Goal: Transaction & Acquisition: Purchase product/service

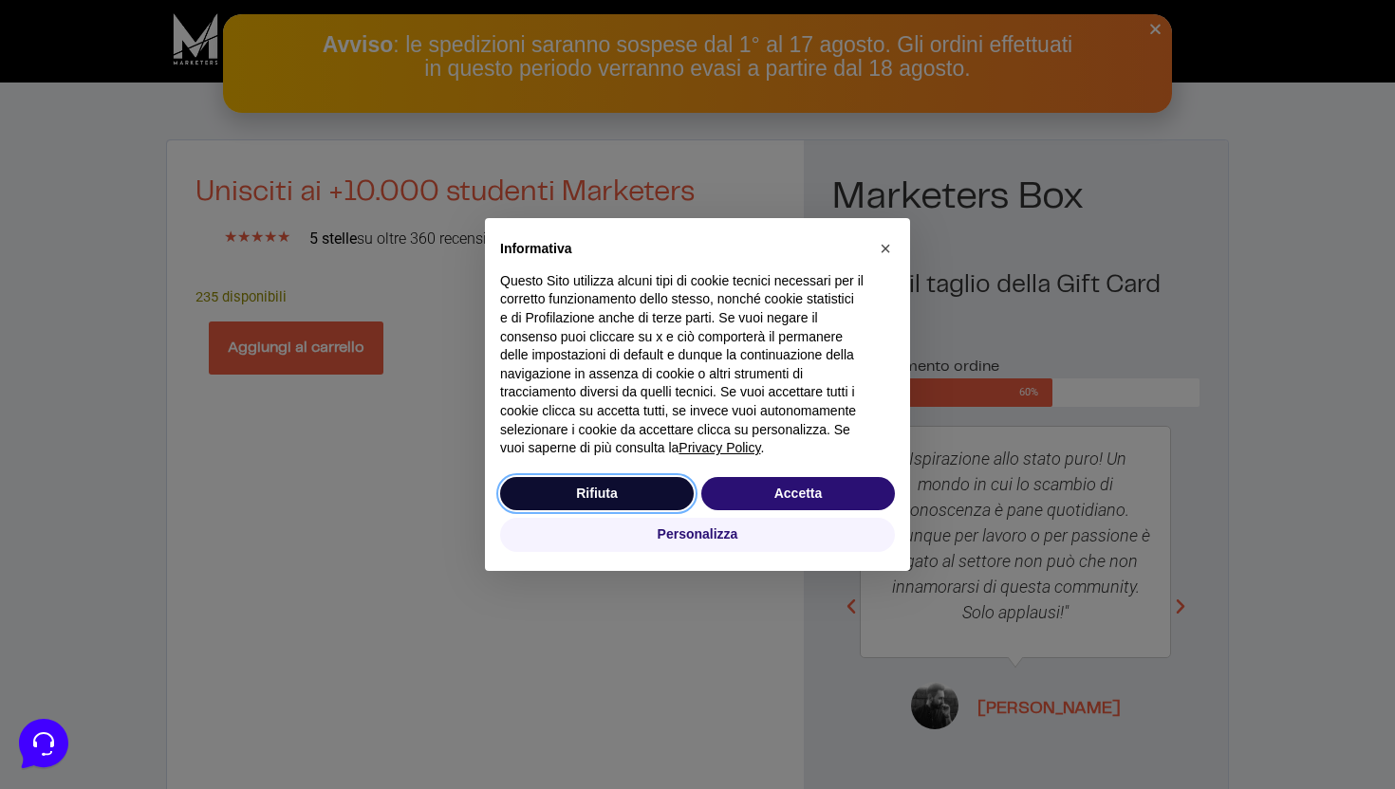
click at [604, 493] on button "Rifiuta" at bounding box center [597, 494] width 194 height 34
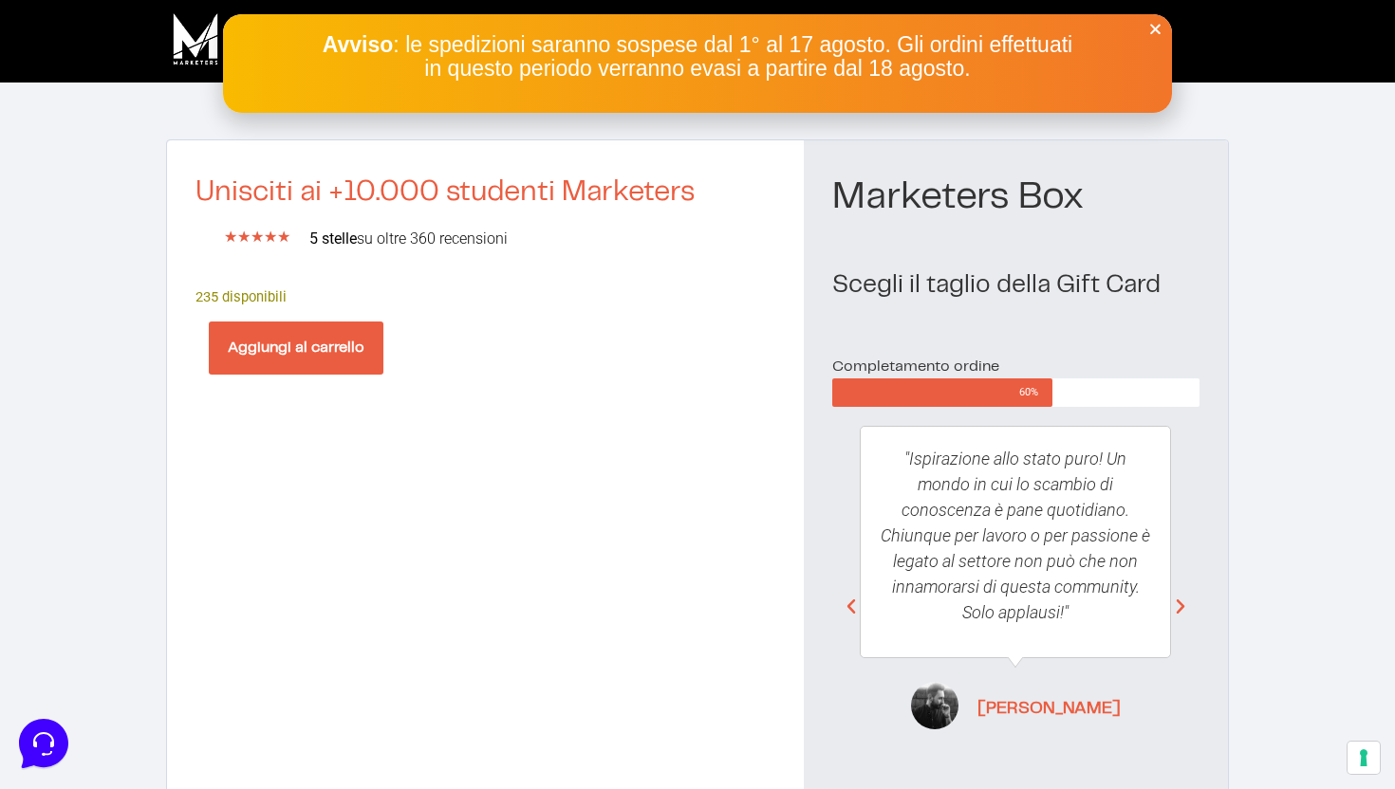
click at [333, 341] on button "Aggiungi al carrello" at bounding box center [296, 348] width 175 height 53
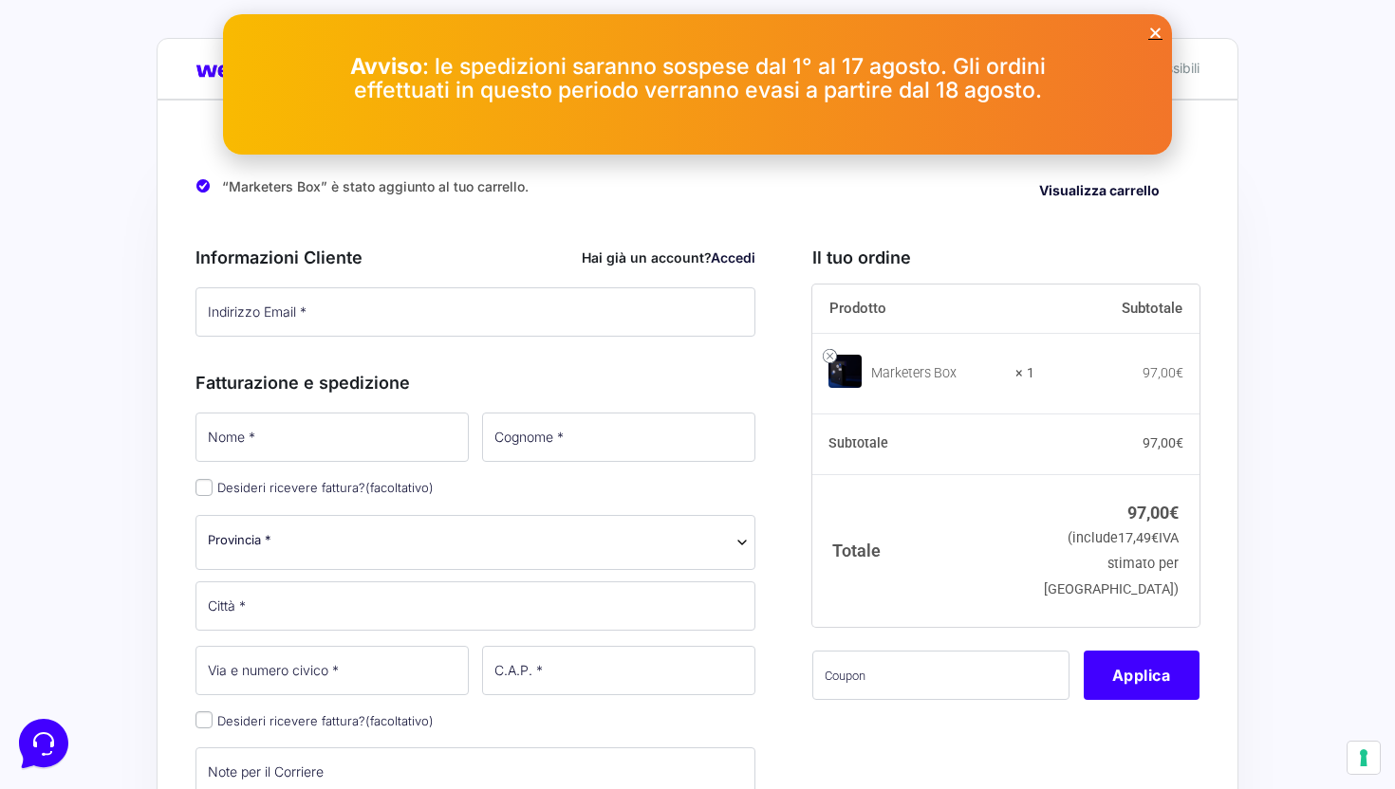
click at [1158, 34] on icon "Close" at bounding box center [1155, 33] width 14 height 14
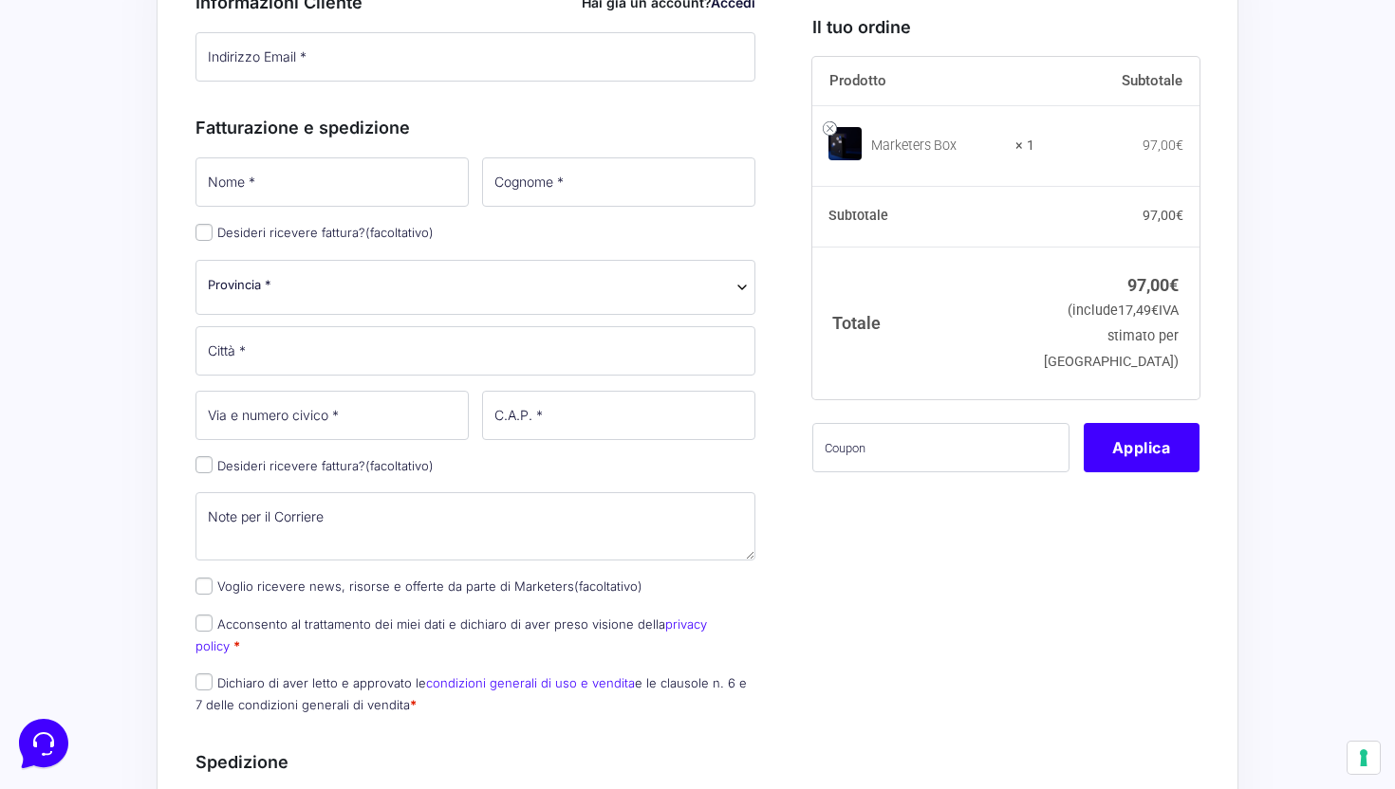
scroll to position [243, 0]
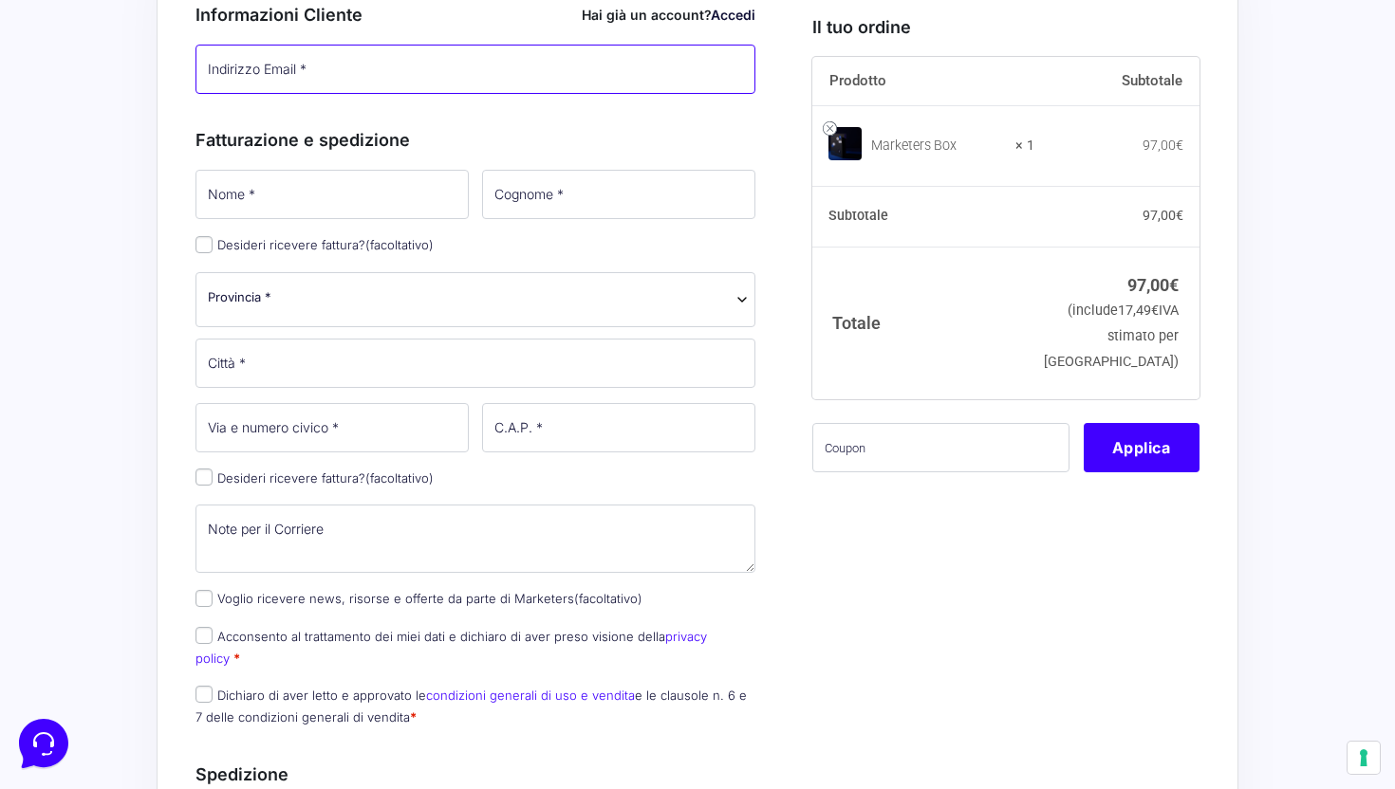
click at [397, 65] on input "Indirizzo Email *" at bounding box center [475, 69] width 560 height 49
type input "alex.test@gmail.com"
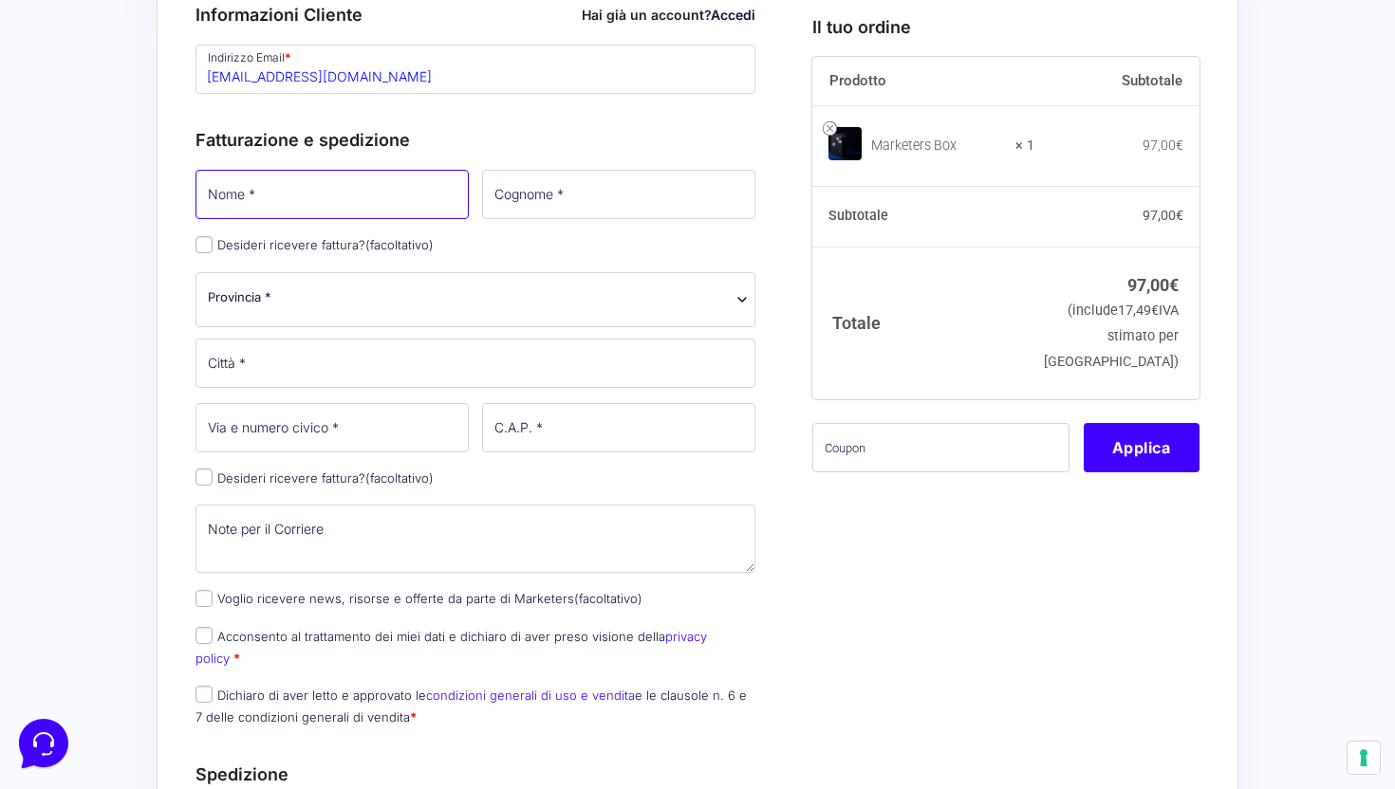
click at [316, 212] on input "Nome *" at bounding box center [331, 194] width 273 height 49
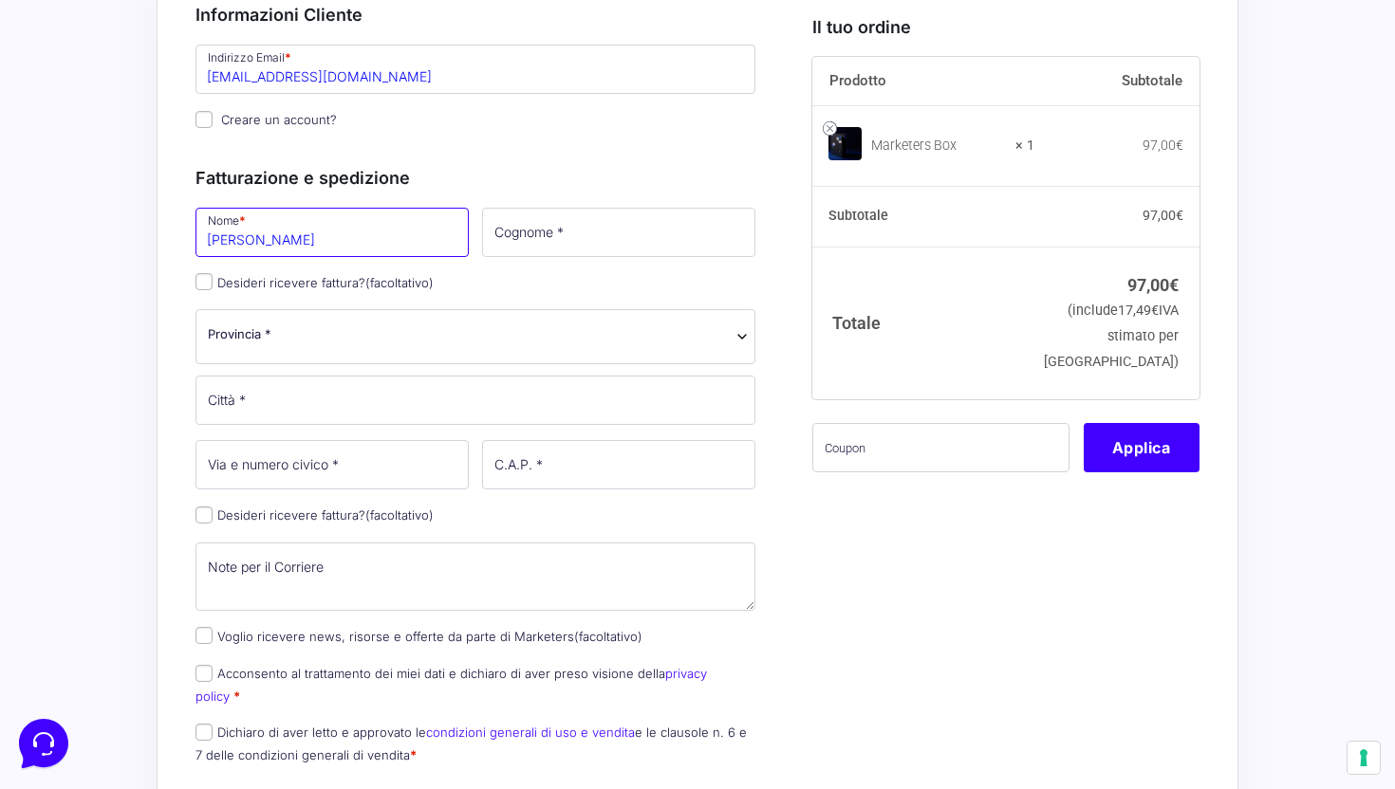
type input "alex"
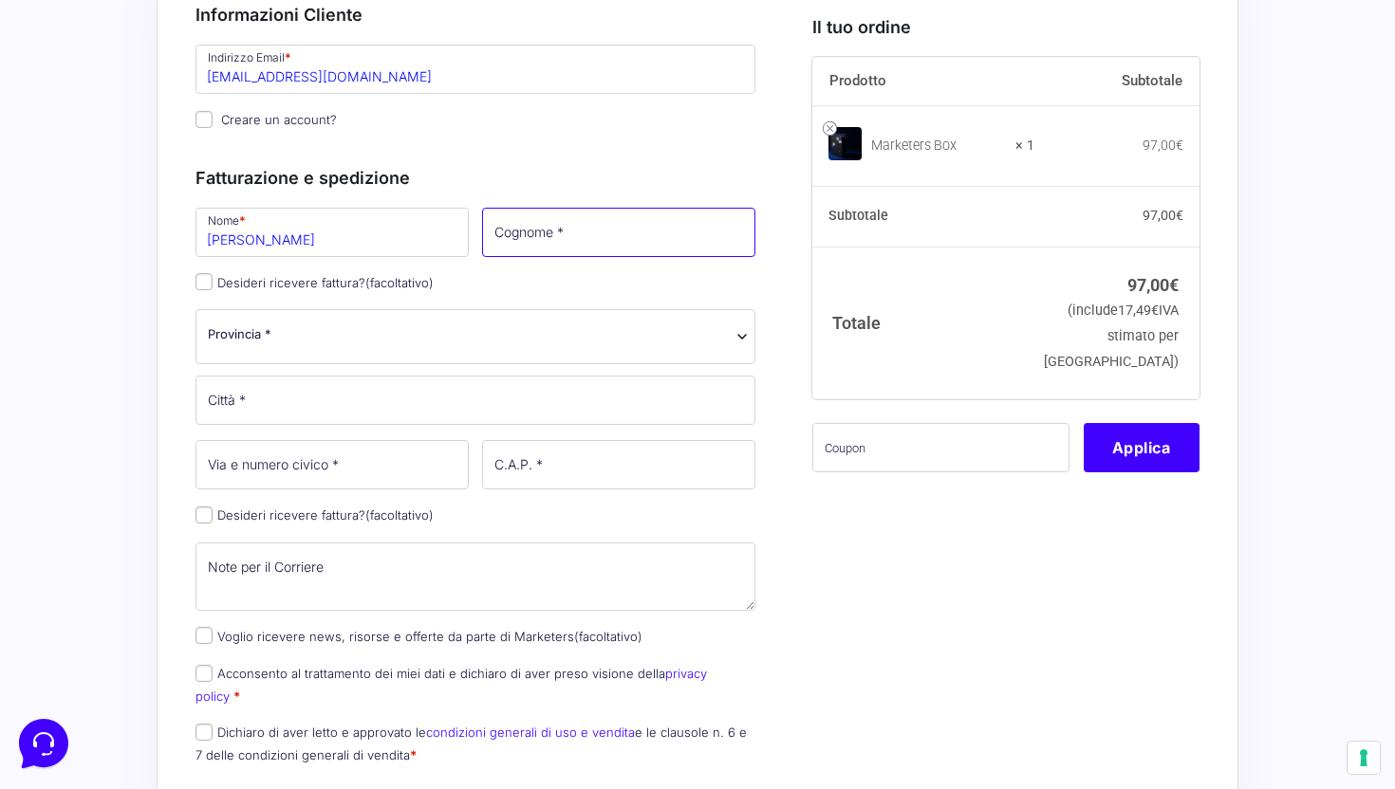
click at [542, 238] on input "Cognome *" at bounding box center [618, 232] width 273 height 49
type input "Pane"
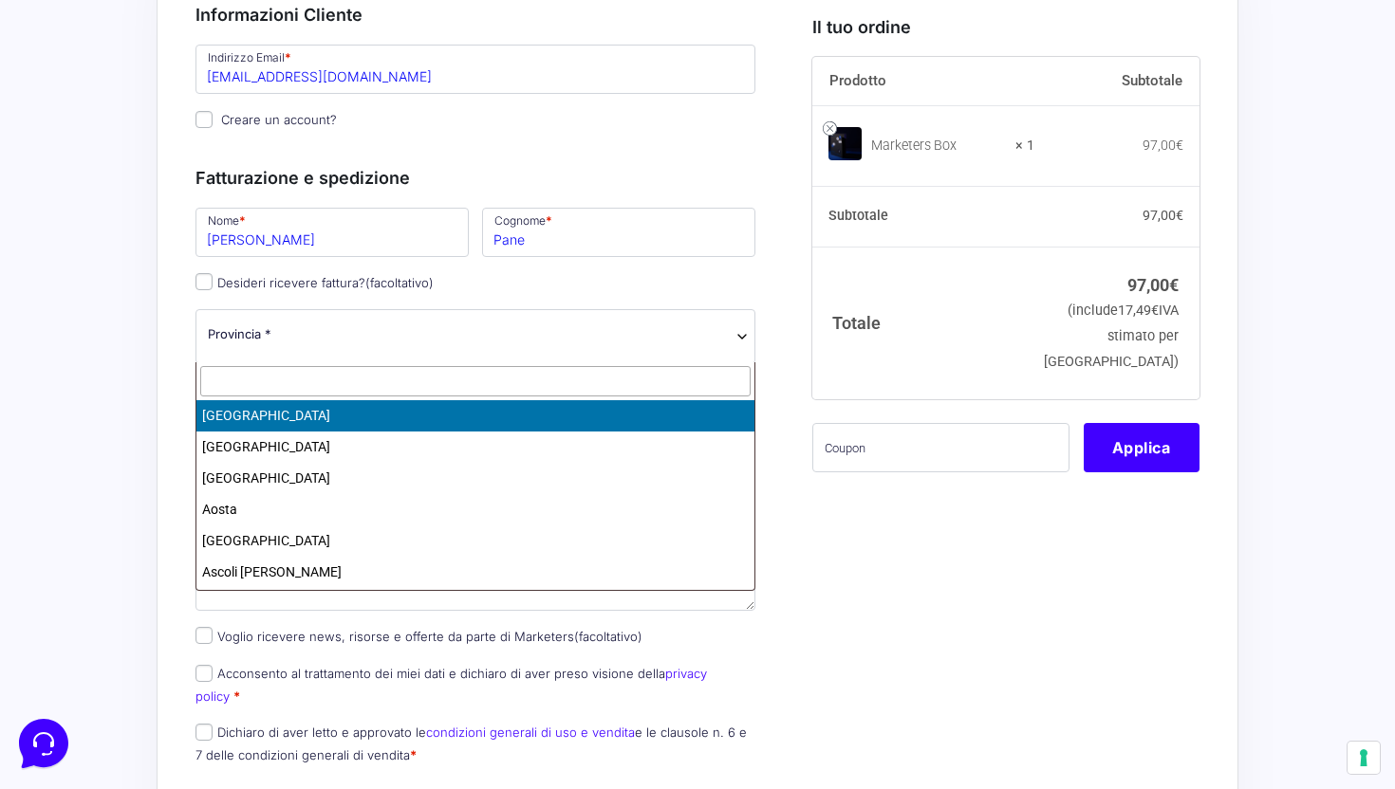
click at [377, 364] on body "Acquisti Protetti Reso Gratuito Pagamenti Flessibili “Marketers Box” è stato ag…" at bounding box center [697, 663] width 1395 height 1813
click at [347, 381] on input "text" at bounding box center [475, 381] width 550 height 31
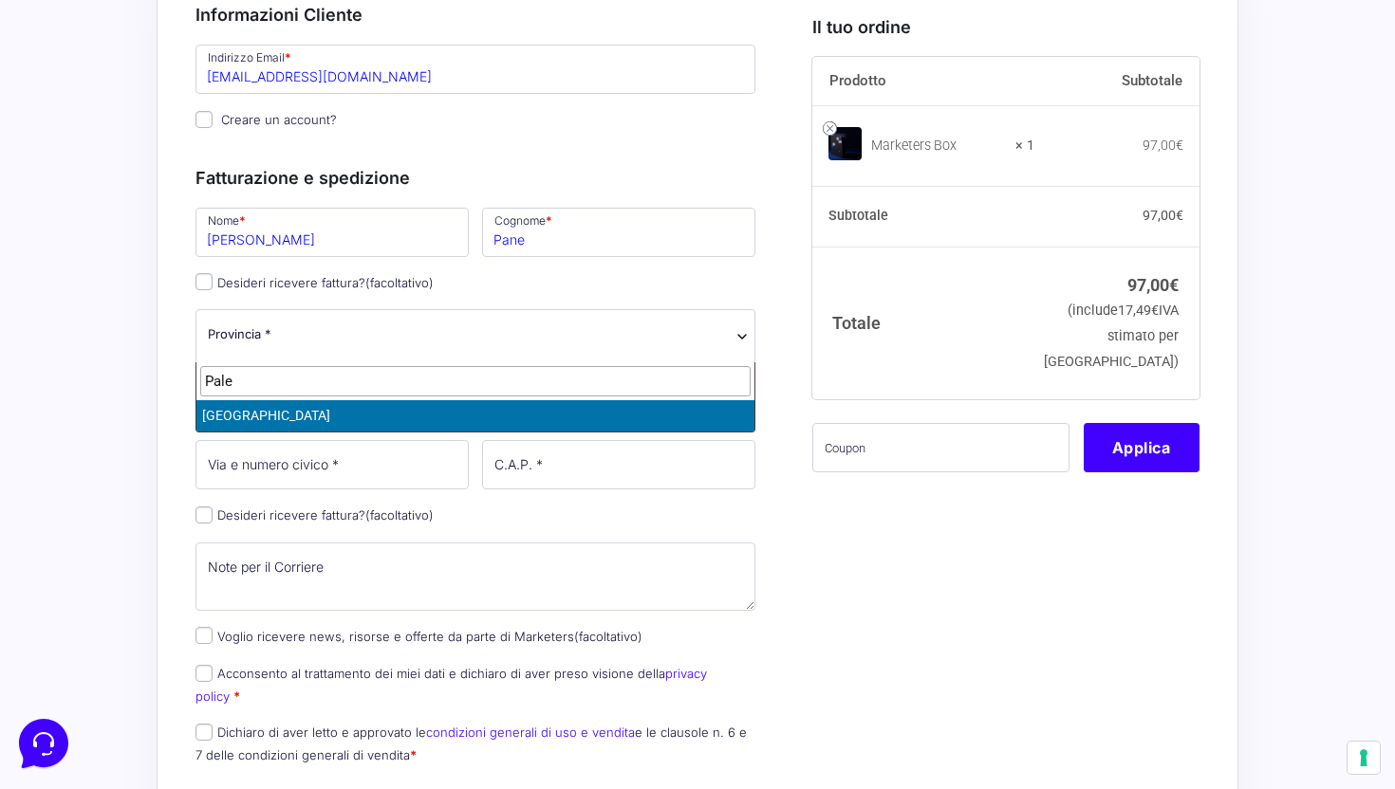
type input "Pale"
type input "Palermo"
click at [324, 461] on input "Via e numero civico *" at bounding box center [331, 464] width 273 height 49
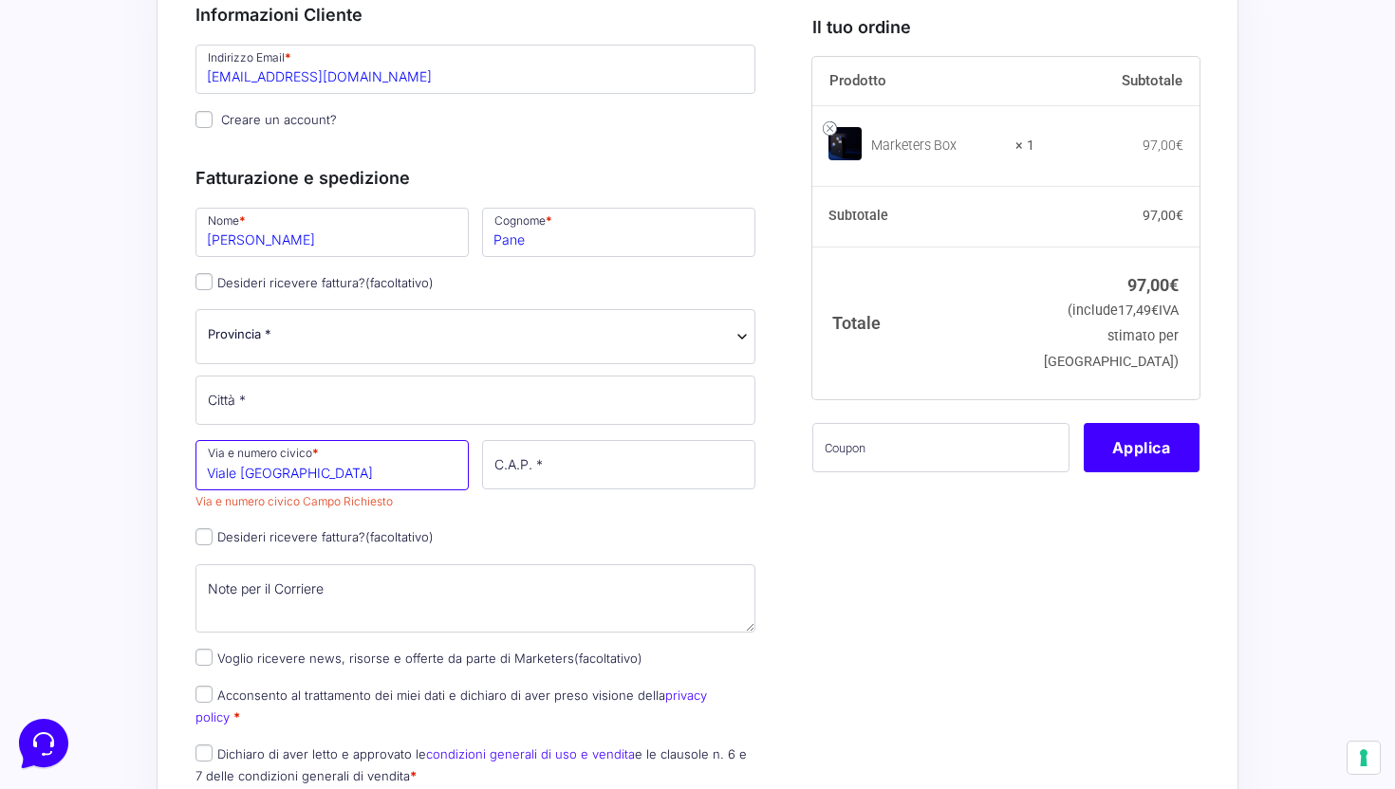
type input "Viale Costa Verde"
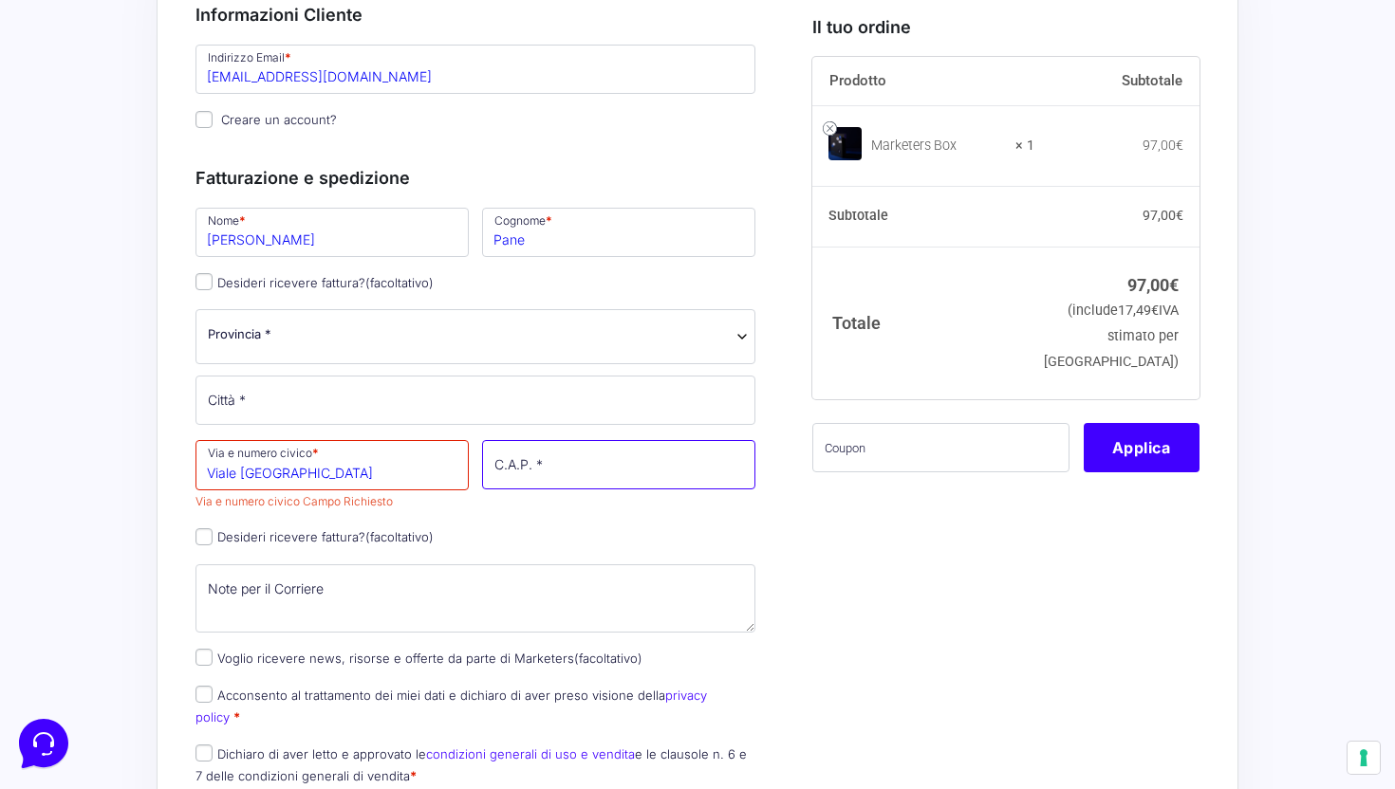
click at [559, 479] on input "C.A.P. *" at bounding box center [618, 464] width 273 height 49
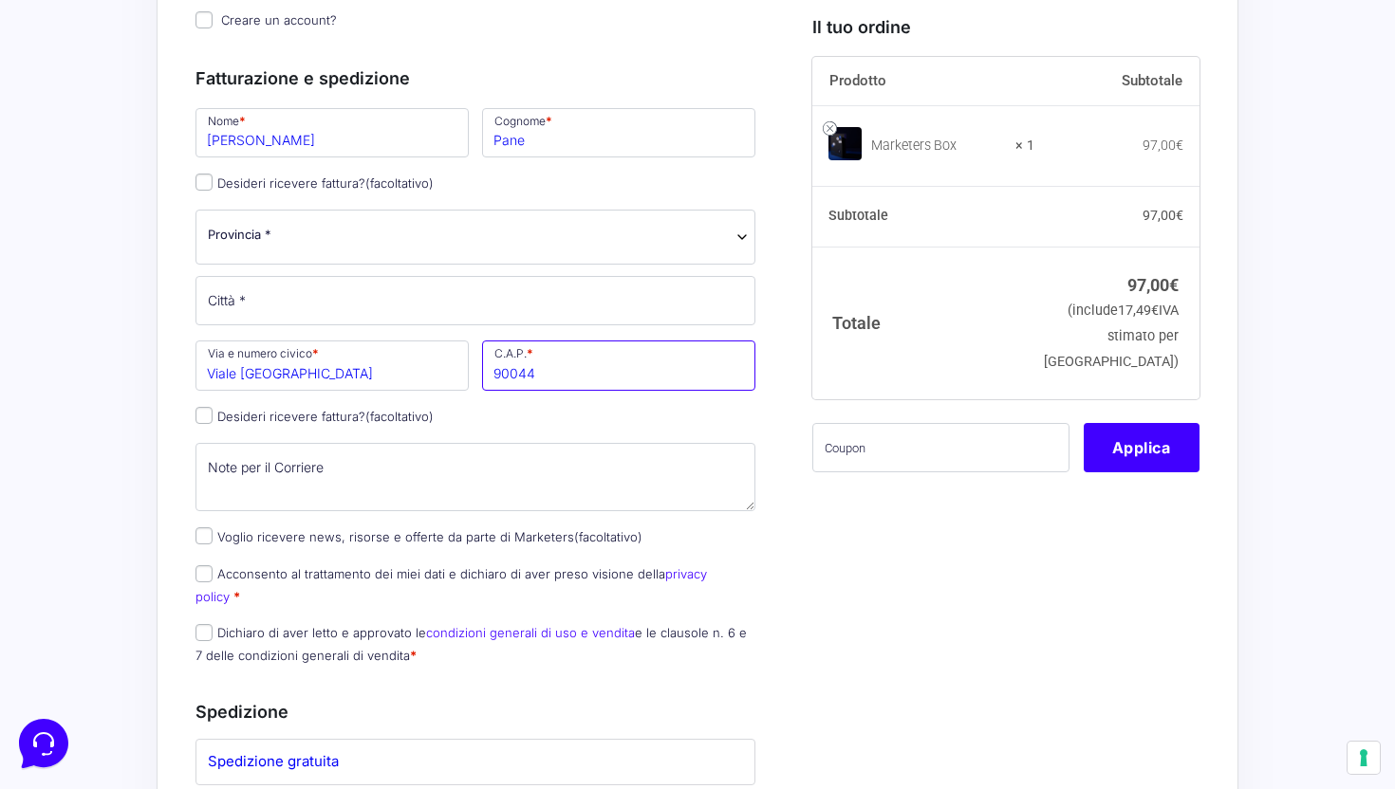
scroll to position [347, 0]
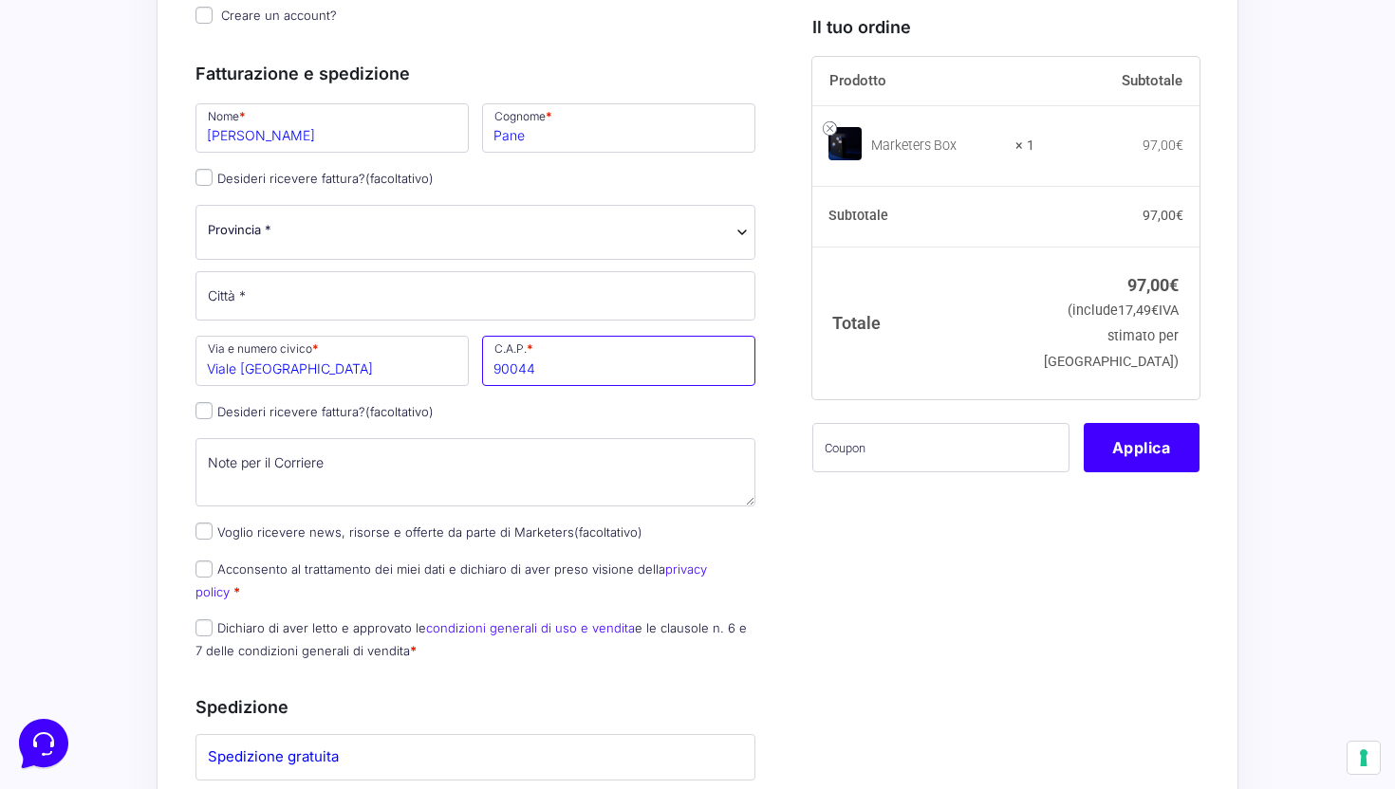
type input "90044"
click at [211, 575] on input "Acconsento al trattamento dei miei dati e dichiaro di aver preso visione della …" at bounding box center [203, 569] width 17 height 17
checkbox input "true"
click at [206, 619] on input "Dichiaro di aver letto e approvato le condizioni generali di uso e vendita e le…" at bounding box center [203, 627] width 17 height 17
checkbox input "true"
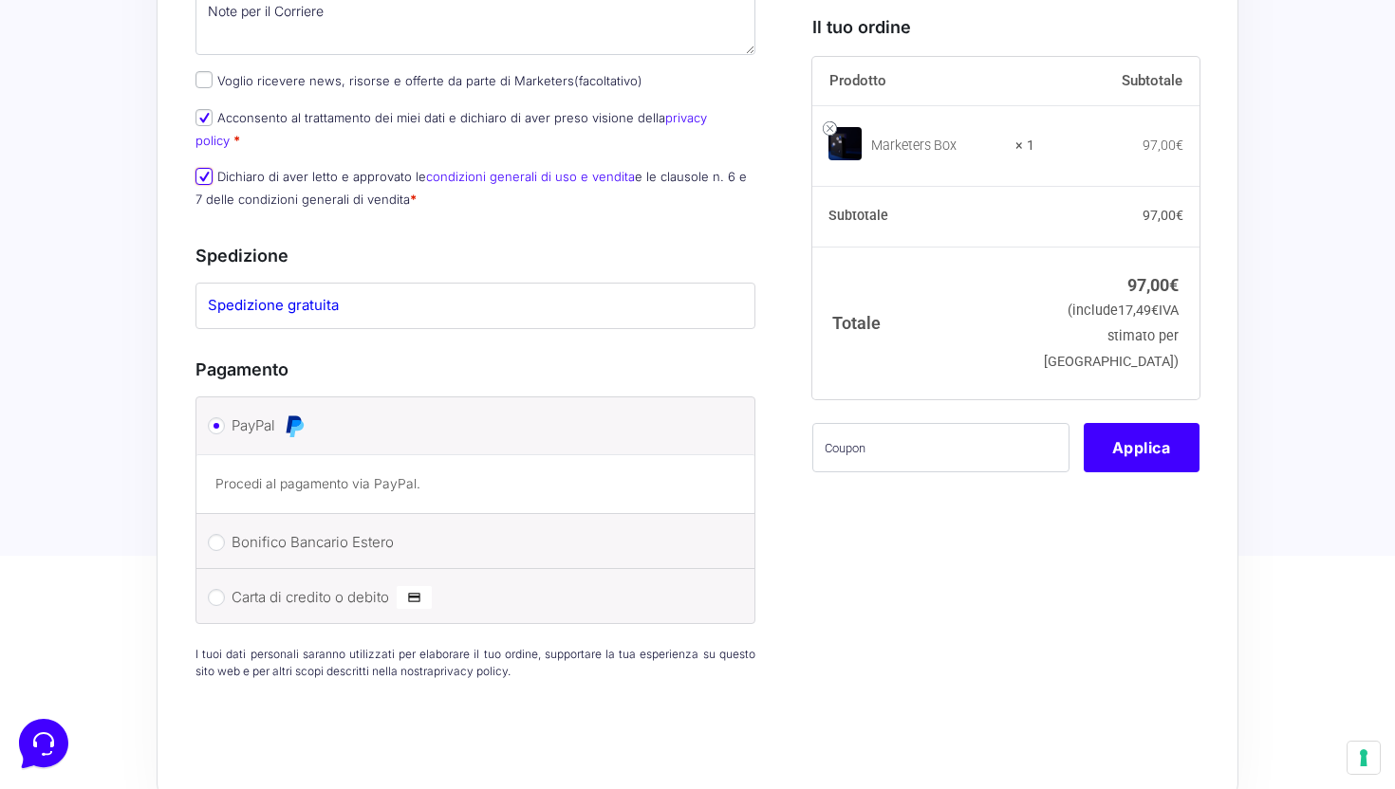
scroll to position [814, 0]
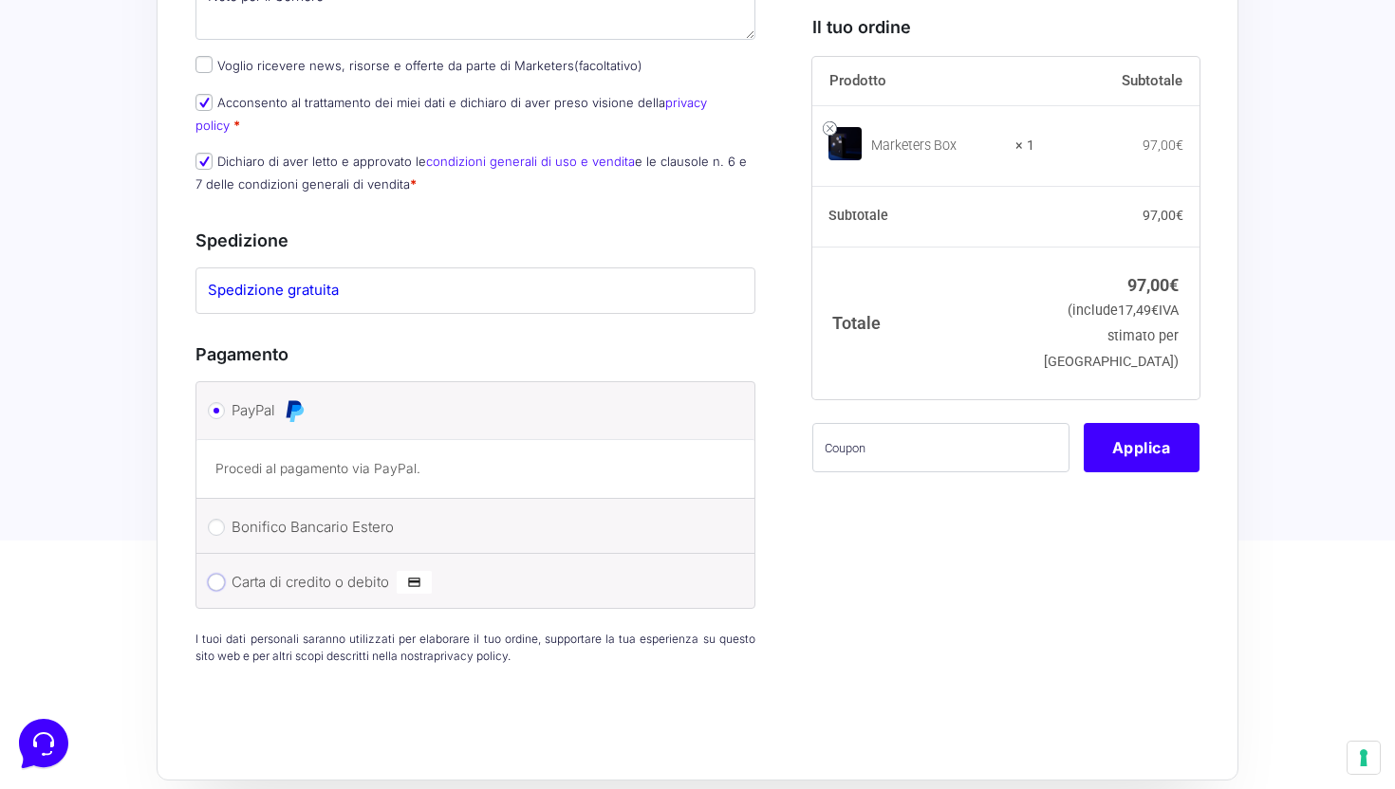
click at [218, 574] on input "Carta di credito o debito" at bounding box center [216, 582] width 17 height 17
radio input "true"
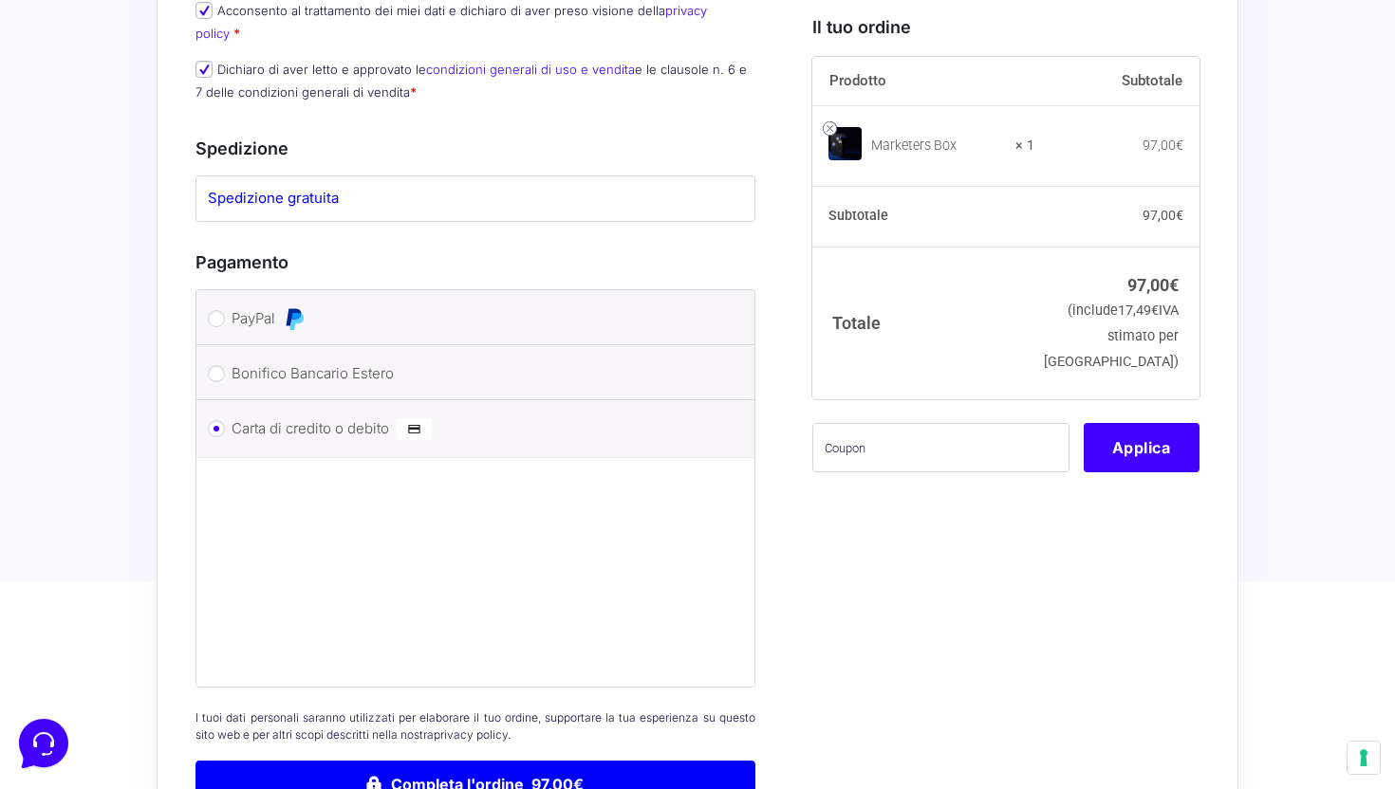
scroll to position [935, 0]
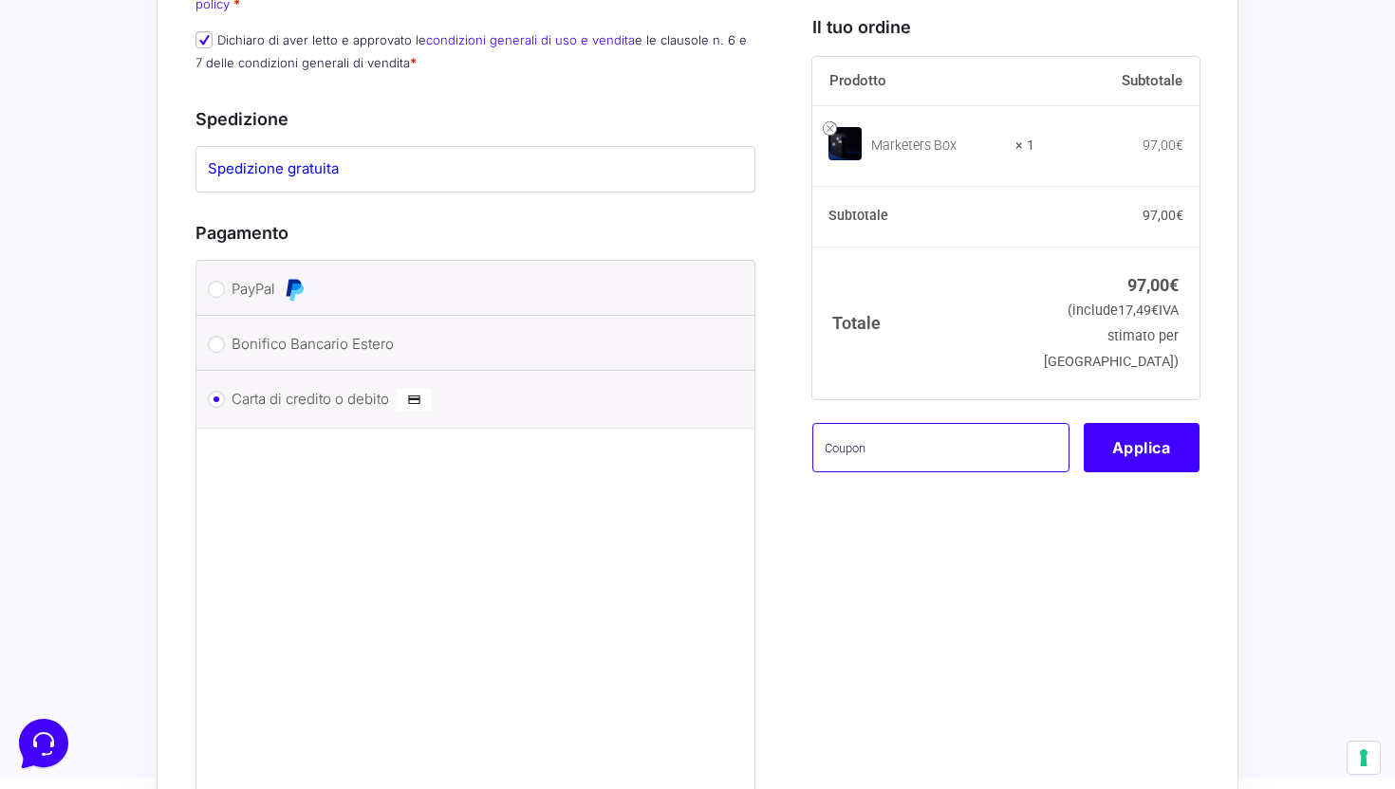
click at [864, 460] on input "text" at bounding box center [940, 447] width 257 height 49
type input "eliotest"
click at [1171, 457] on button "Applica" at bounding box center [1141, 447] width 116 height 49
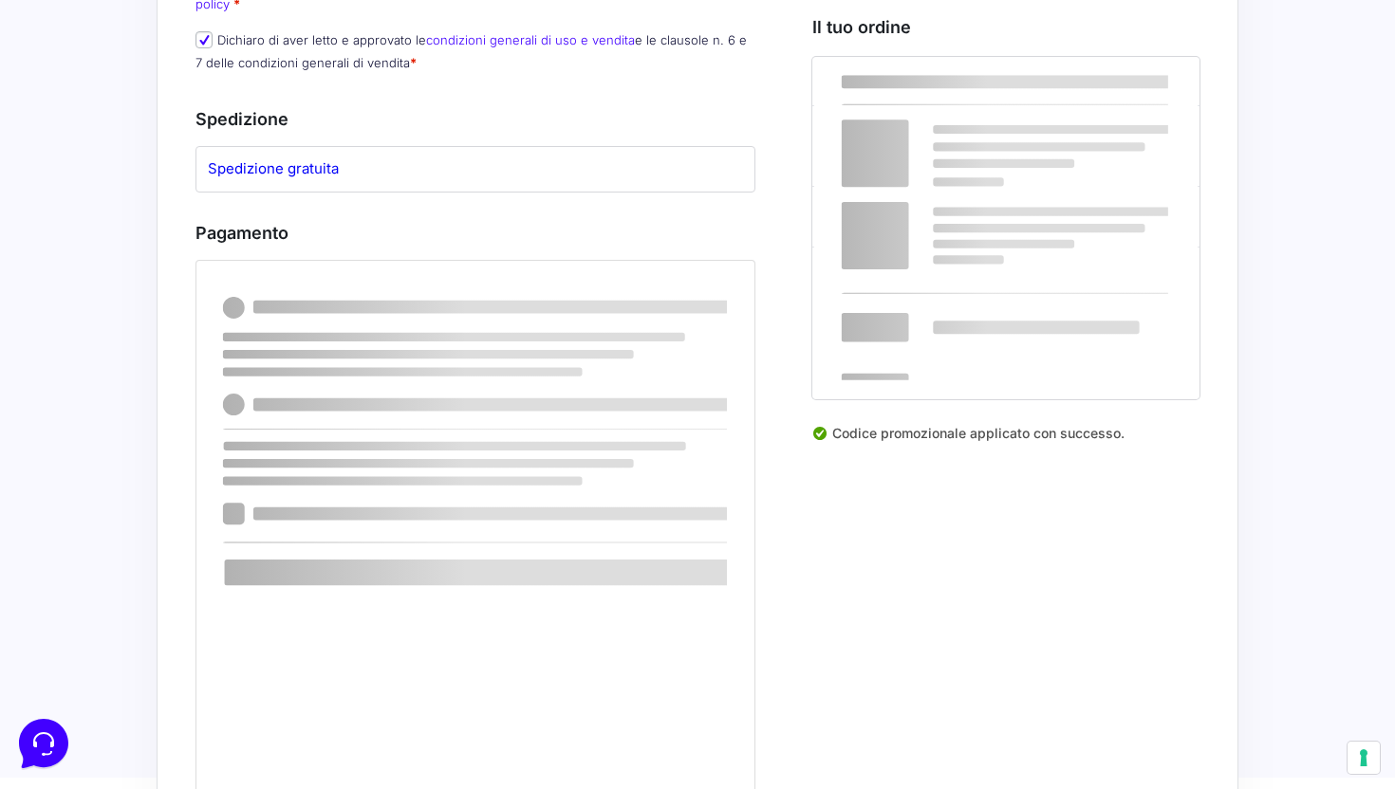
scroll to position [767, 0]
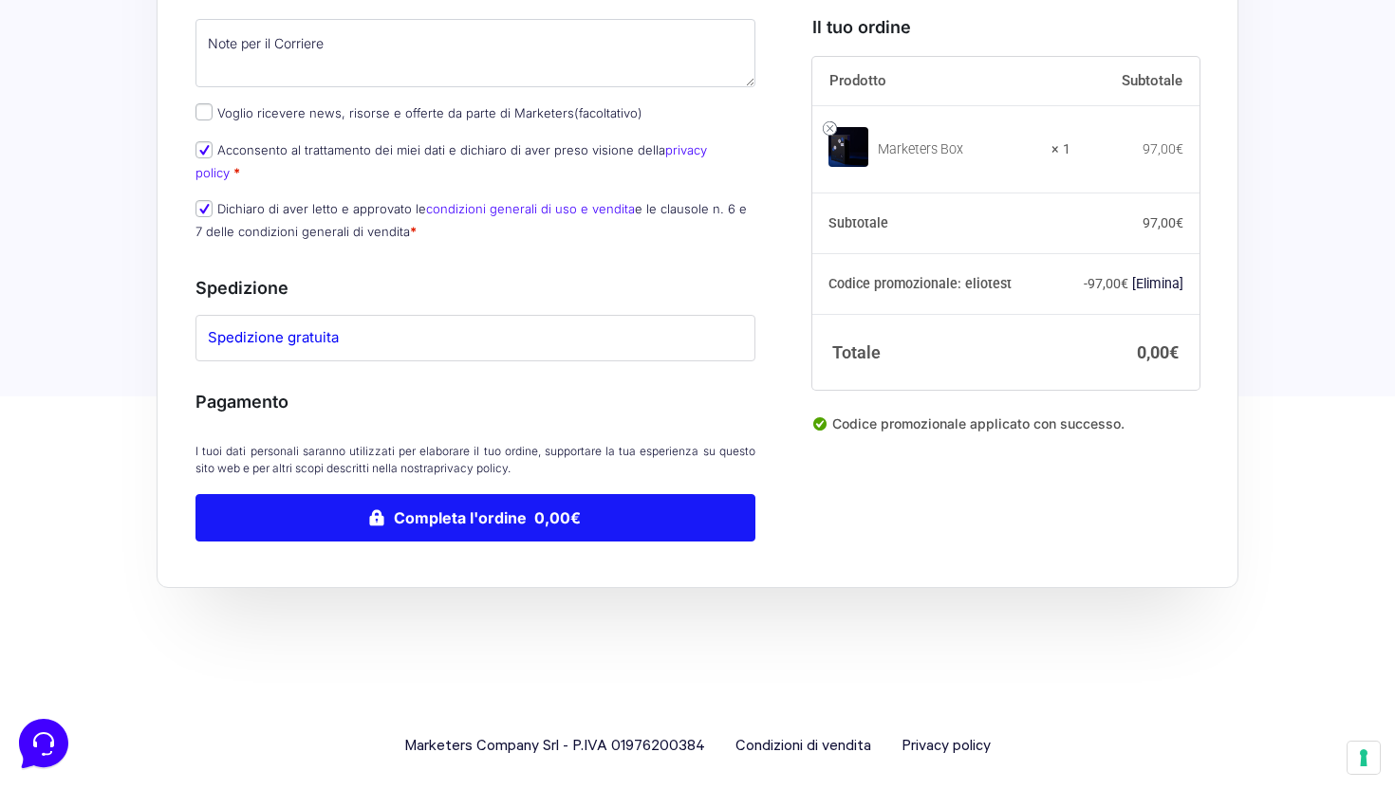
click at [533, 504] on button "Completa l'ordine 0,00€" at bounding box center [475, 517] width 560 height 47
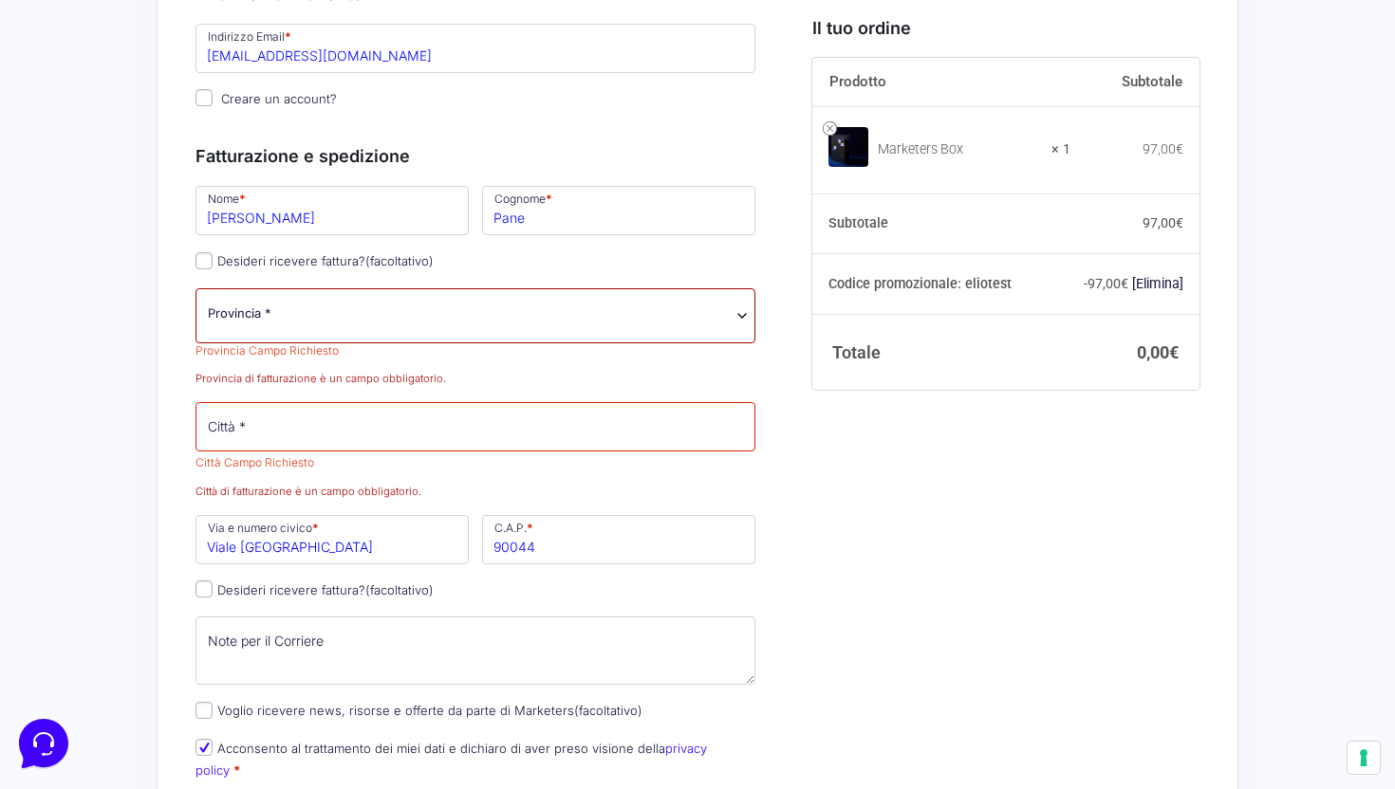
scroll to position [348, 0]
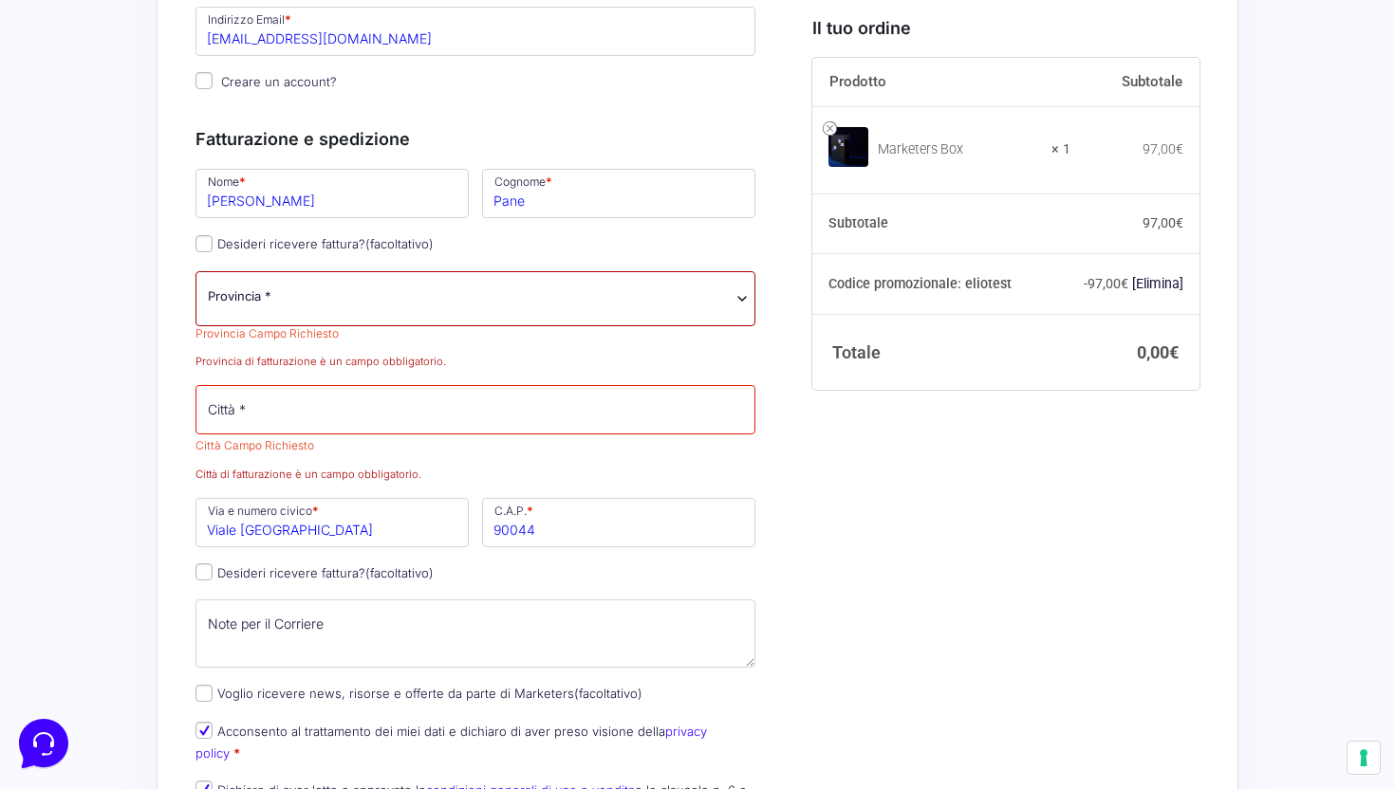
click at [420, 318] on span "Provincia *" at bounding box center [475, 298] width 560 height 55
click at [338, 298] on span "Provincia *" at bounding box center [475, 296] width 535 height 20
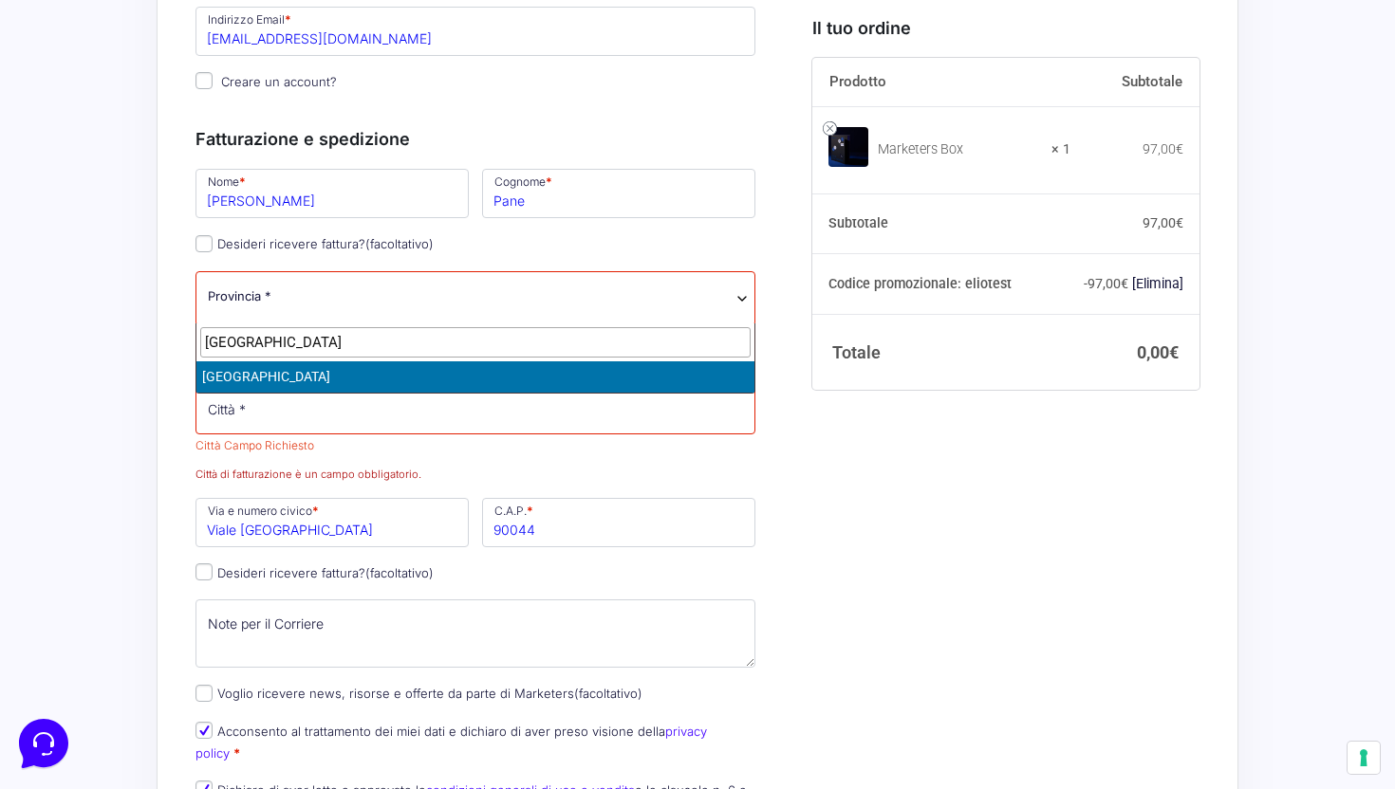
type input "palermo"
select select "PA"
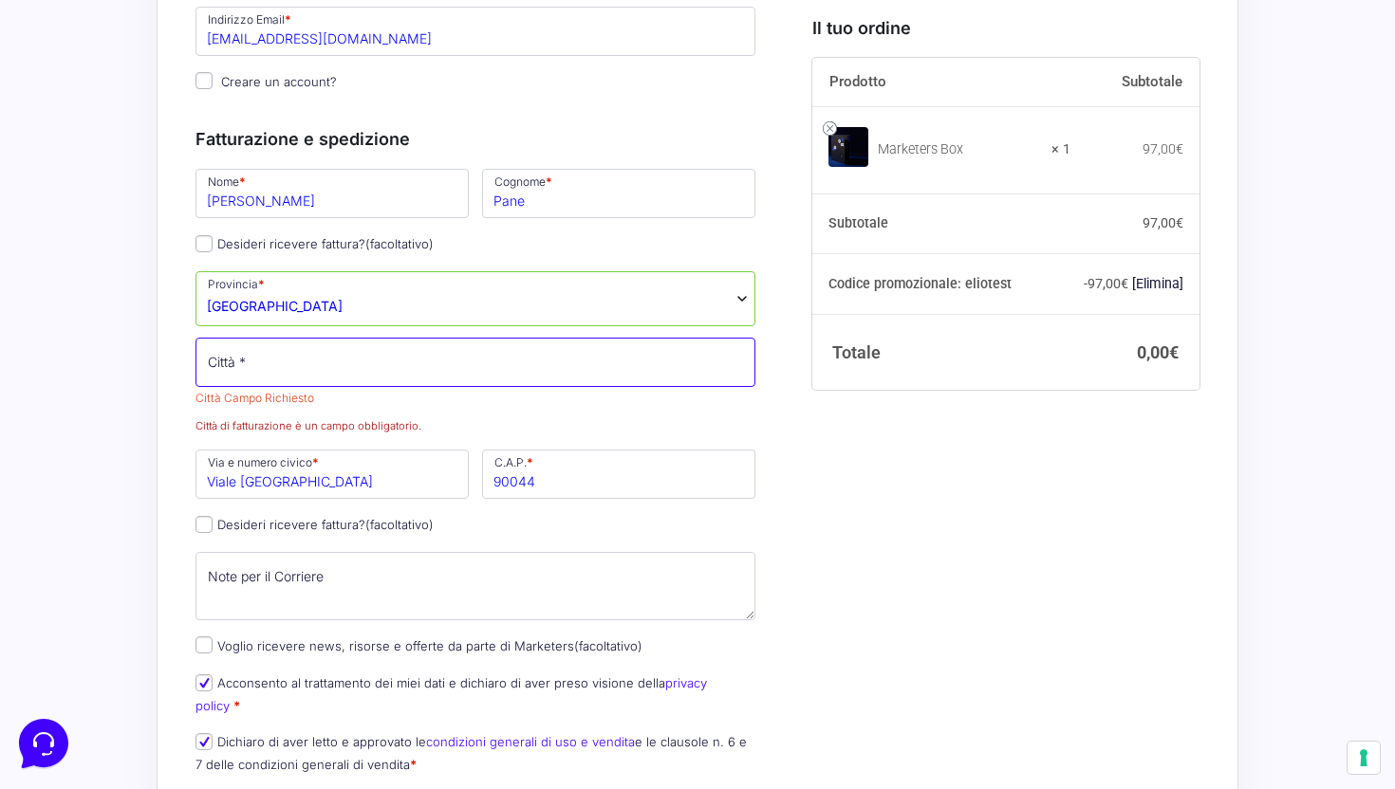
click at [299, 355] on input "Città *" at bounding box center [475, 362] width 560 height 49
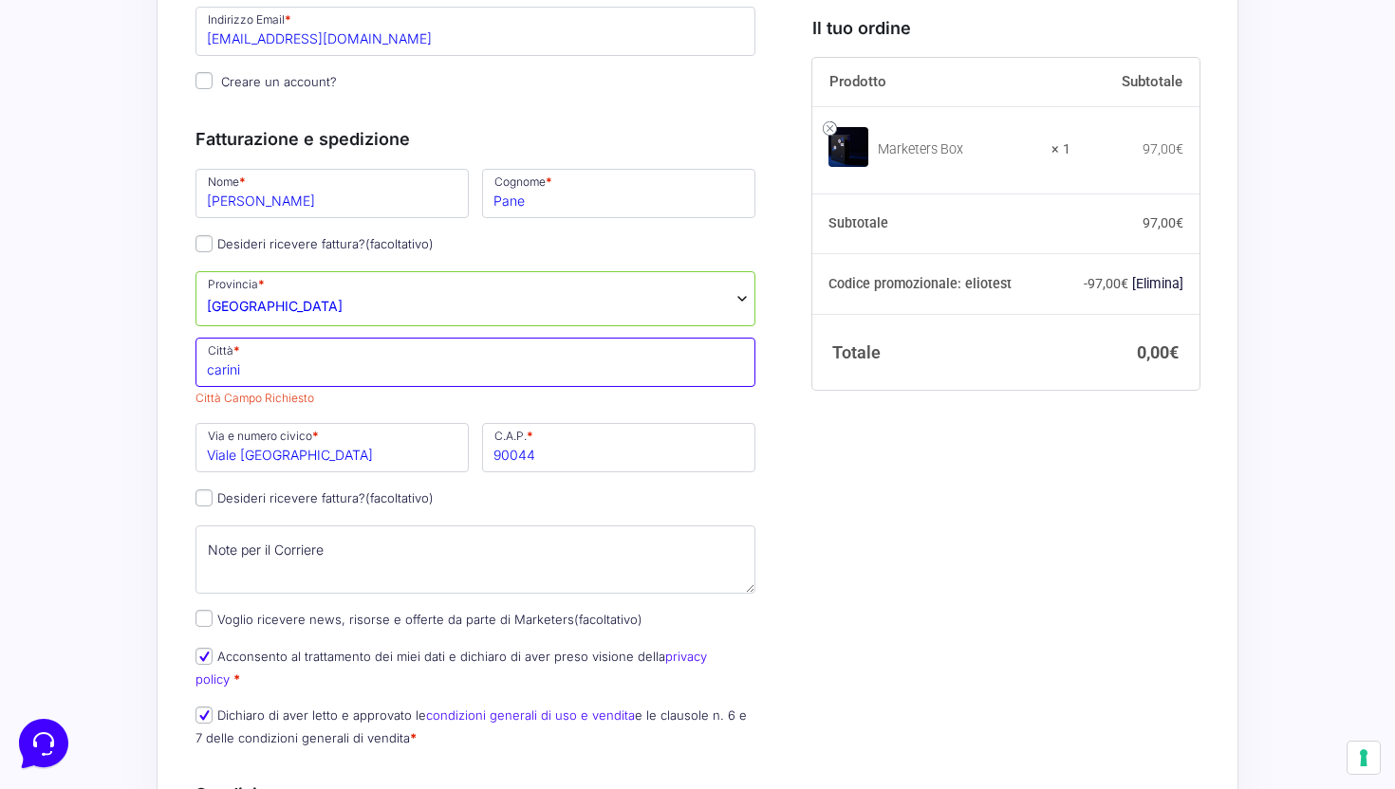
type input "carini"
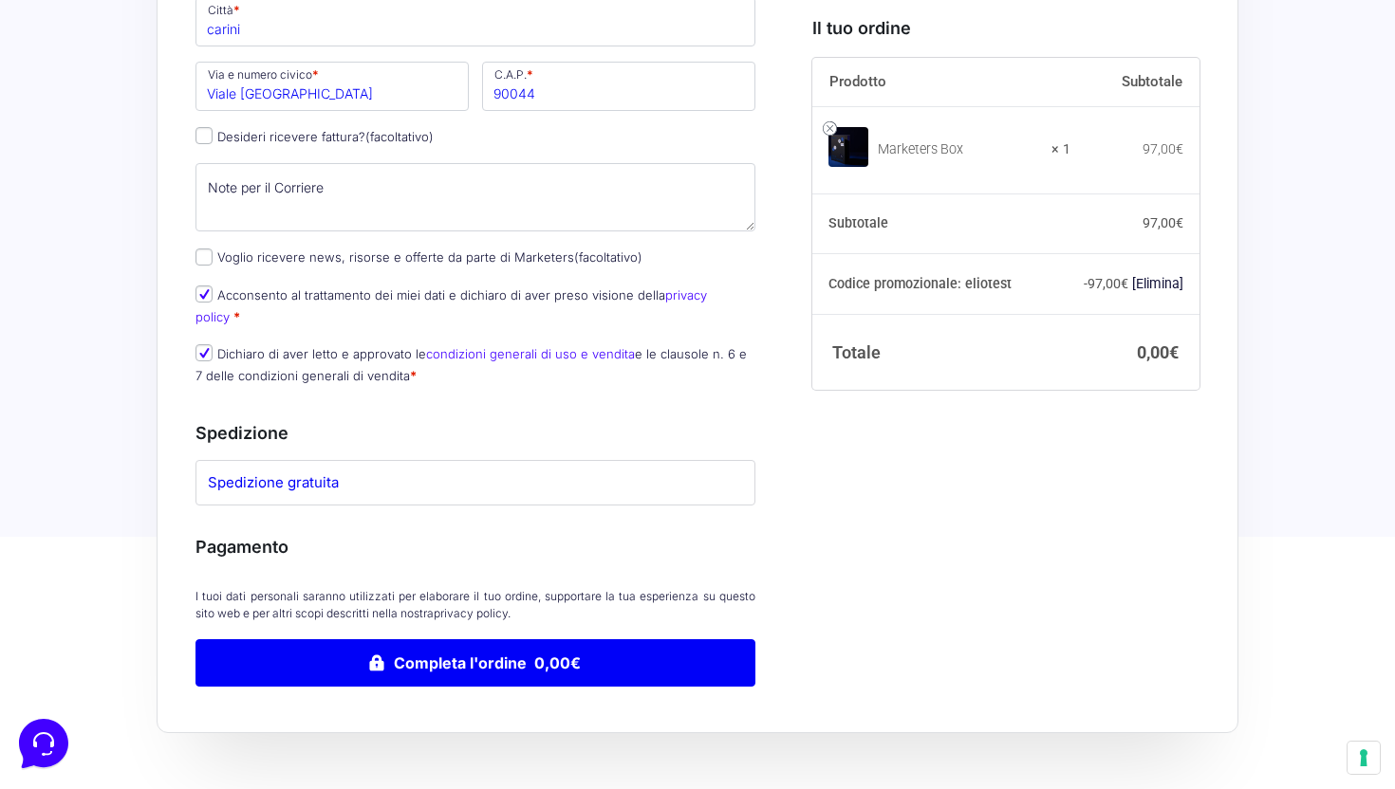
scroll to position [658, 0]
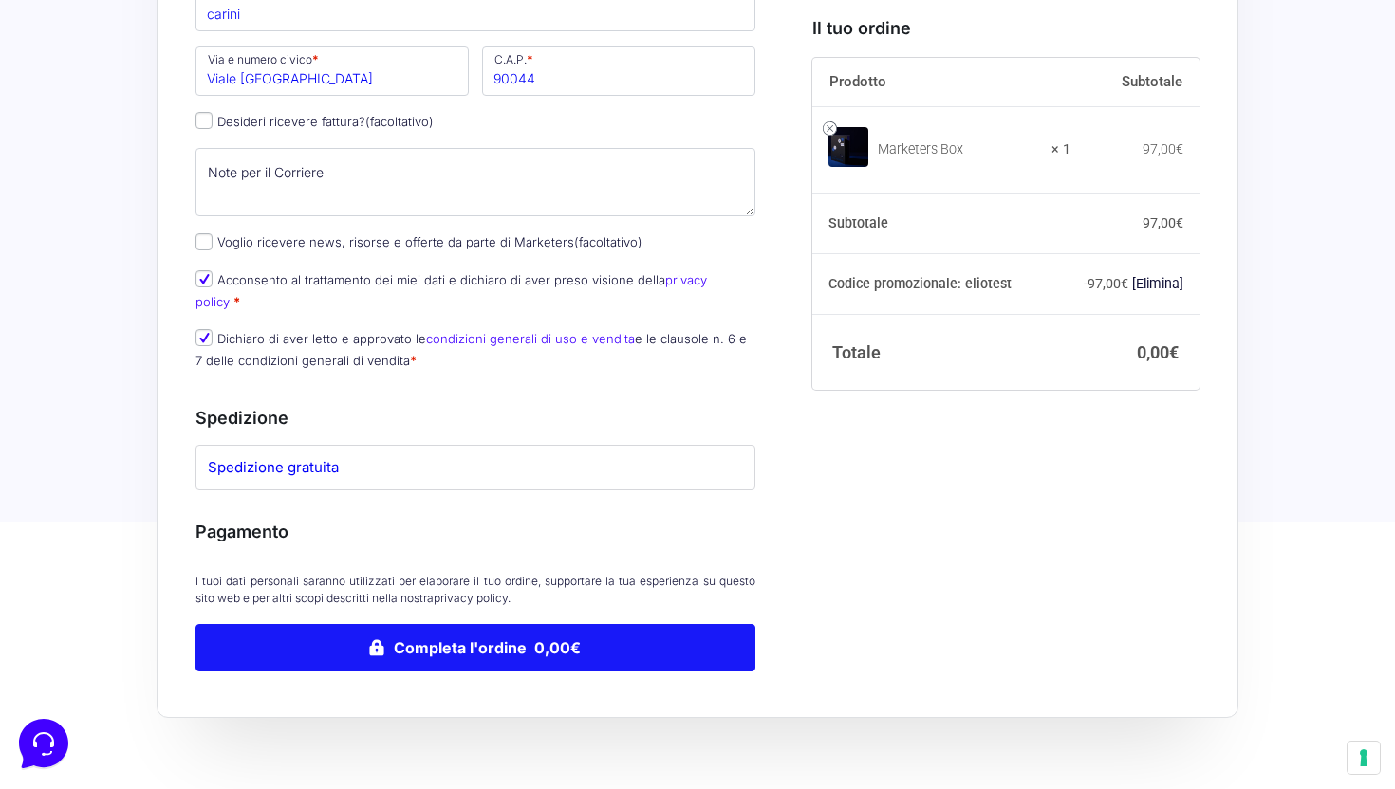
click at [376, 624] on button "Completa l'ordine 0,00€" at bounding box center [475, 647] width 560 height 47
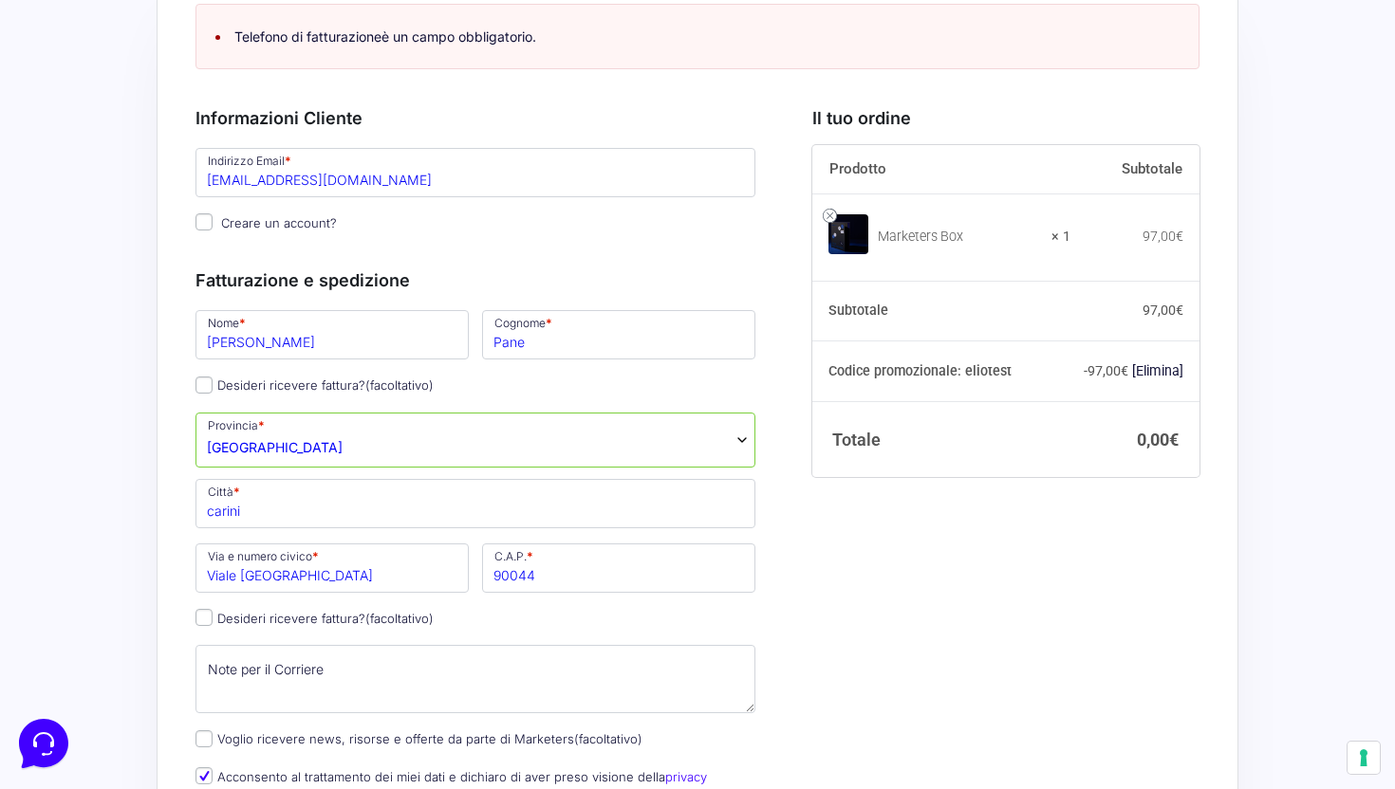
scroll to position [166, 0]
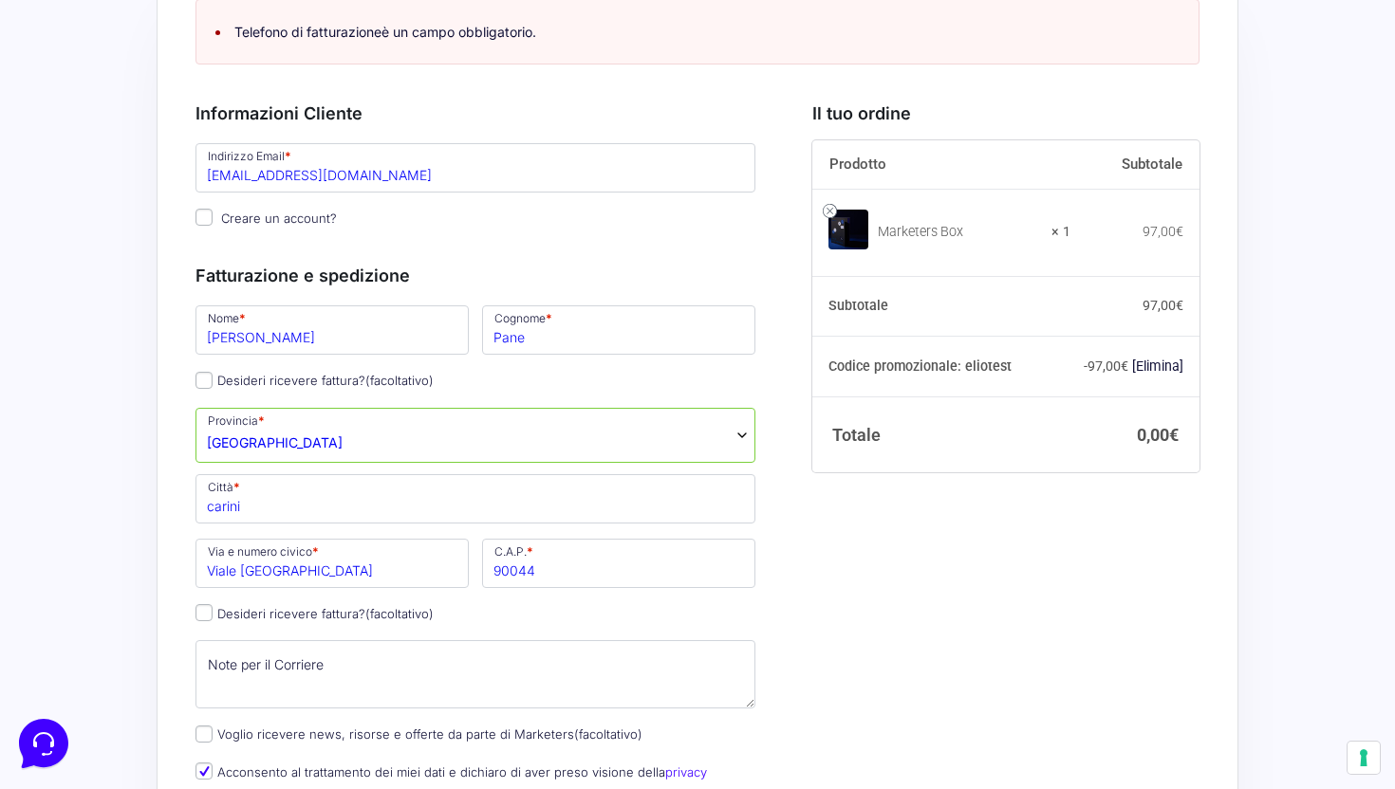
click at [522, 617] on p "Desideri ricevere fattura? (facoltativo)" at bounding box center [475, 614] width 573 height 28
click at [582, 549] on input "90044" at bounding box center [618, 563] width 273 height 49
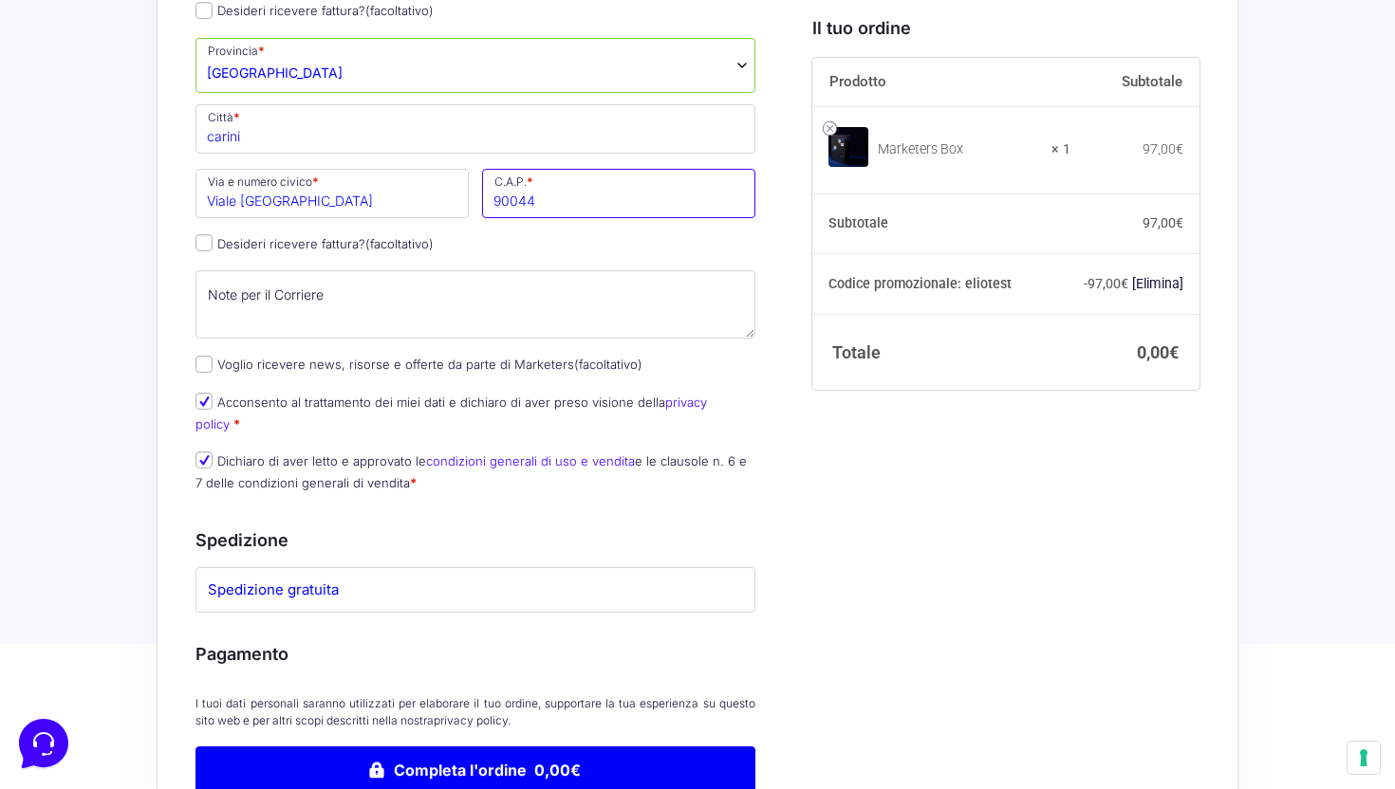
scroll to position [537, 0]
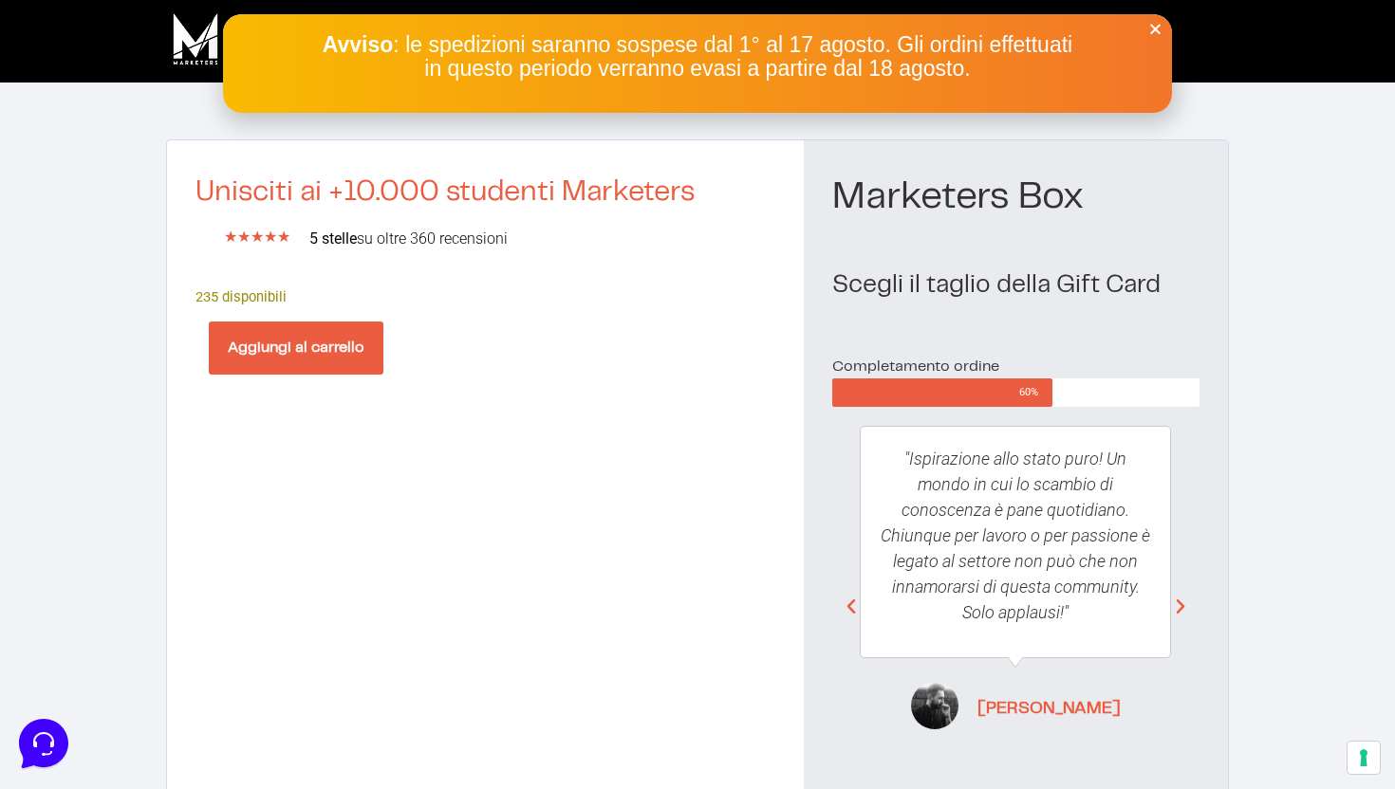
click at [325, 348] on button "Aggiungi al carrello" at bounding box center [296, 348] width 175 height 53
click at [315, 344] on button "Aggiungi al carrello" at bounding box center [296, 348] width 175 height 53
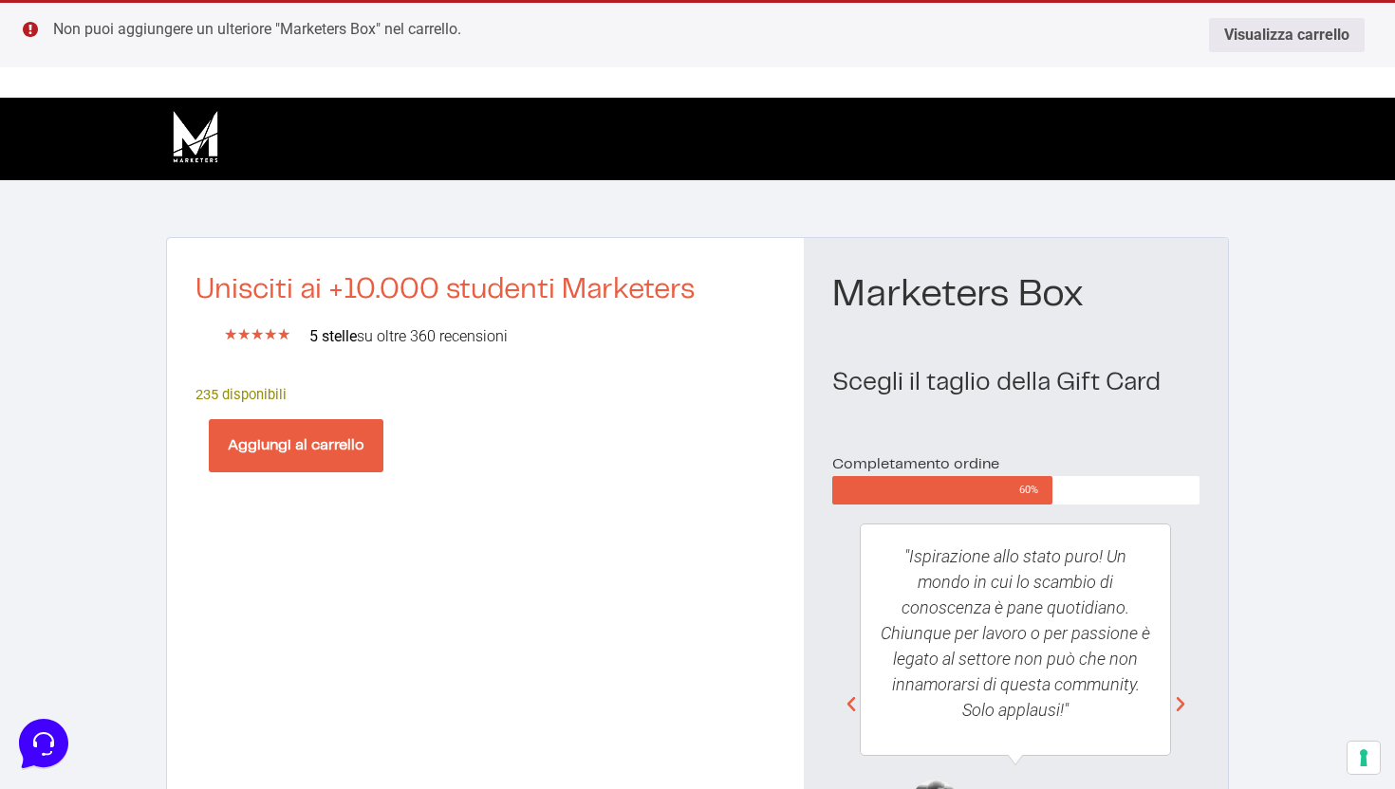
click at [313, 441] on button "Aggiungi al carrello" at bounding box center [296, 445] width 175 height 53
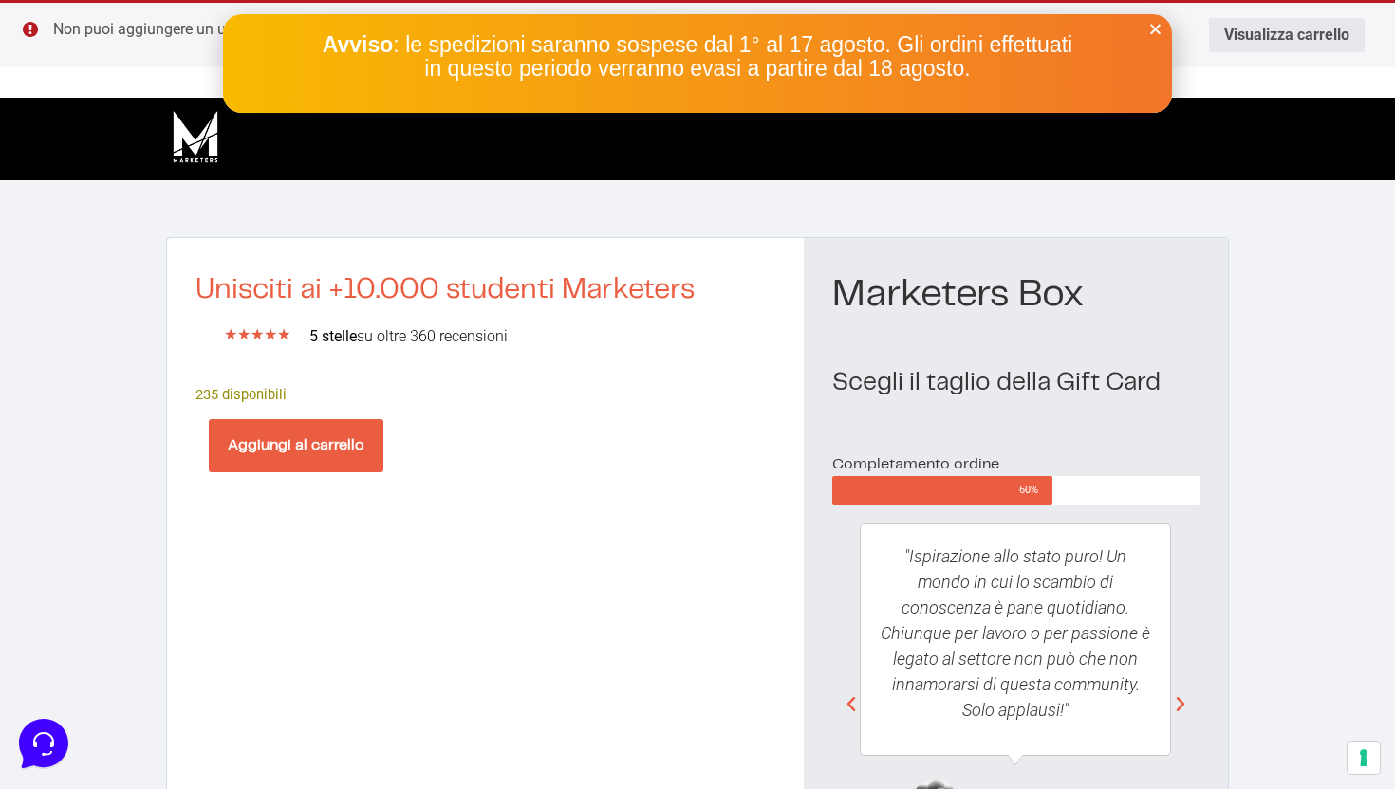
click at [1153, 29] on icon "Close" at bounding box center [1155, 29] width 14 height 14
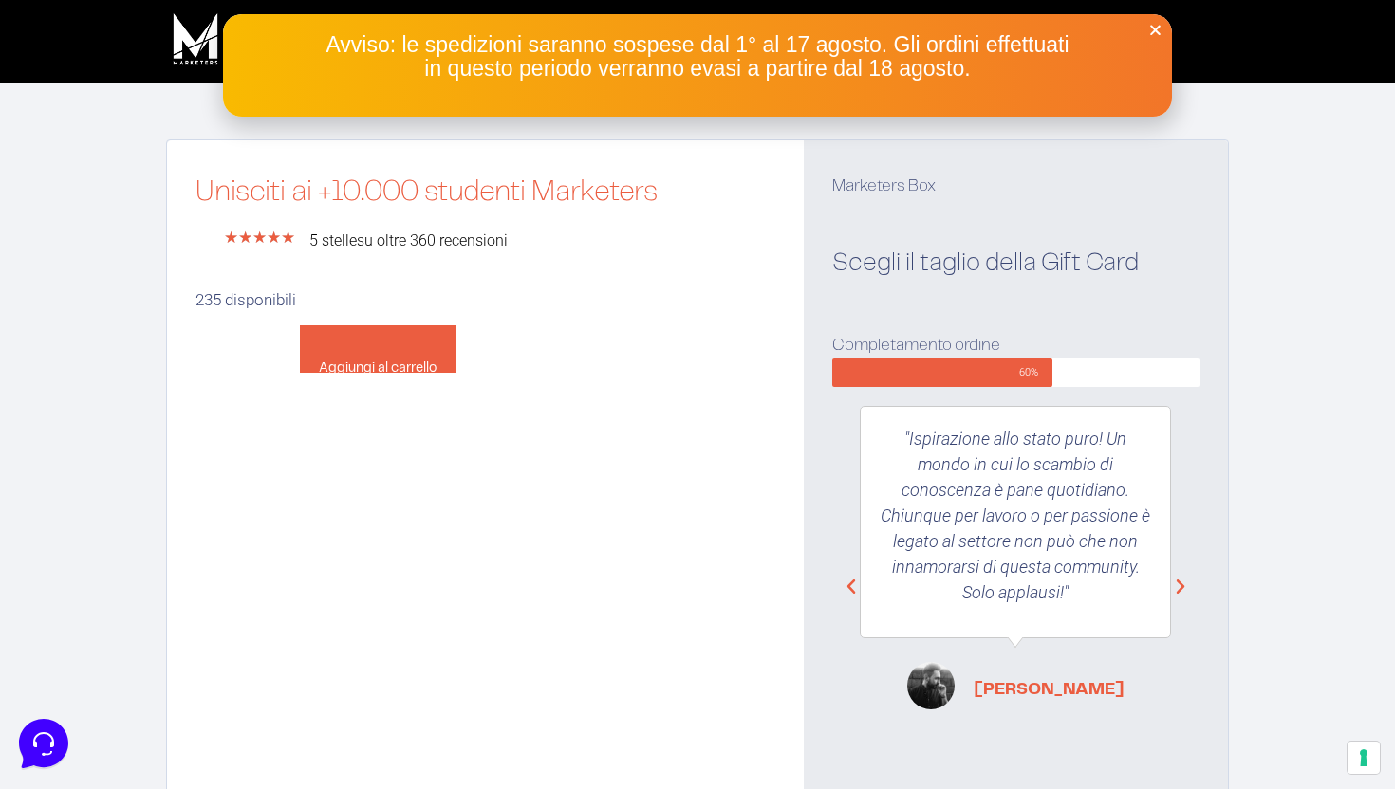
click at [421, 351] on button "Aggiungi al carrello" at bounding box center [378, 348] width 156 height 47
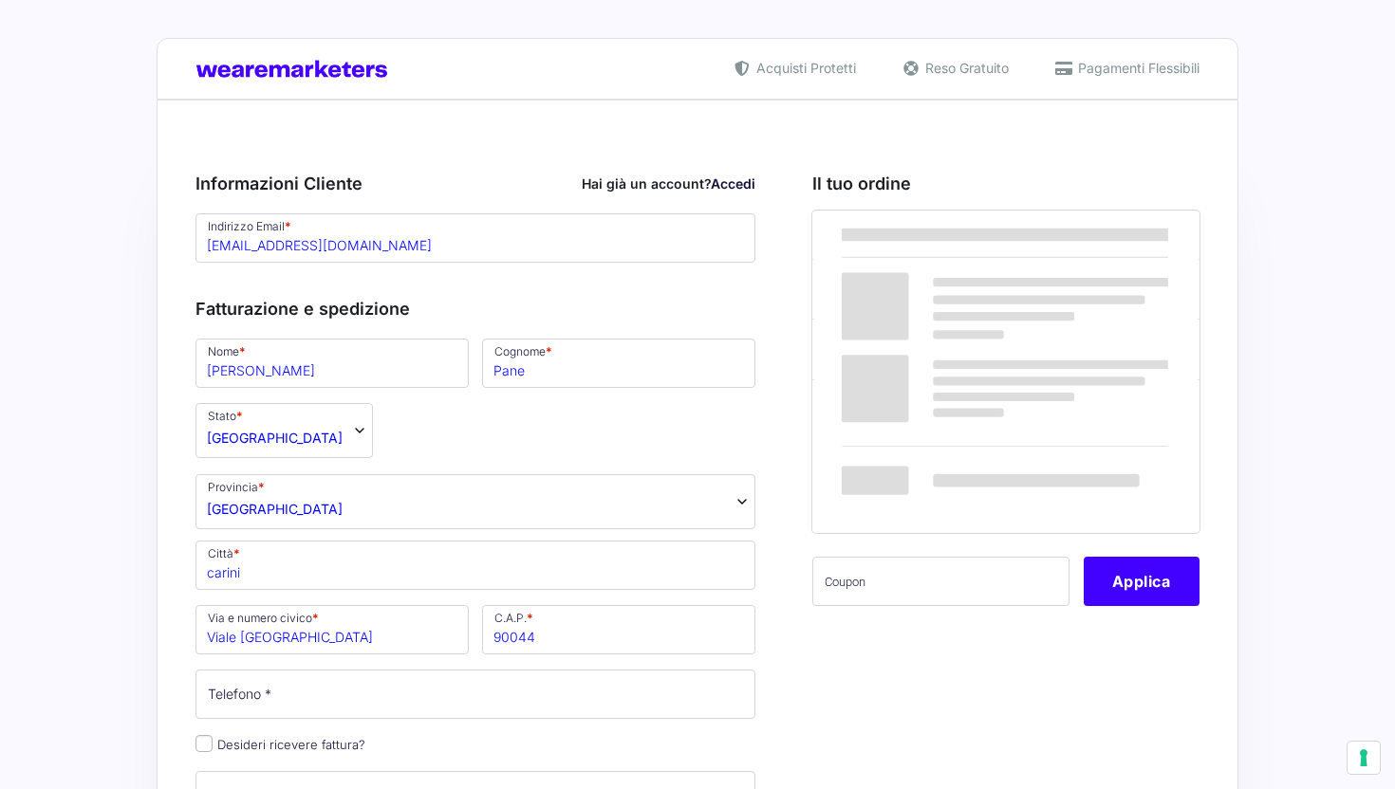
select select "PA"
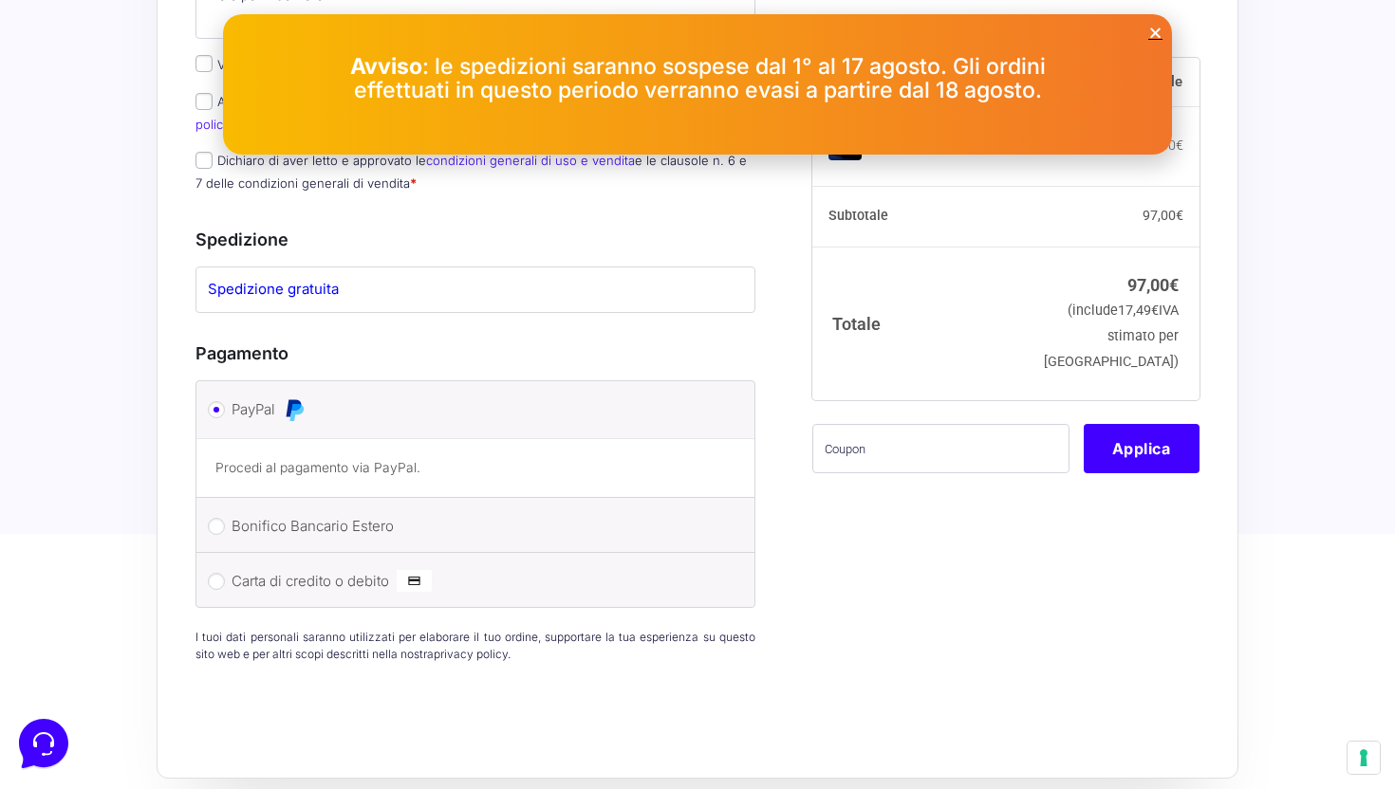
scroll to position [879, 0]
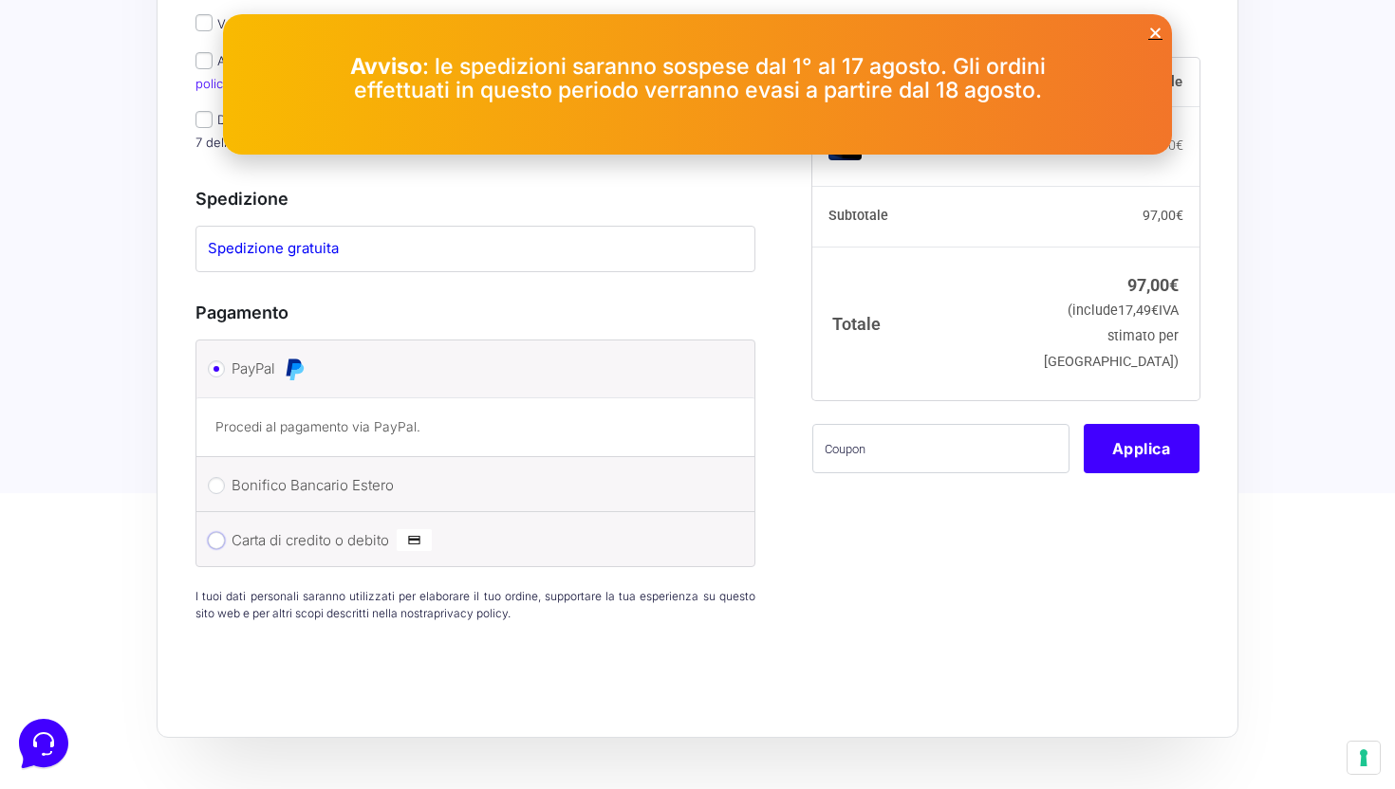
click at [219, 532] on input "Carta di credito o debito" at bounding box center [216, 540] width 17 height 17
radio input "true"
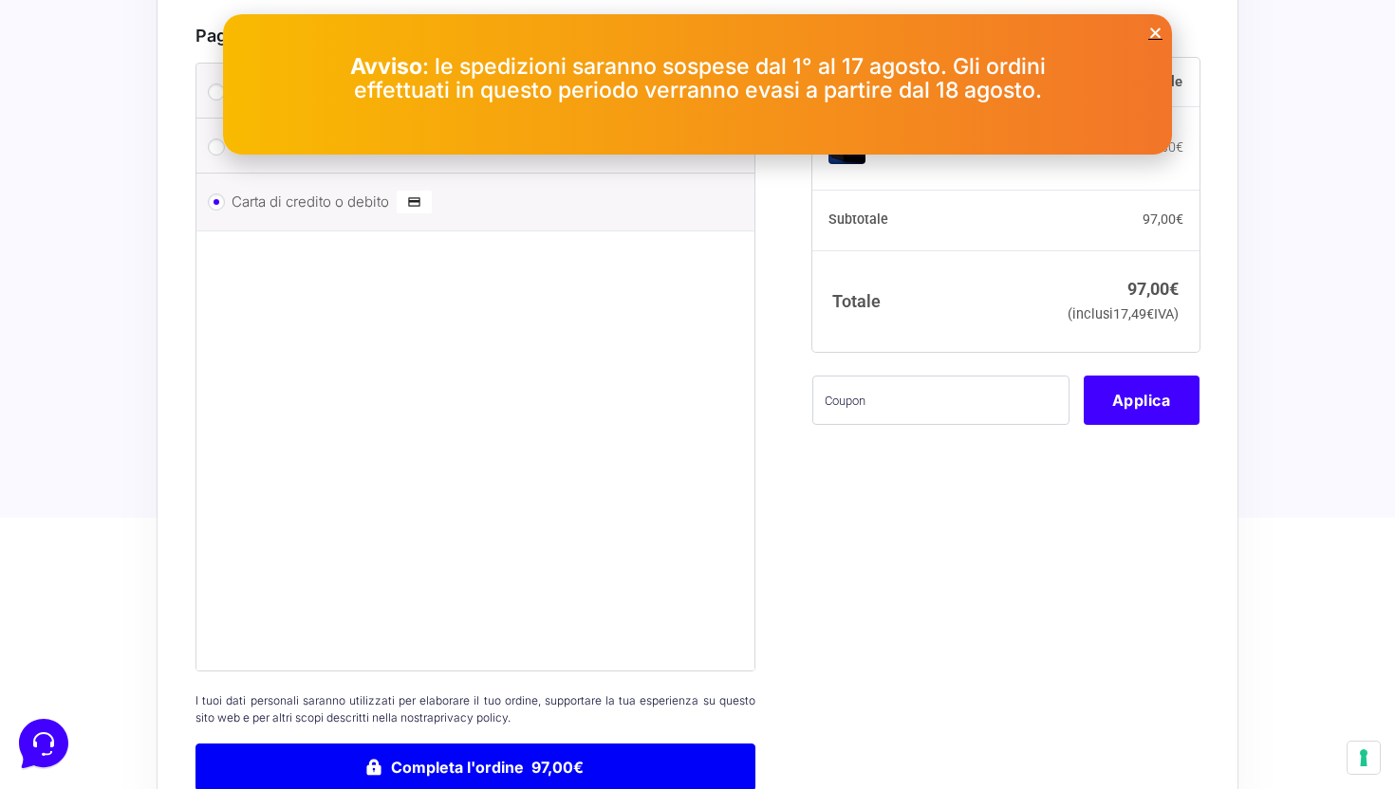
scroll to position [1179, 0]
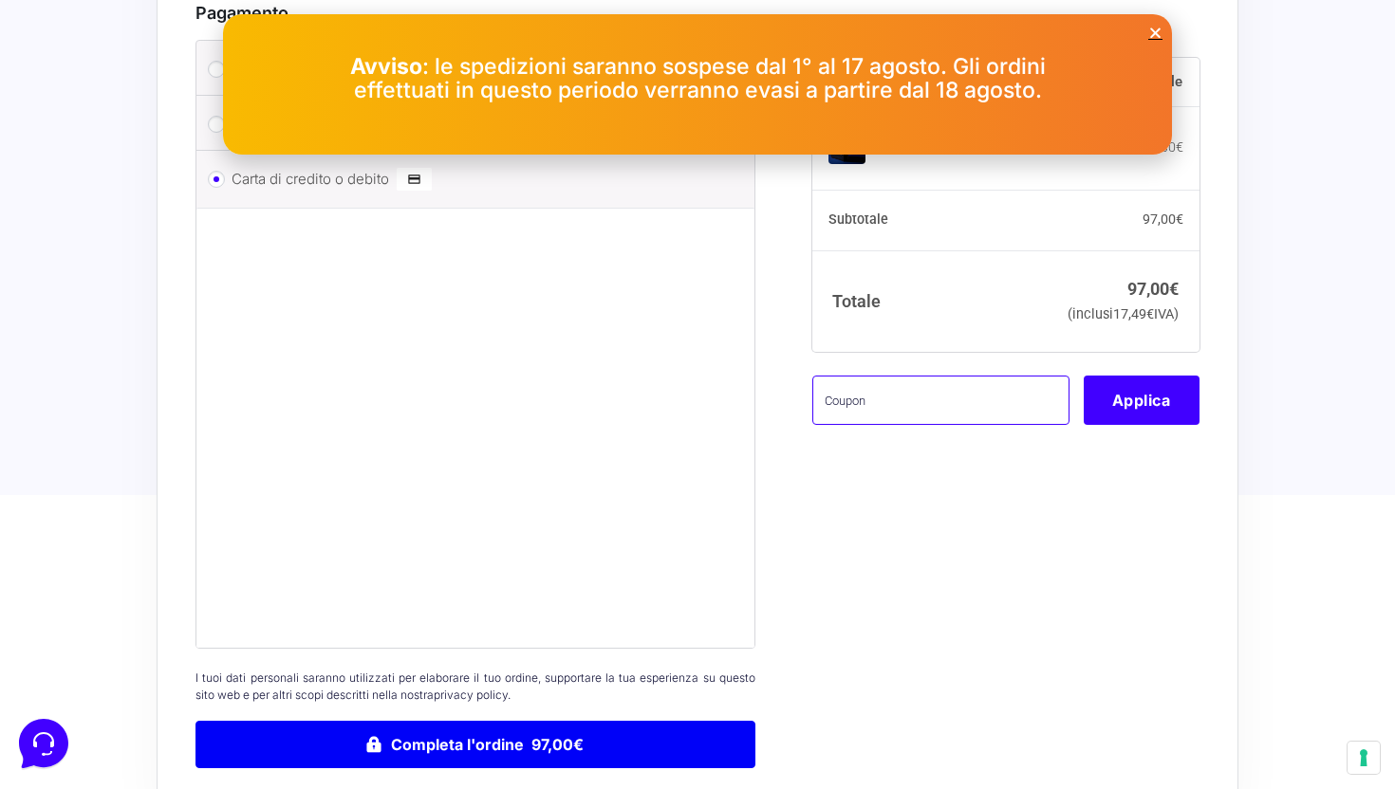
click at [905, 425] on input "text" at bounding box center [940, 400] width 257 height 49
type input "eliotest"
click at [1186, 425] on button "Applica" at bounding box center [1141, 400] width 116 height 49
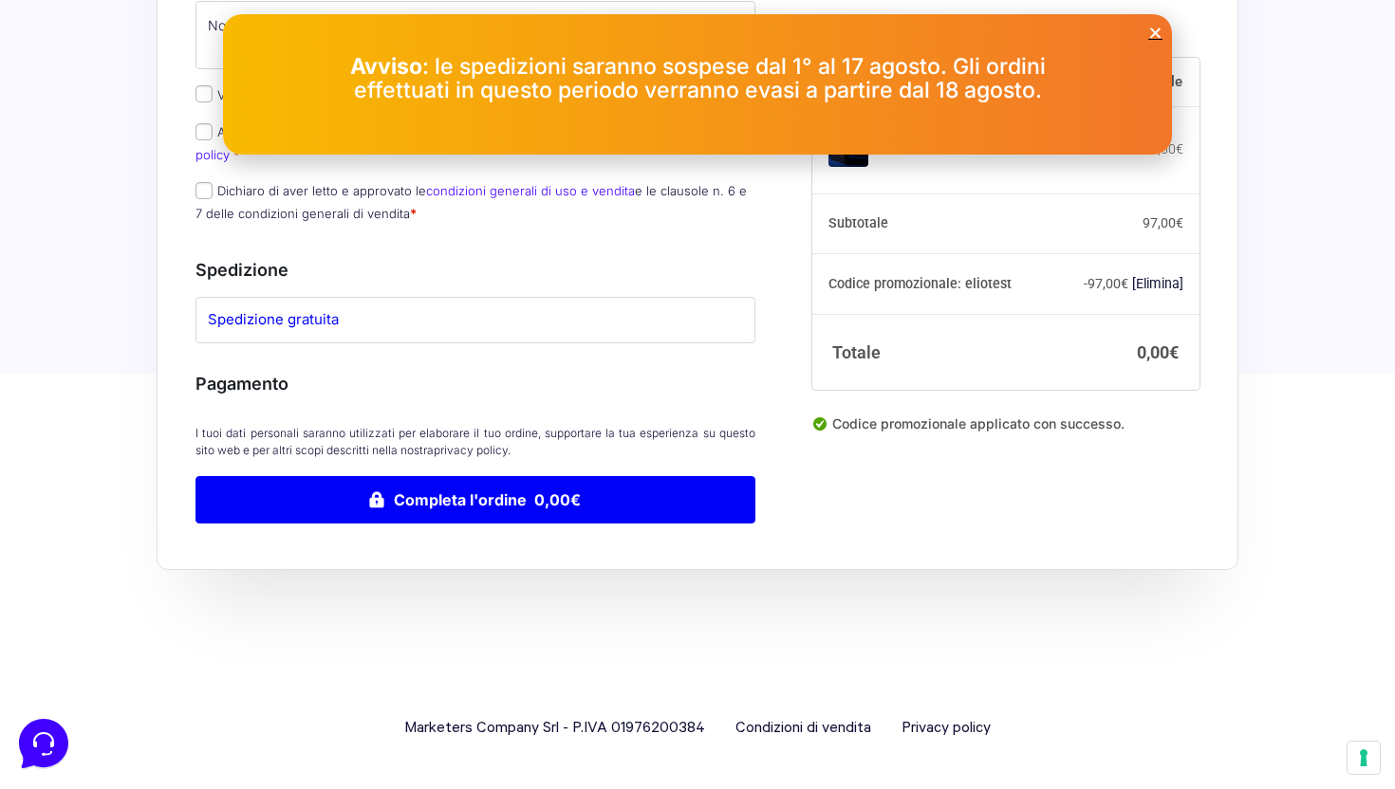
scroll to position [789, 0]
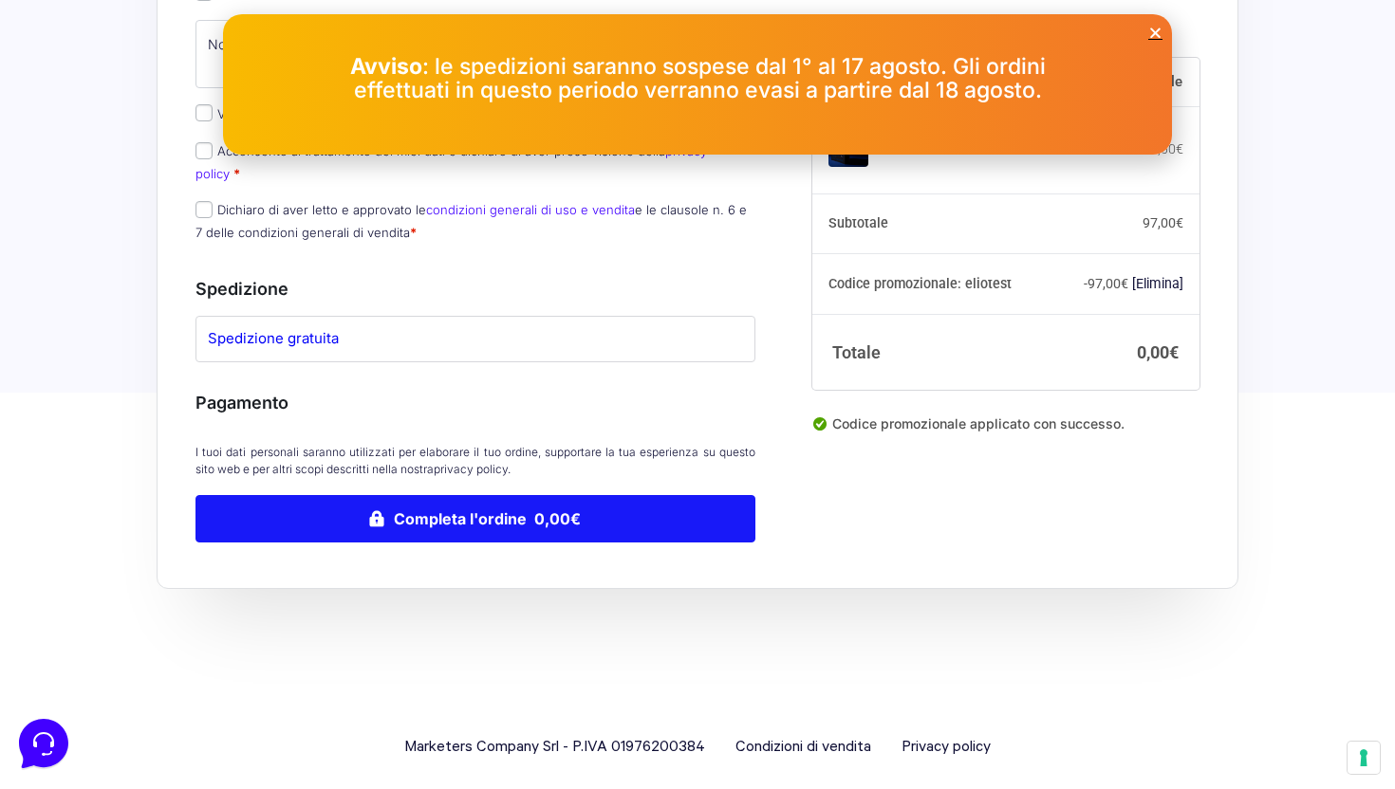
click at [488, 495] on button "Completa l'ordine 0,00€" at bounding box center [475, 518] width 560 height 47
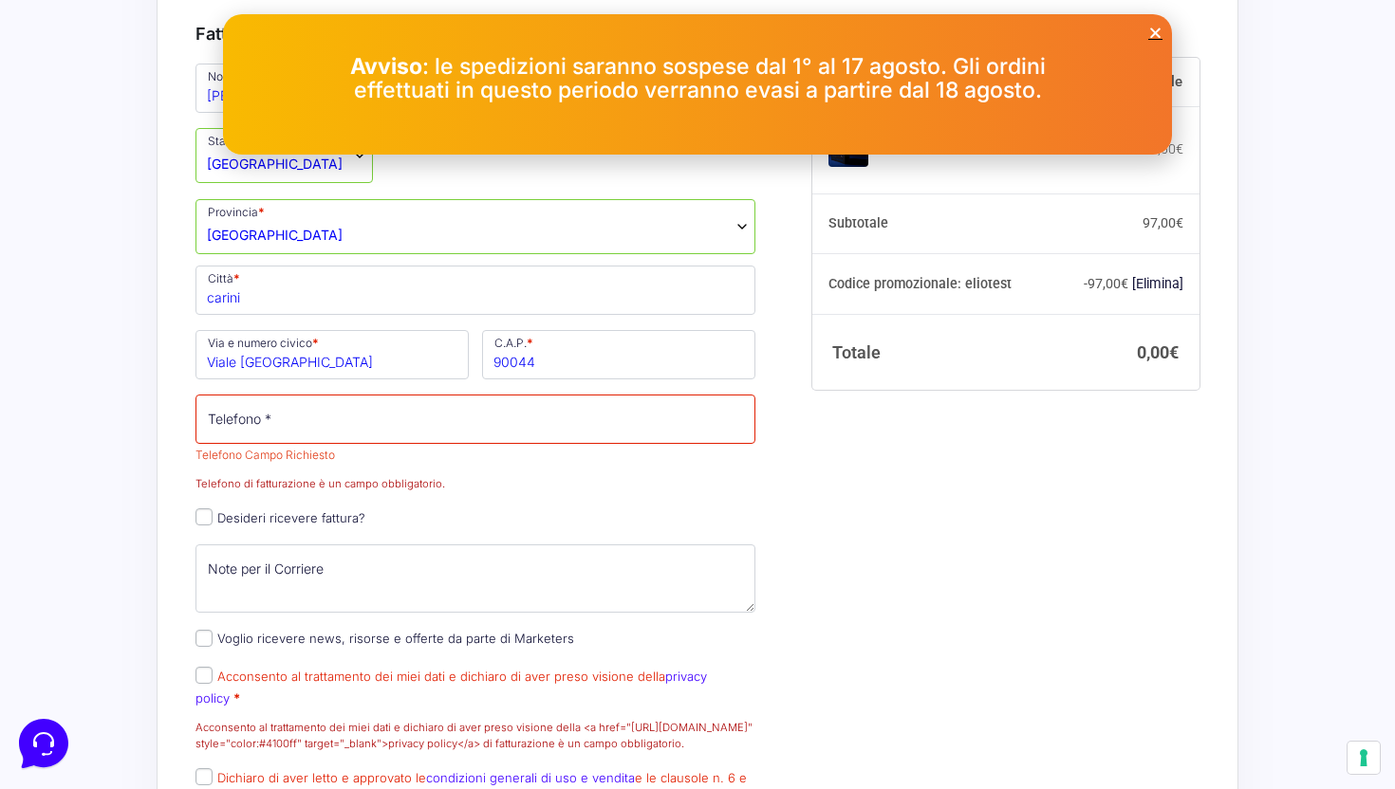
scroll to position [527, 0]
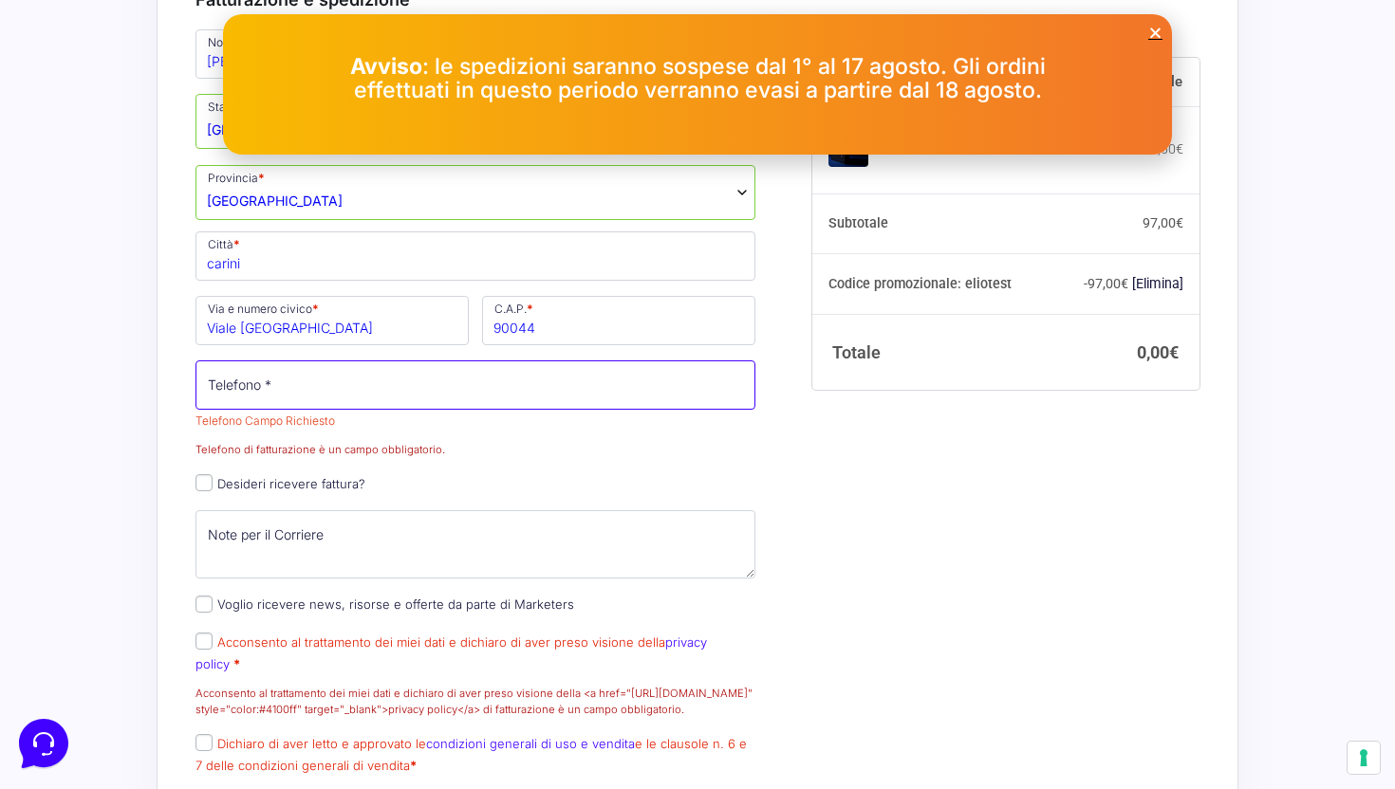
click at [249, 410] on input "Telefono *" at bounding box center [475, 384] width 560 height 49
type input "3331408030"
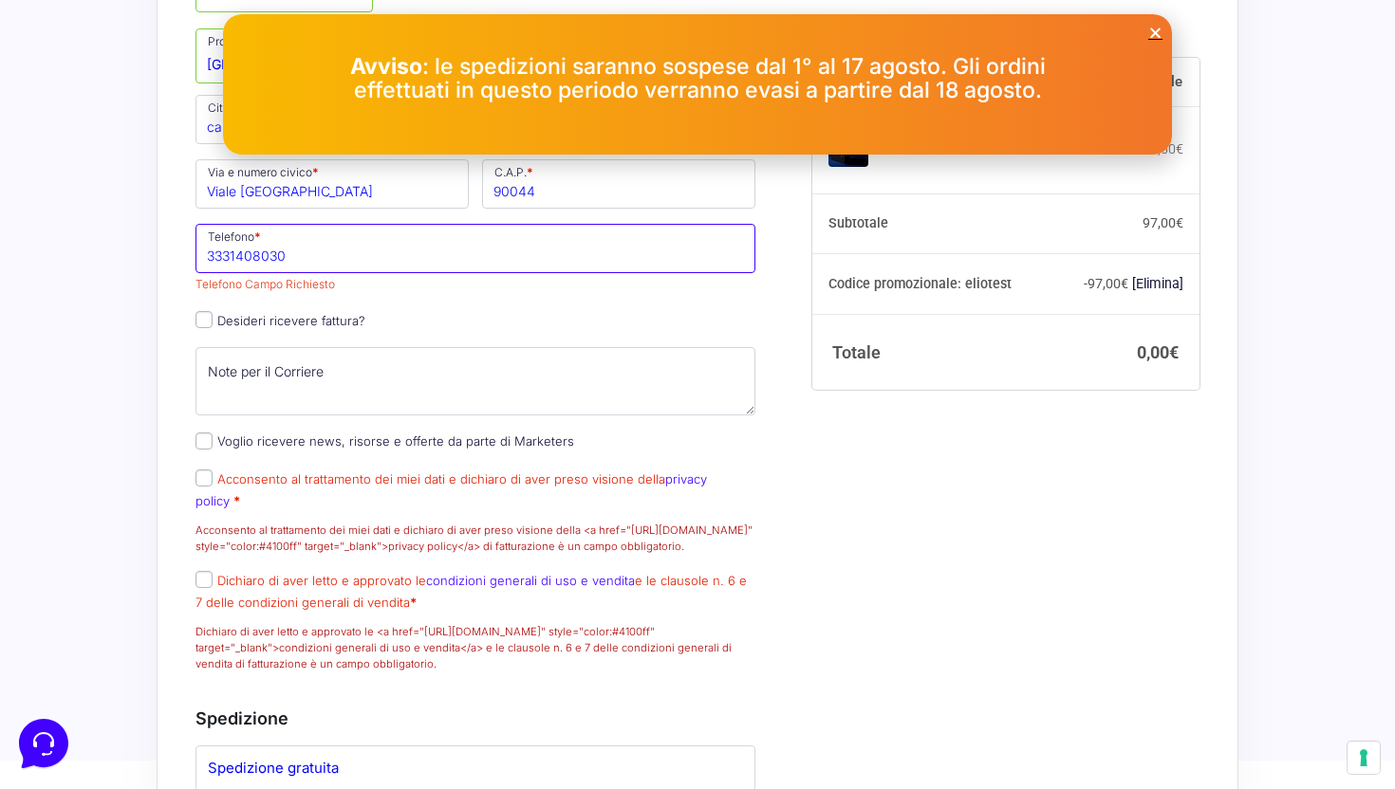
scroll to position [666, 0]
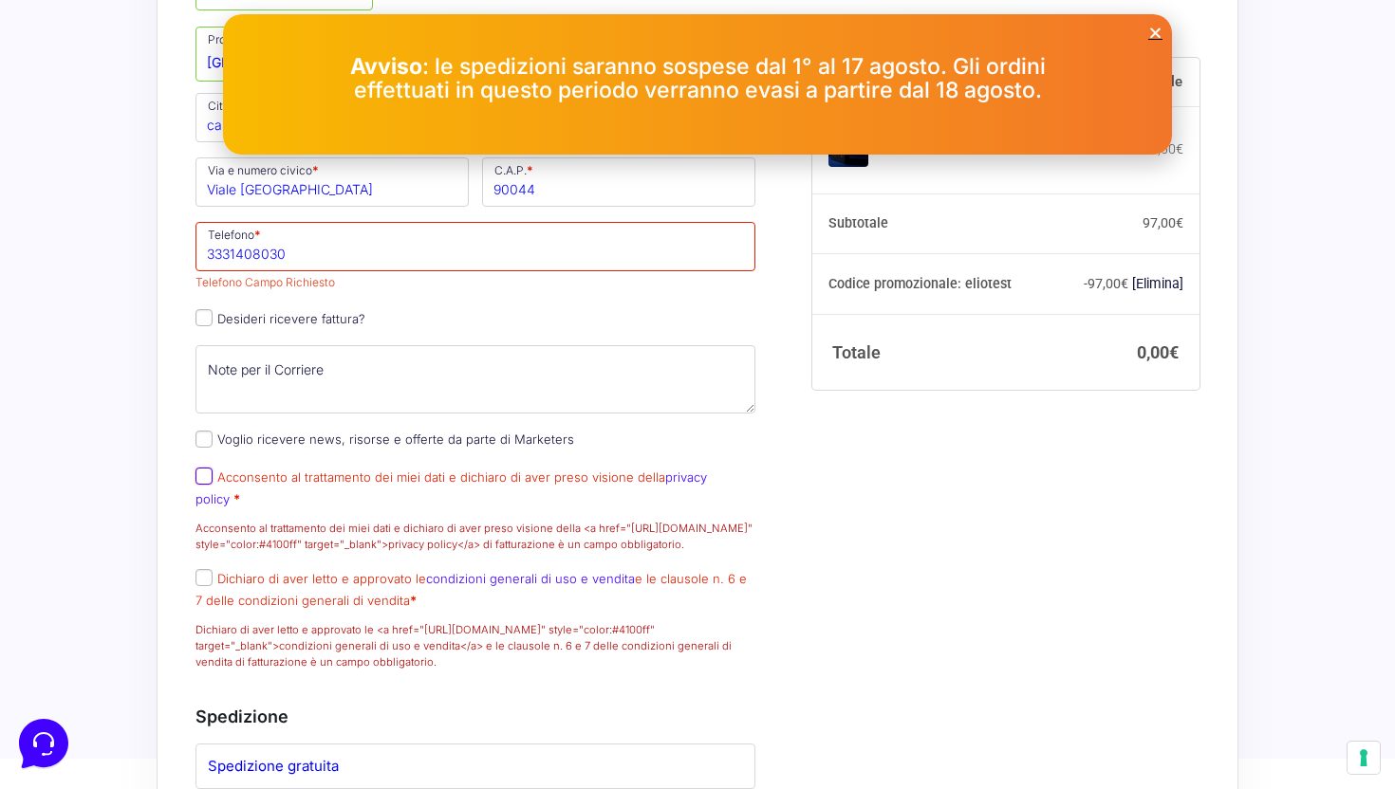
click at [209, 499] on p "Acconsento al trattamento dei miei dati e dichiaro di aver preso visione della …" at bounding box center [475, 510] width 573 height 92
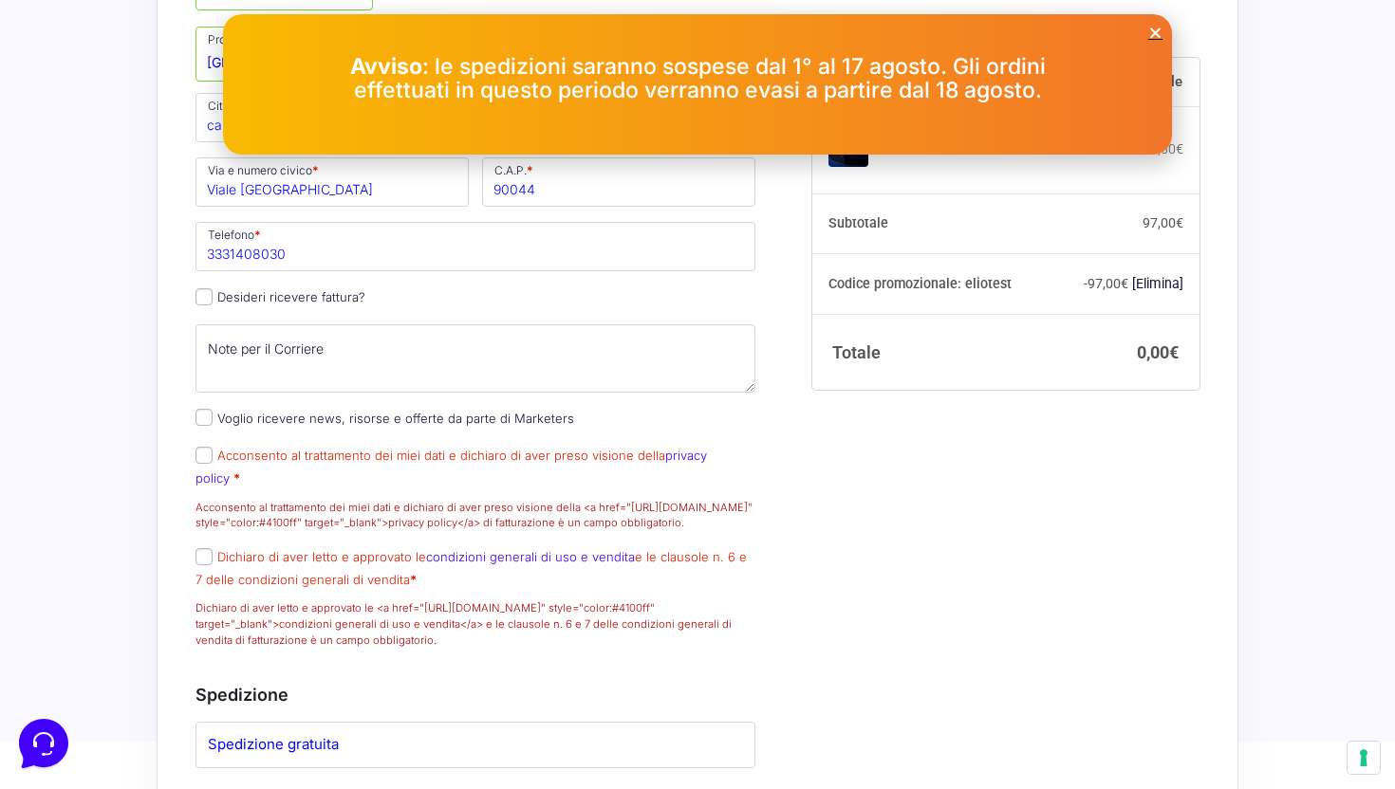
click at [207, 497] on p "Acconsento al trattamento dei miei dati e dichiaro di aver preso visione della …" at bounding box center [475, 488] width 573 height 92
click at [206, 466] on p "Acconsento al trattamento dei miei dati e dichiaro di aver preso visione della …" at bounding box center [475, 488] width 573 height 92
click at [206, 464] on input "Acconsento al trattamento dei miei dati e dichiaro di aver preso visione della …" at bounding box center [203, 455] width 17 height 17
checkbox input "true"
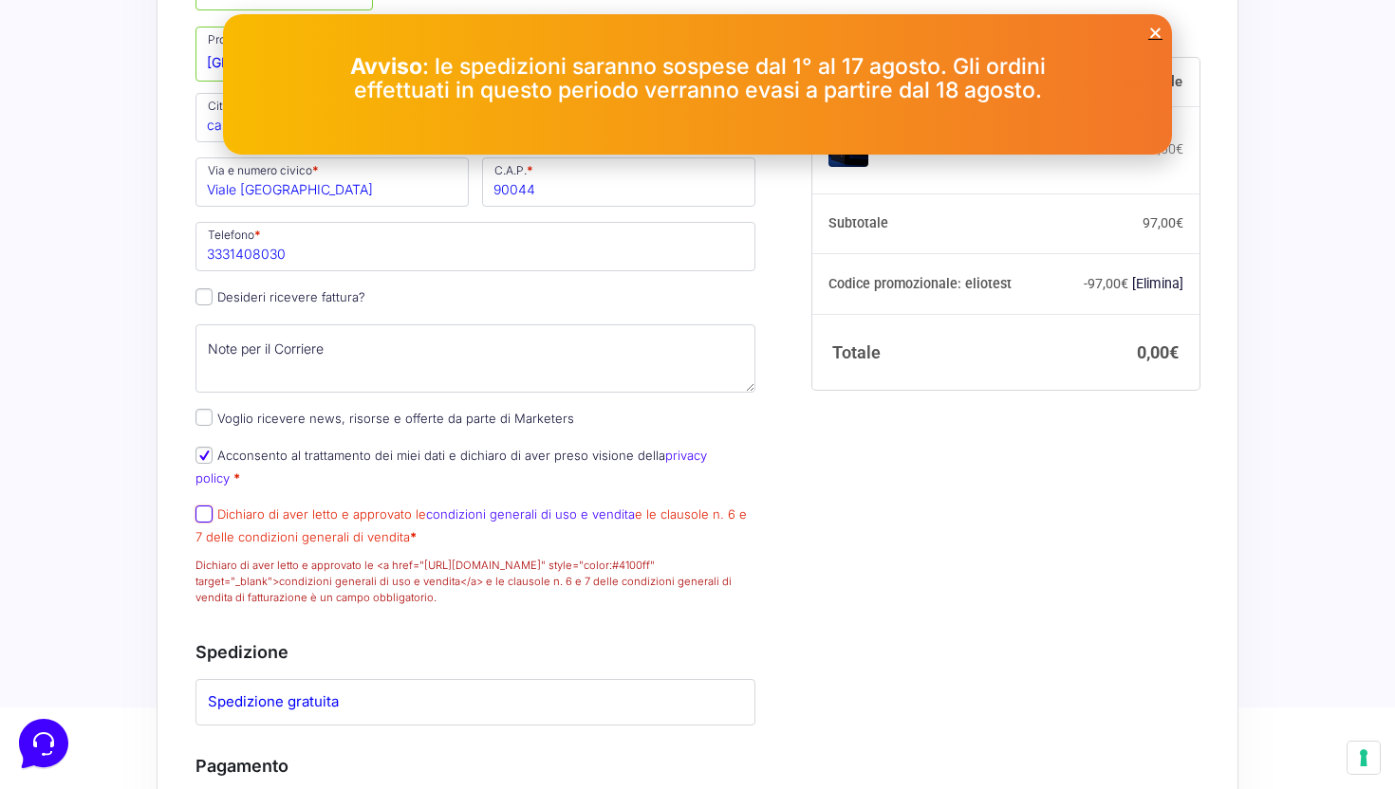
click at [207, 513] on input "Dichiaro di aver letto e approvato le condizioni generali di uso e vendita e le…" at bounding box center [203, 514] width 17 height 17
checkbox input "true"
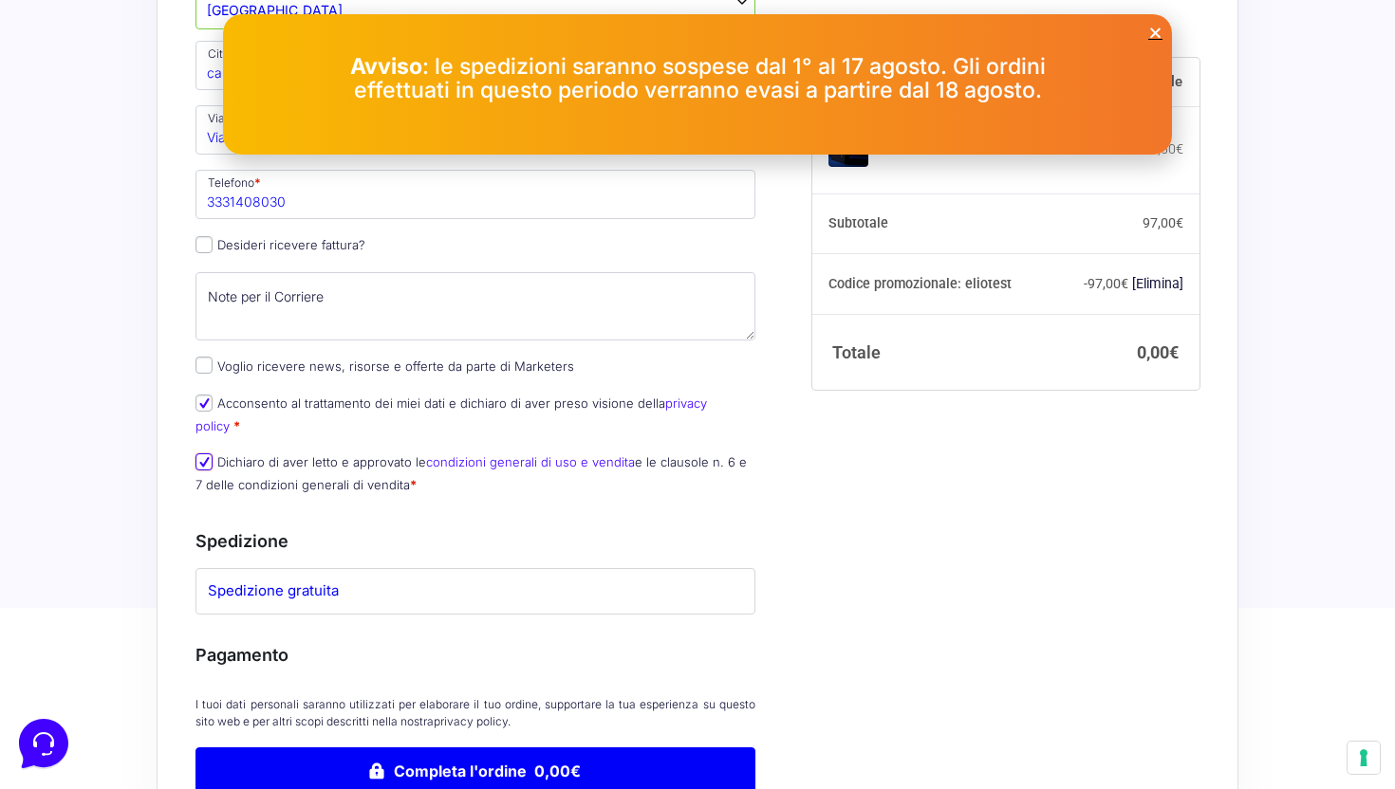
scroll to position [723, 0]
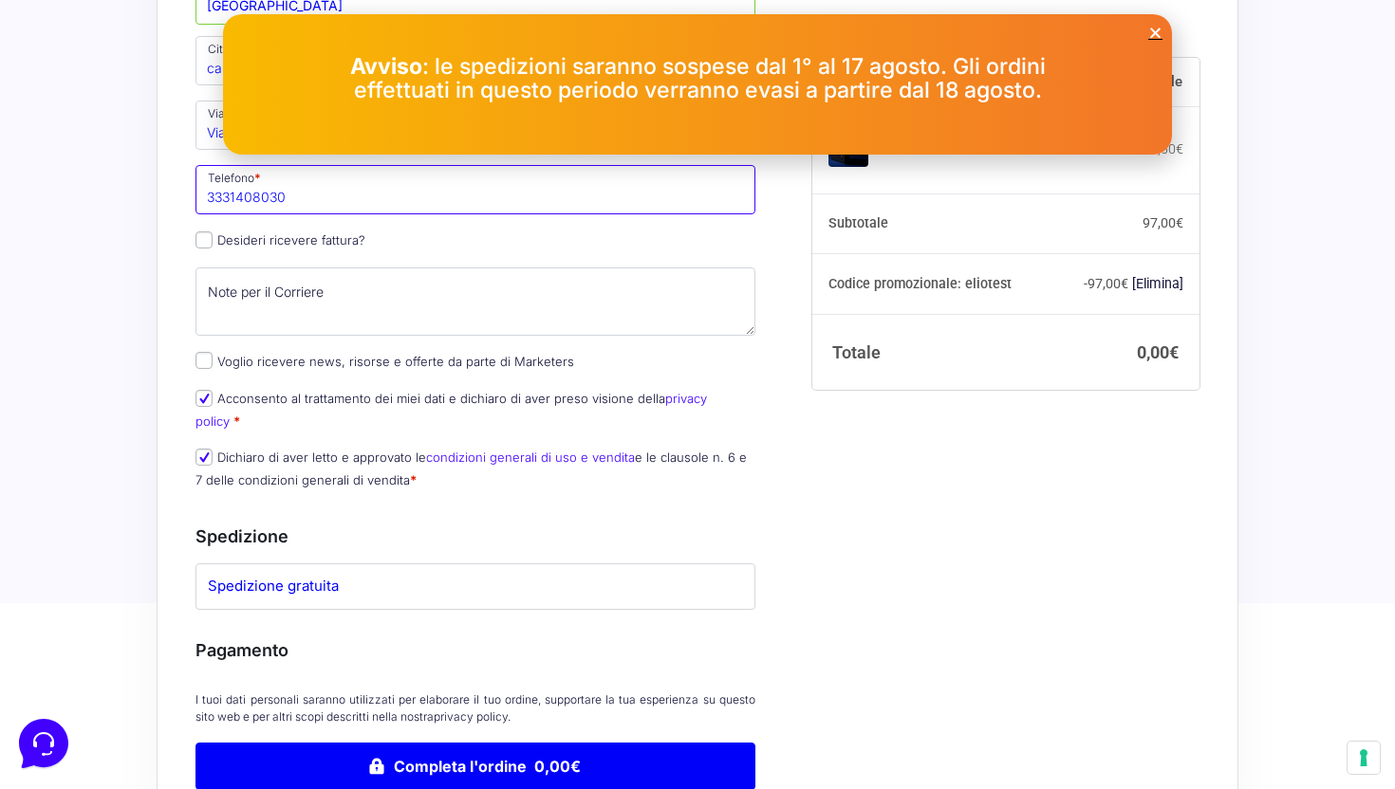
click at [293, 214] on input "3331408030" at bounding box center [475, 189] width 560 height 49
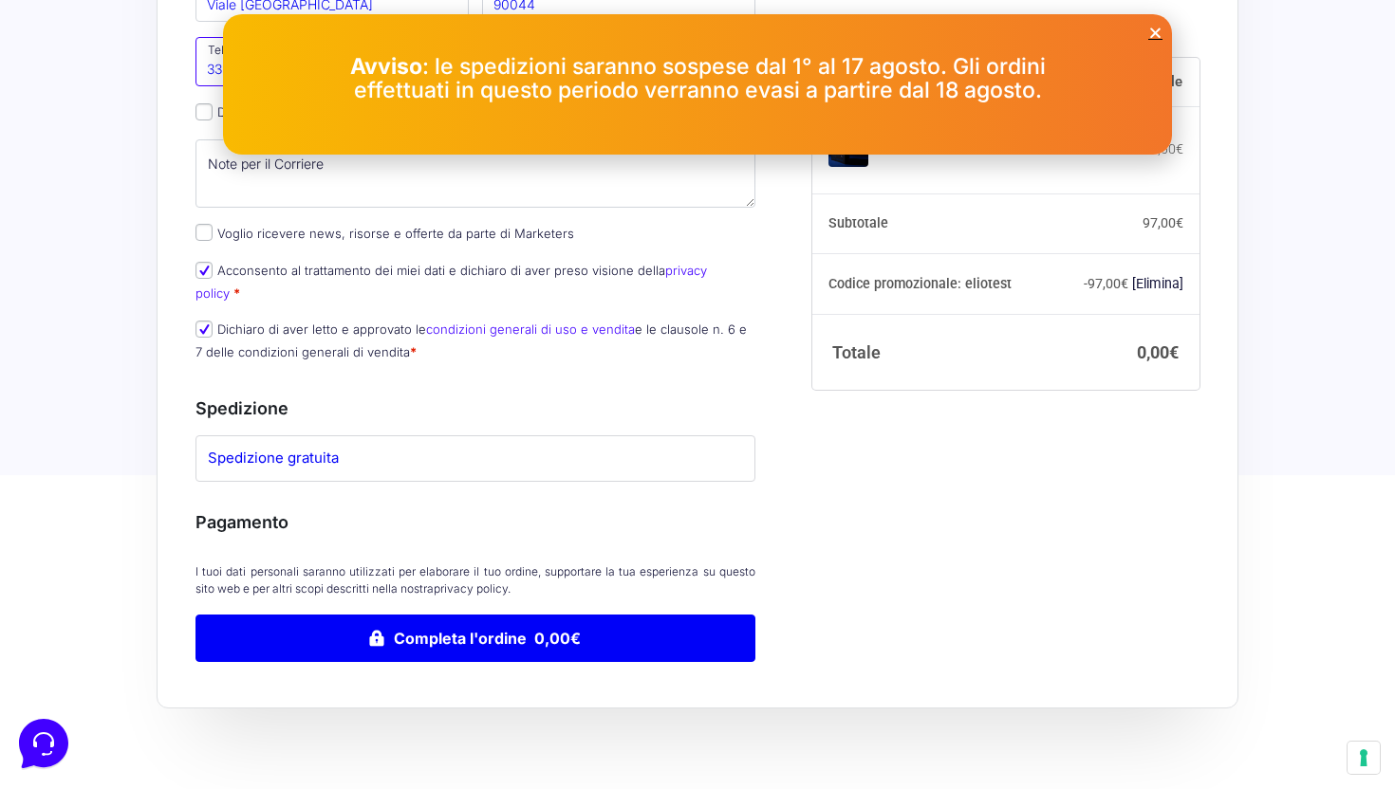
scroll to position [894, 0]
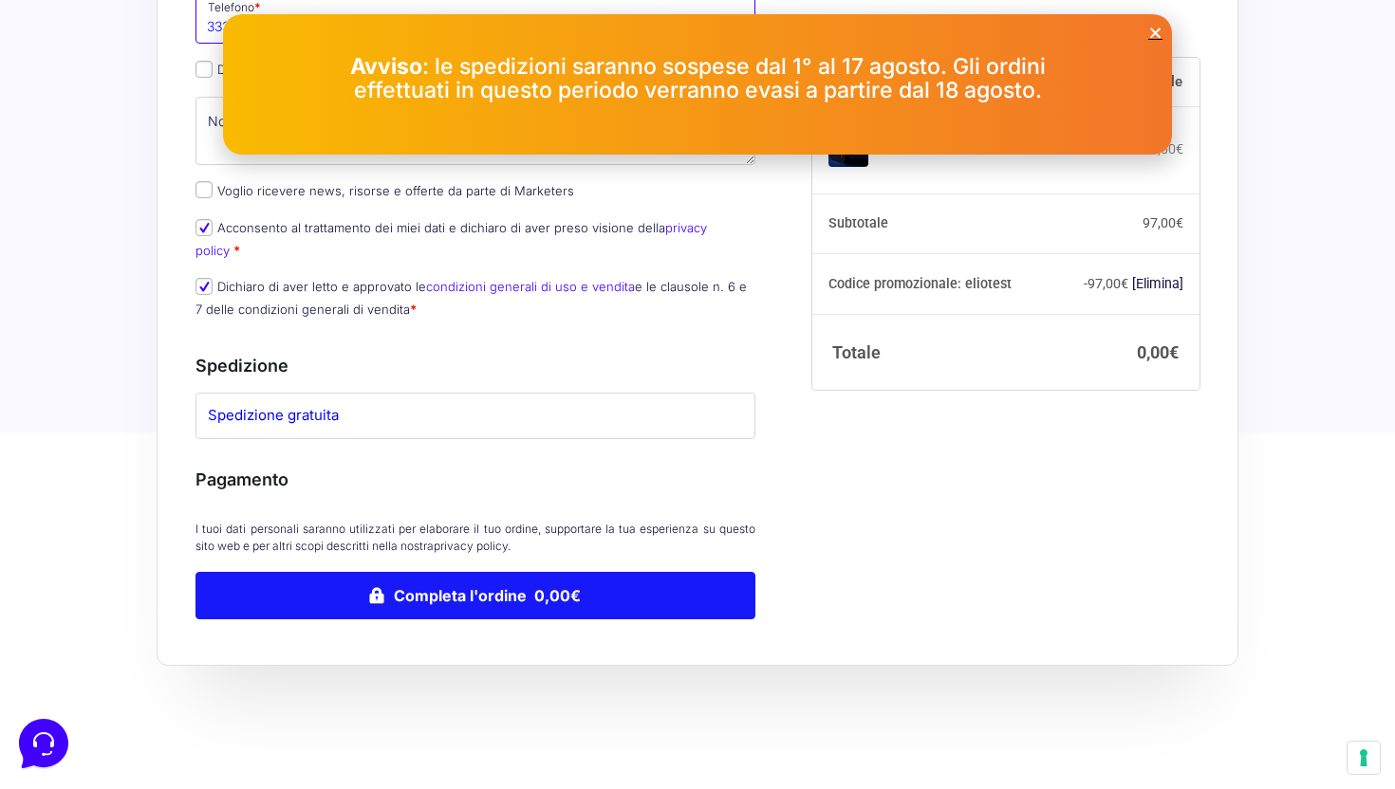
type input "3331408031"
click at [424, 594] on button "Completa l'ordine 0,00€" at bounding box center [475, 595] width 560 height 47
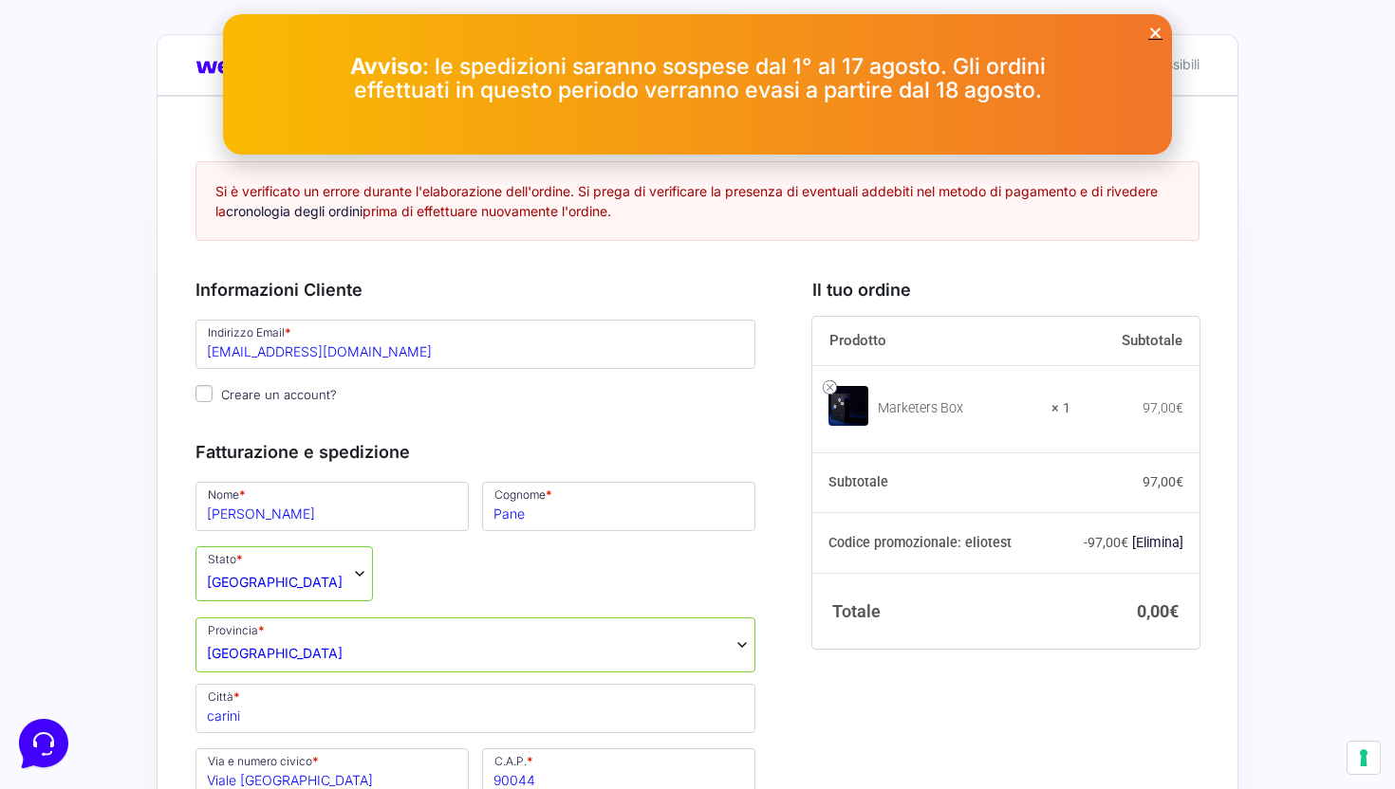
scroll to position [0, 0]
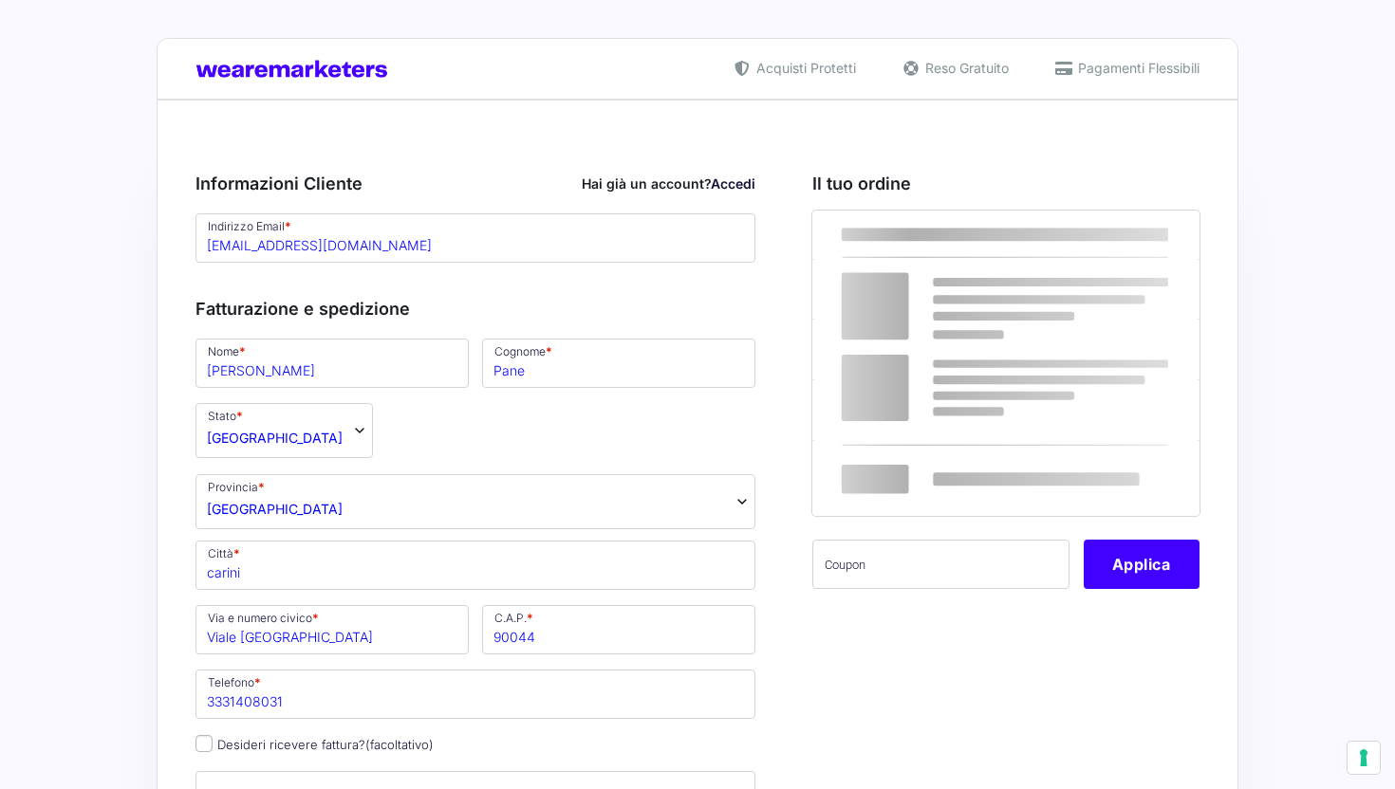
select select "PA"
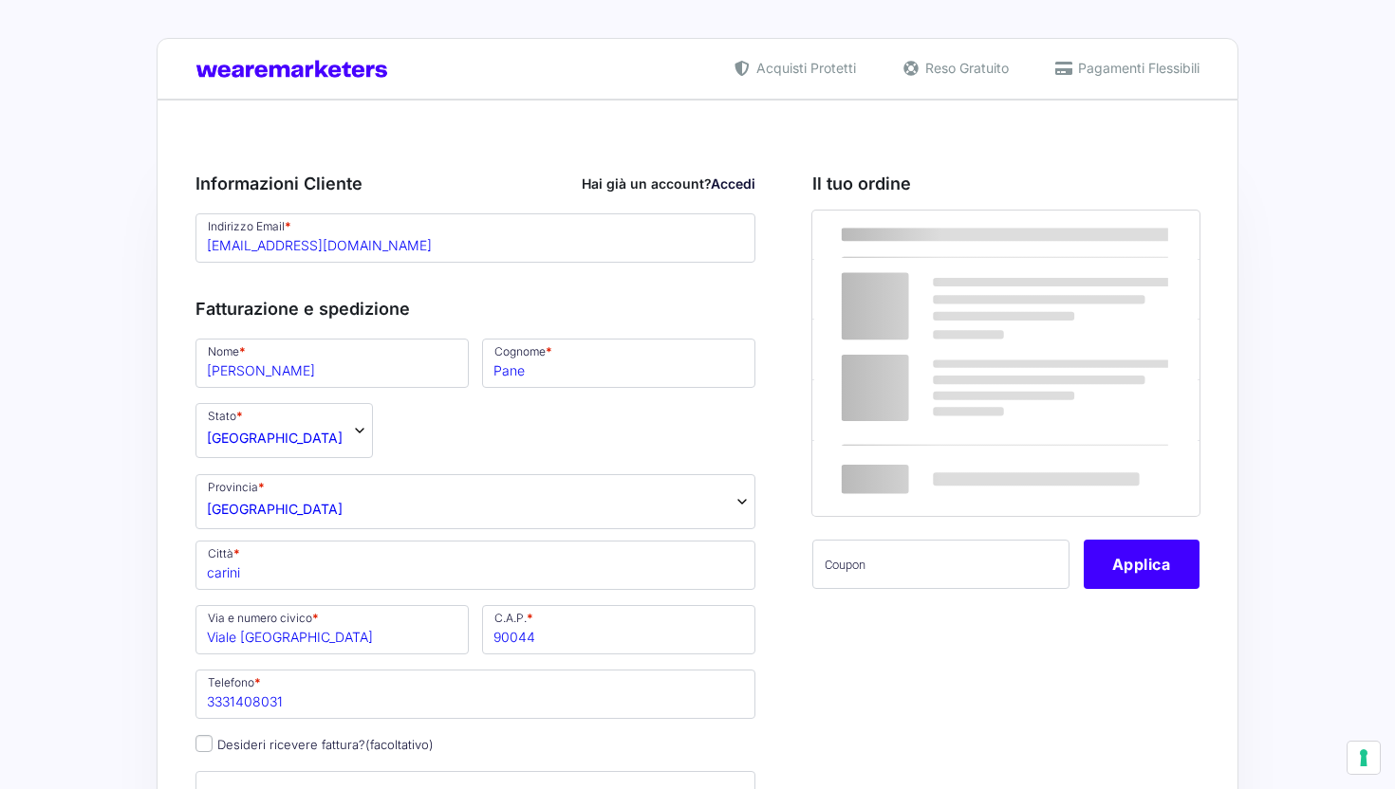
select select
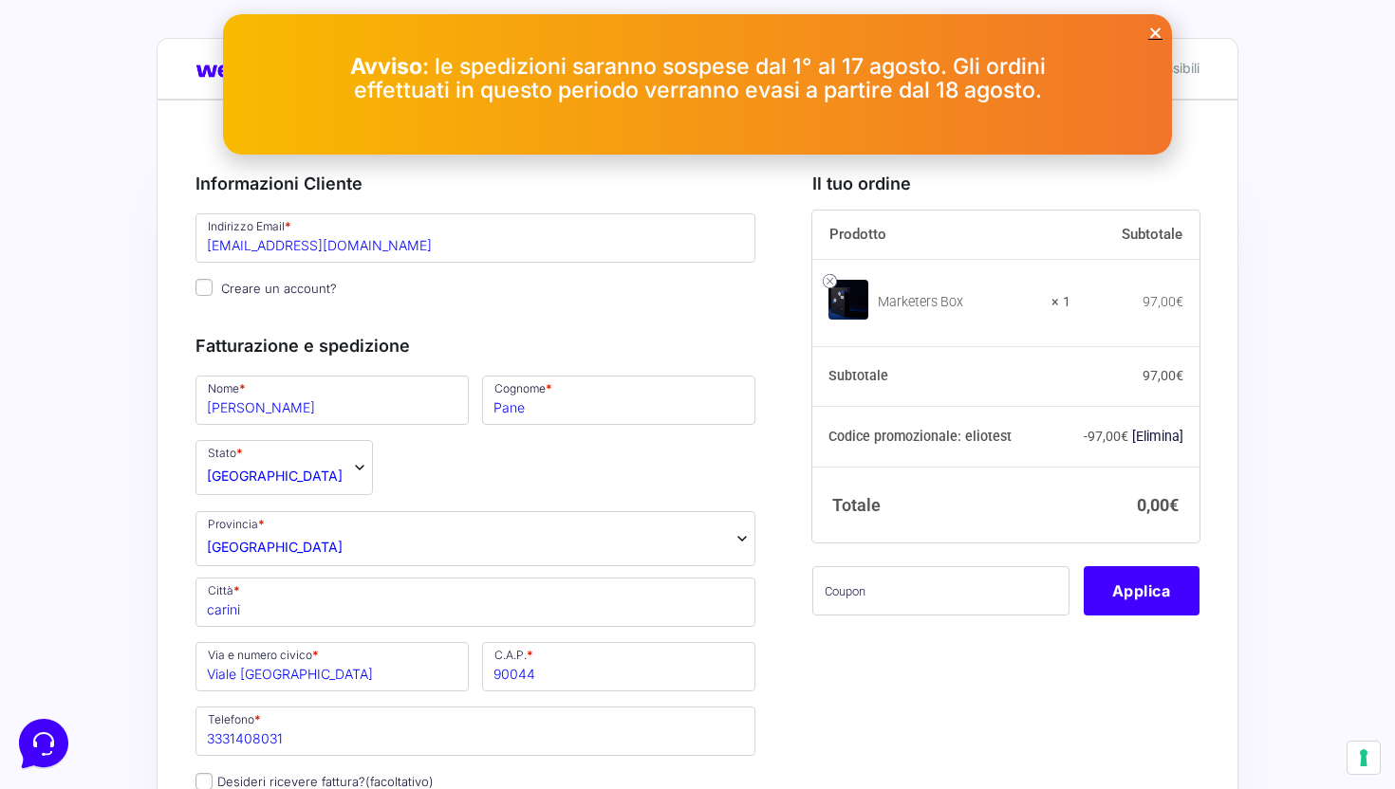
click at [1159, 30] on icon "Close" at bounding box center [1155, 33] width 14 height 14
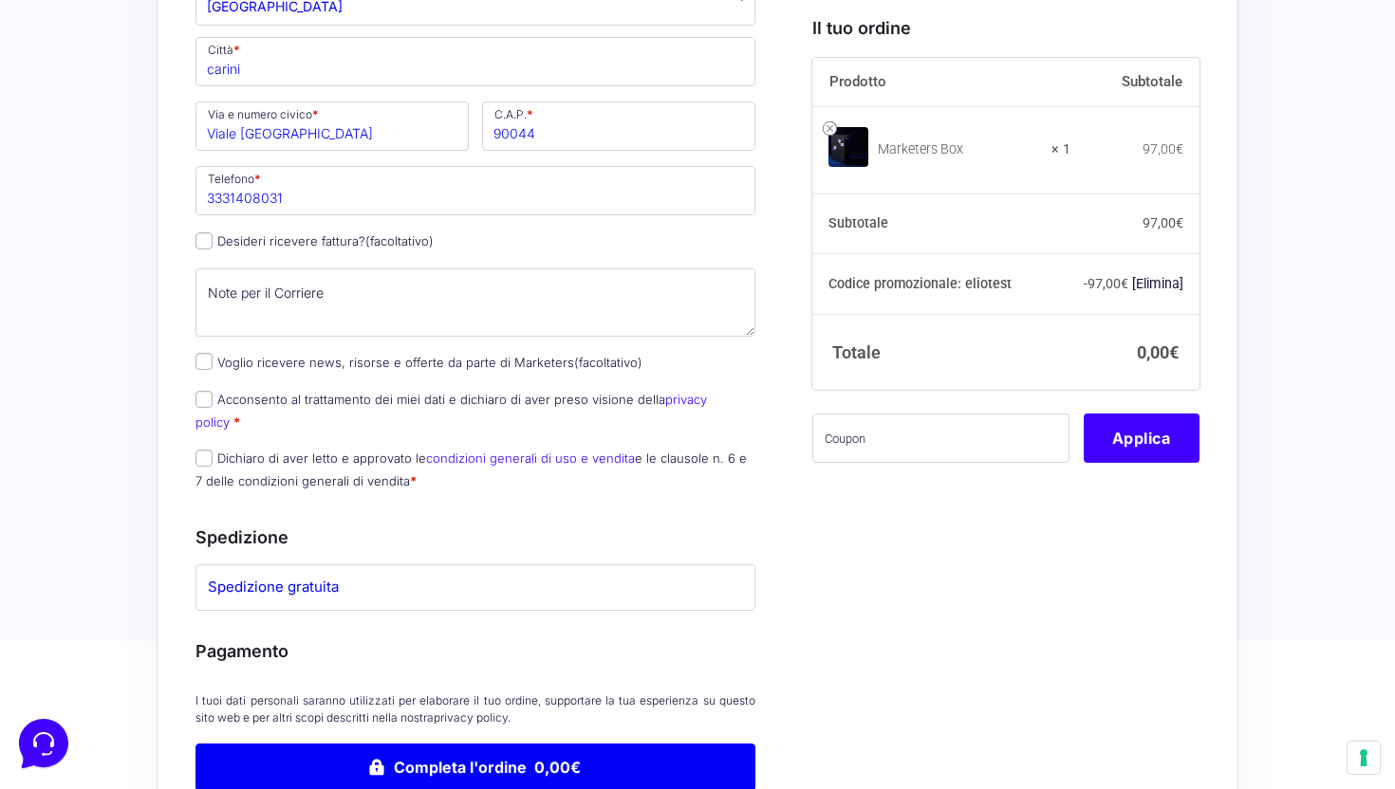
scroll to position [532, 0]
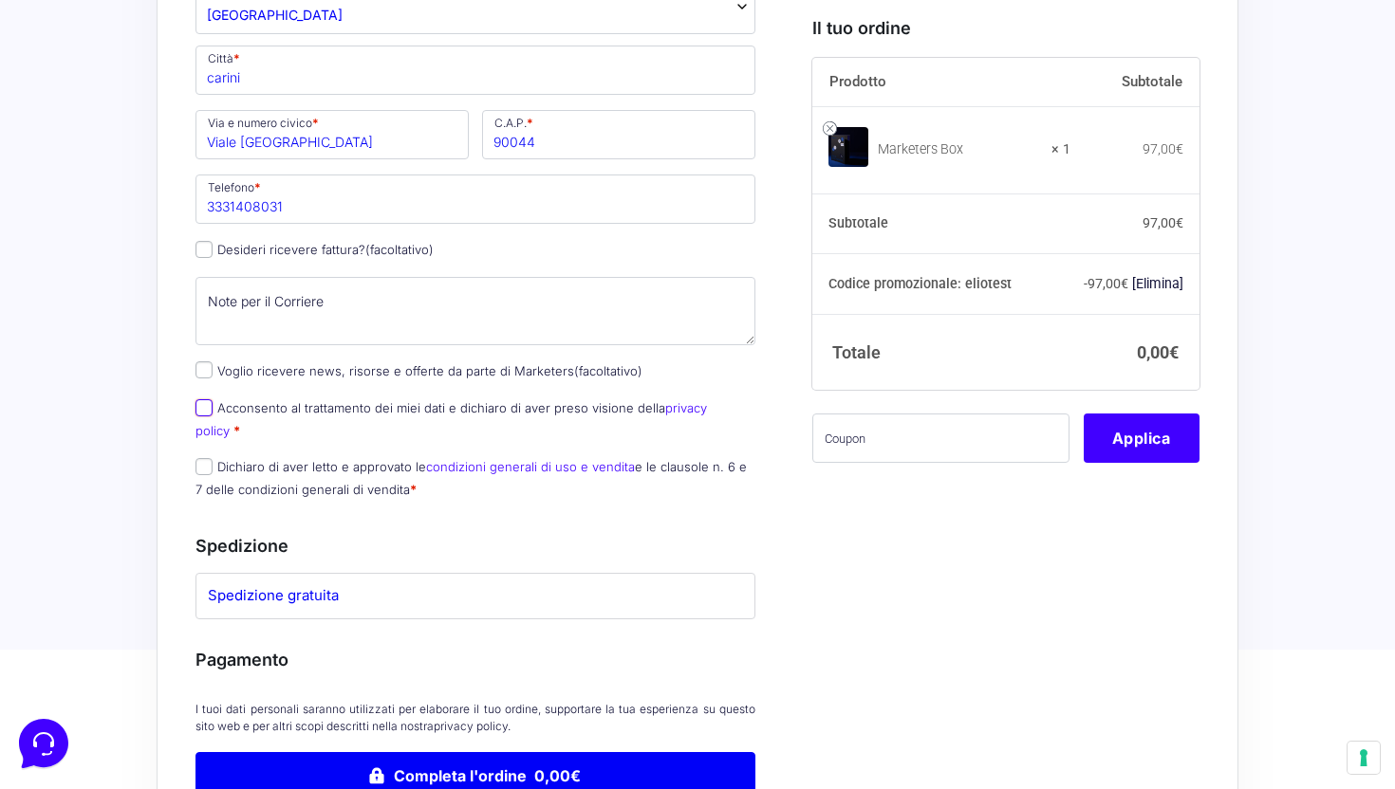
click at [203, 408] on input "Acconsento al trattamento dei miei dati e dichiaro di aver preso visione della …" at bounding box center [203, 407] width 17 height 17
checkbox input "true"
click at [203, 458] on input "Dichiaro di aver letto e approvato le condizioni generali di uso e vendita e le…" at bounding box center [203, 466] width 17 height 17
checkbox input "true"
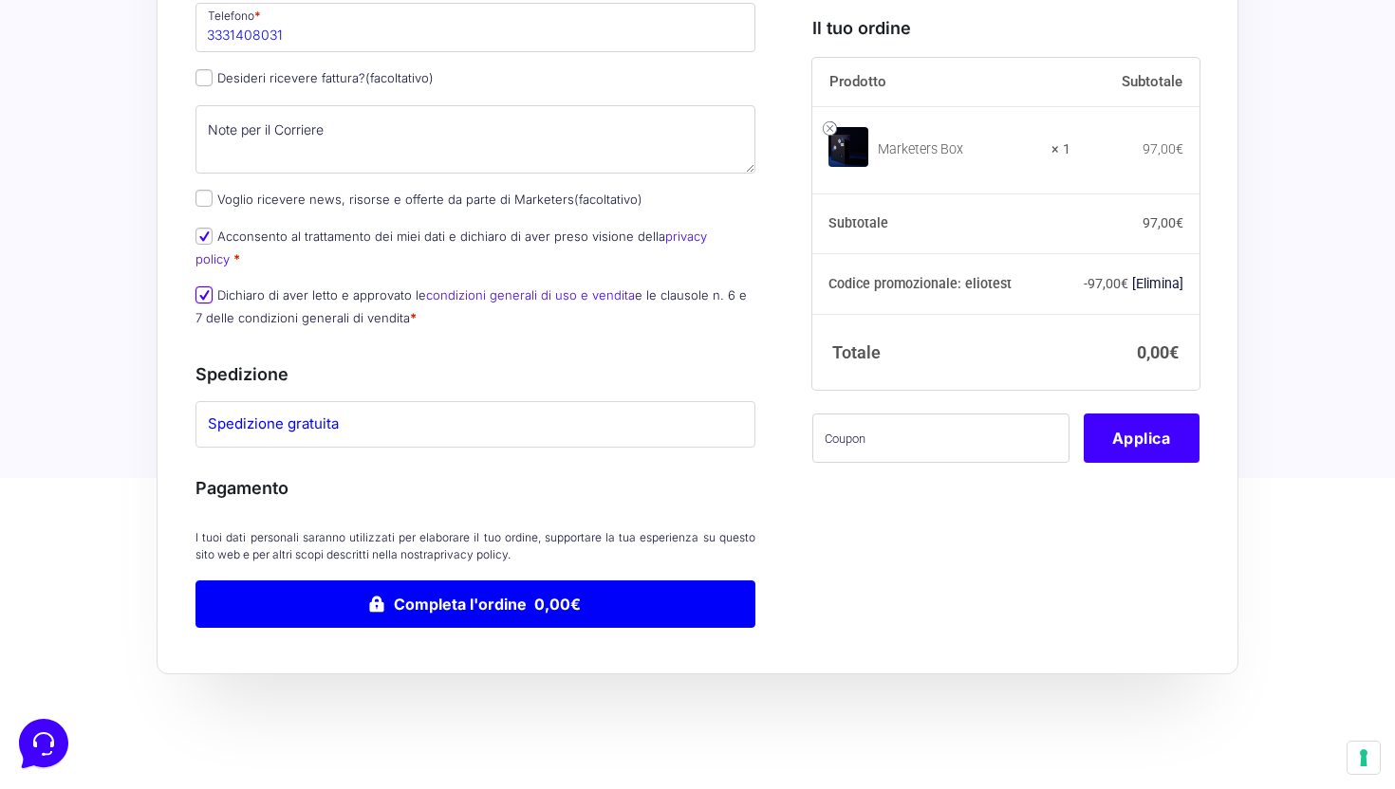
scroll to position [789, 0]
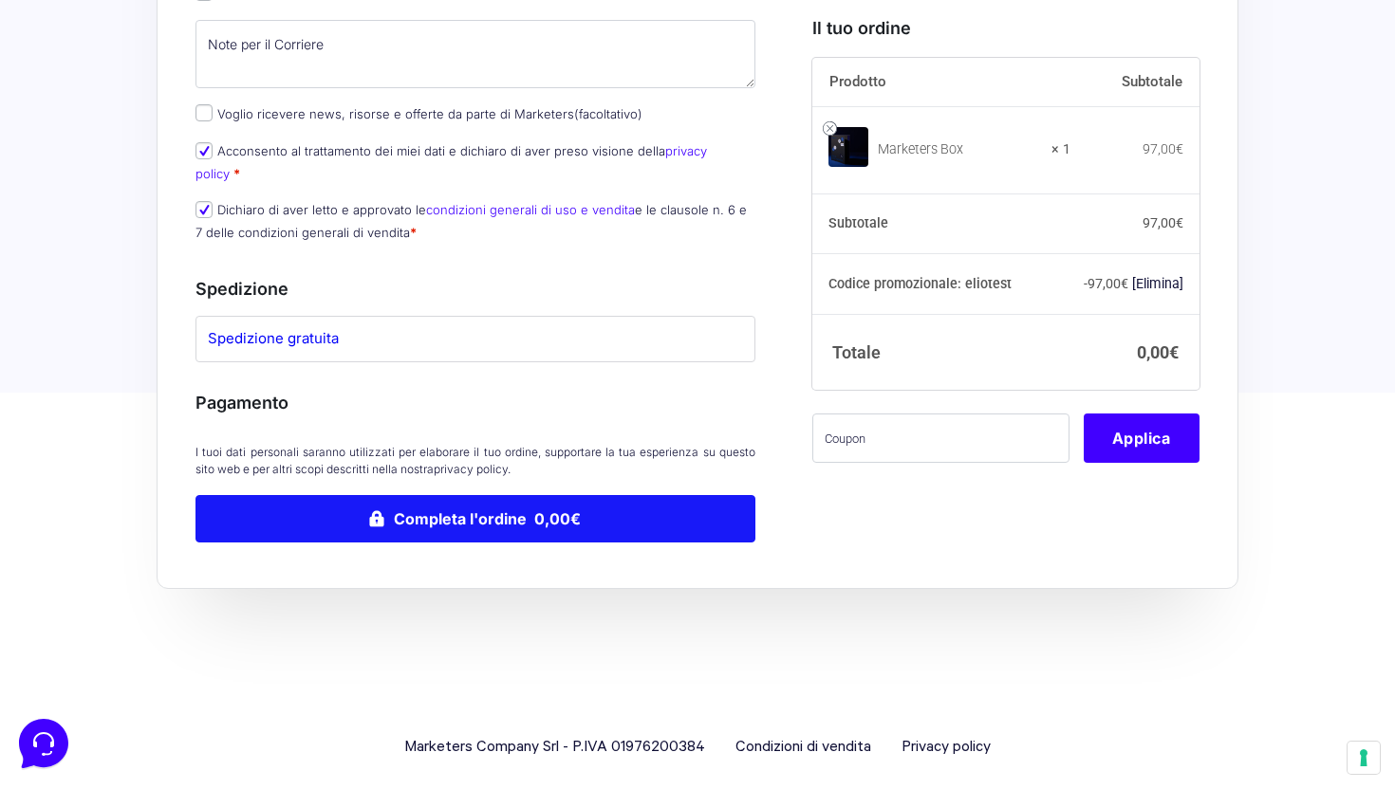
click at [523, 499] on button "Completa l'ordine 0,00€" at bounding box center [475, 518] width 560 height 47
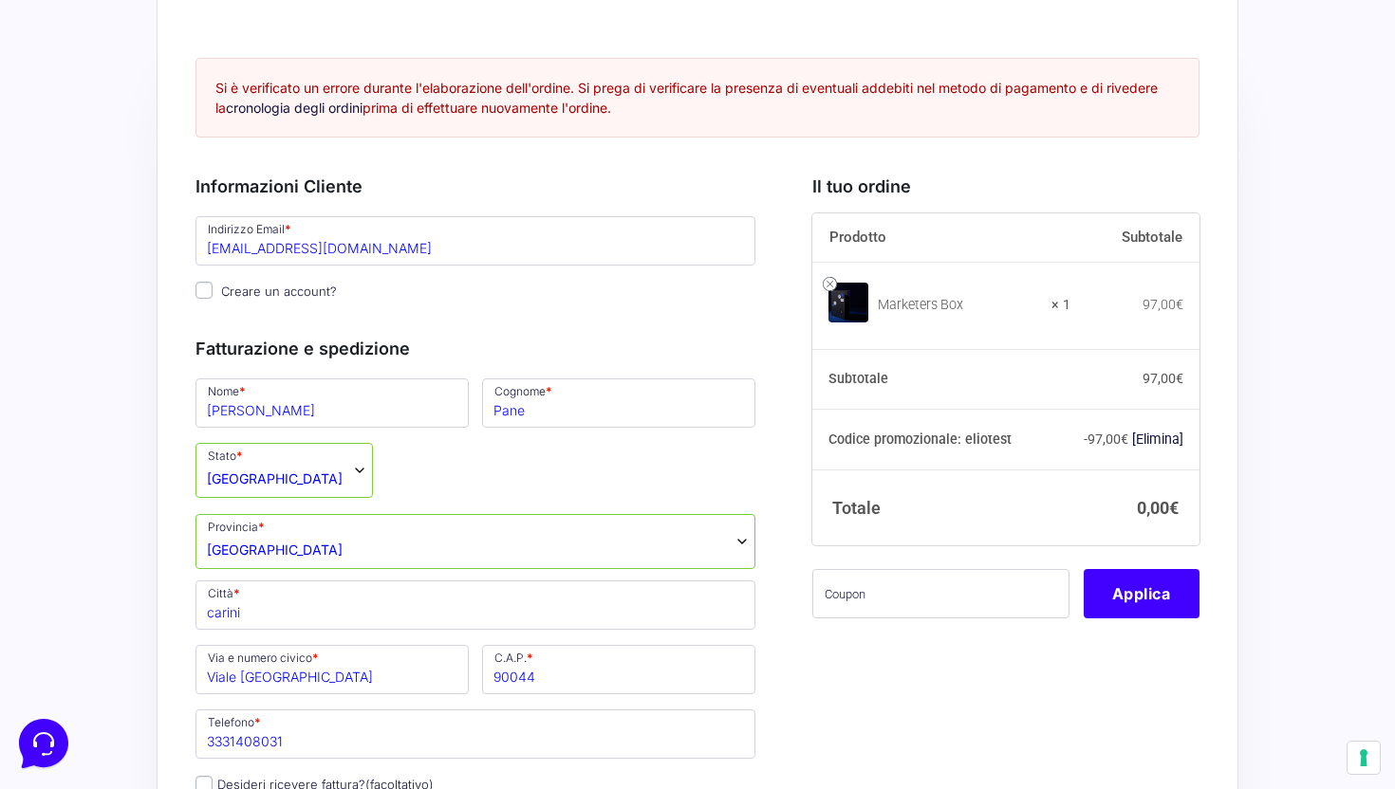
scroll to position [54, 0]
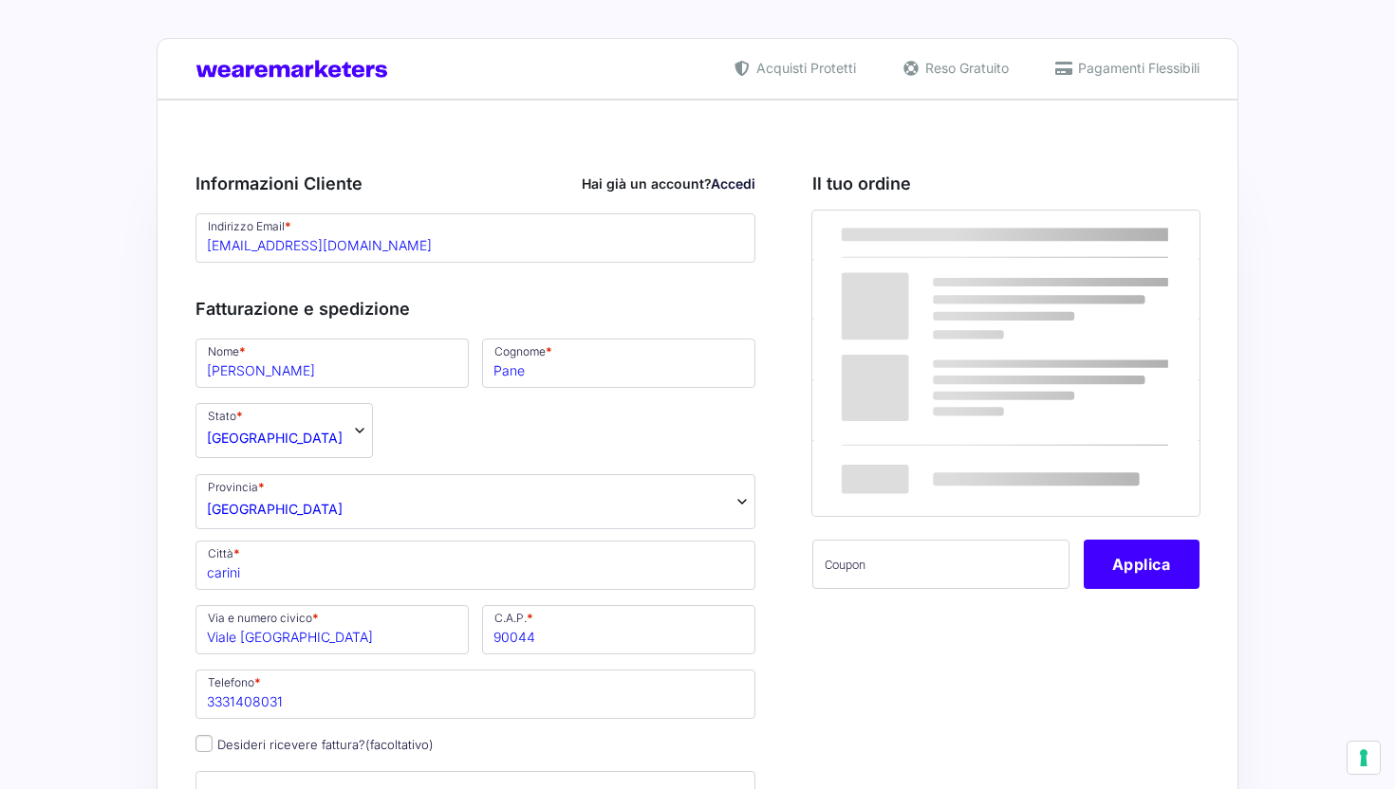
select select "PA"
select select
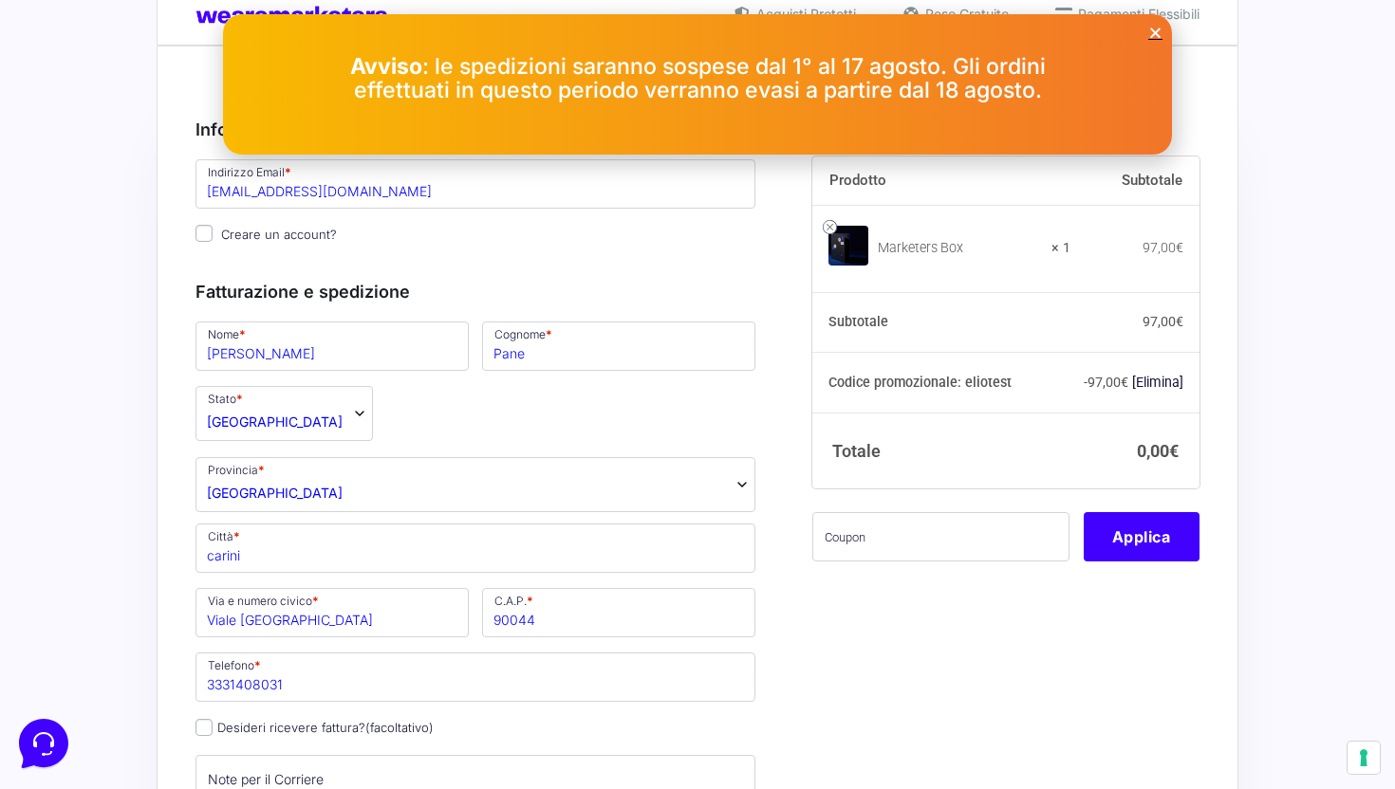
click at [1158, 28] on icon "Close" at bounding box center [1155, 33] width 14 height 14
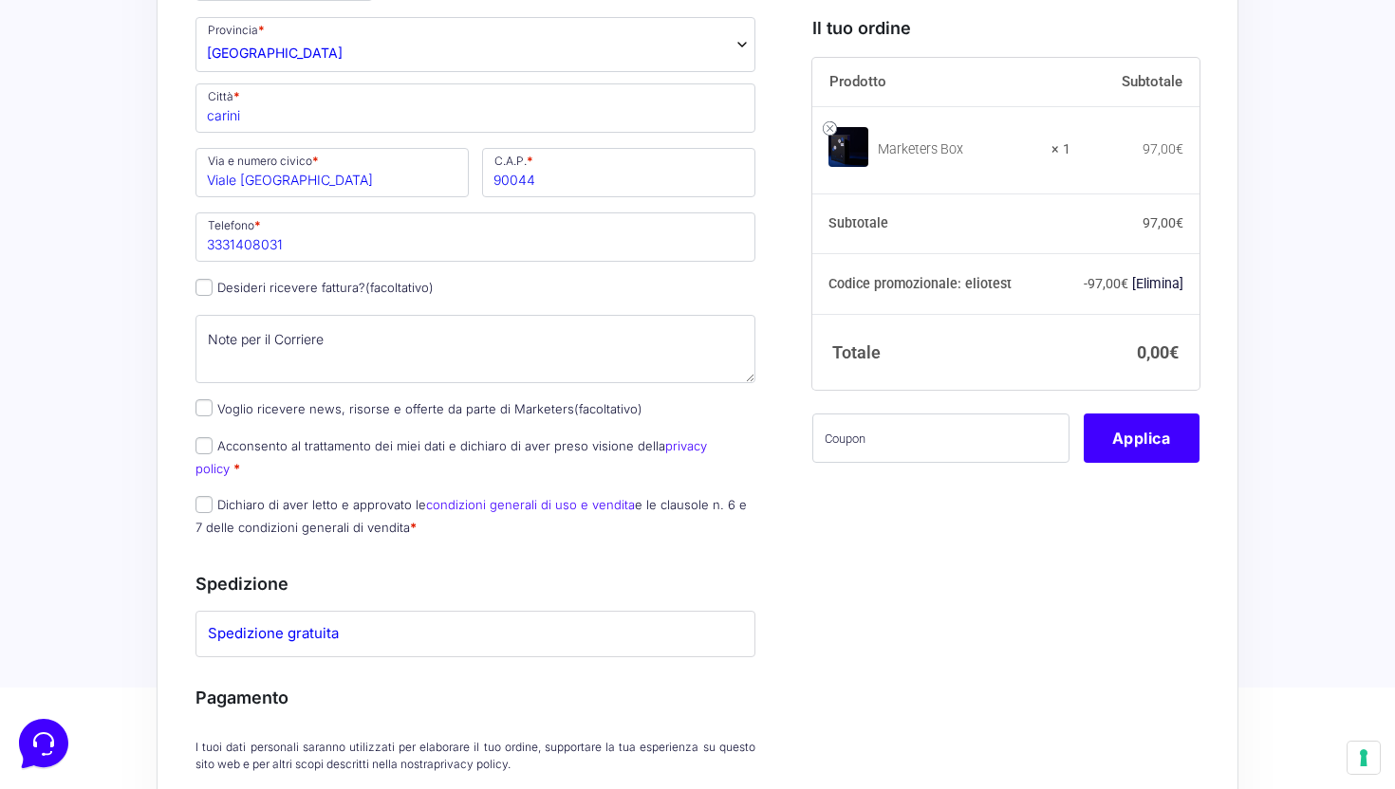
scroll to position [511, 0]
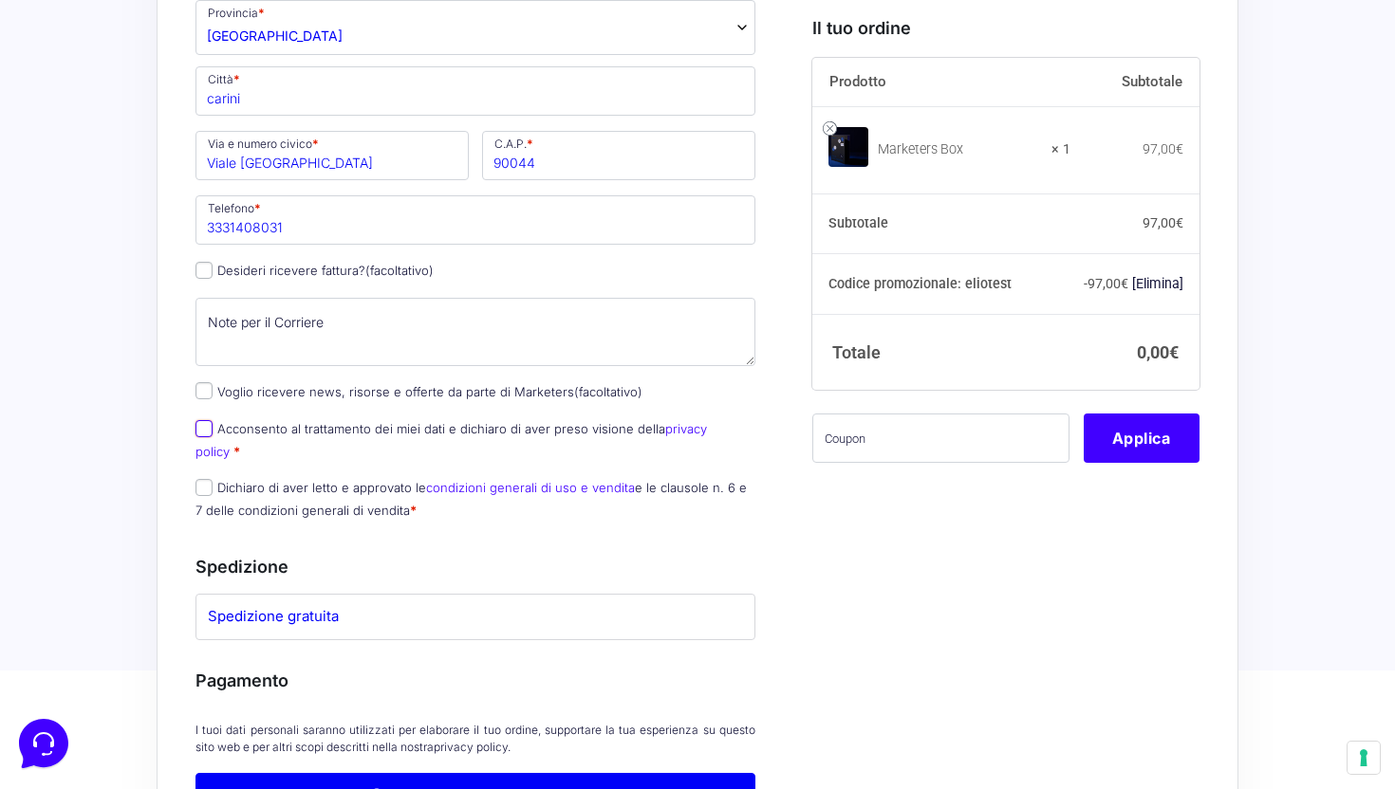
click at [208, 435] on input "Acconsento al trattamento dei miei dati e dichiaro di aver preso visione della …" at bounding box center [203, 428] width 17 height 17
checkbox input "true"
click at [206, 479] on input "Dichiaro di aver letto e approvato le condizioni generali di uso e vendita e le…" at bounding box center [203, 487] width 17 height 17
checkbox input "true"
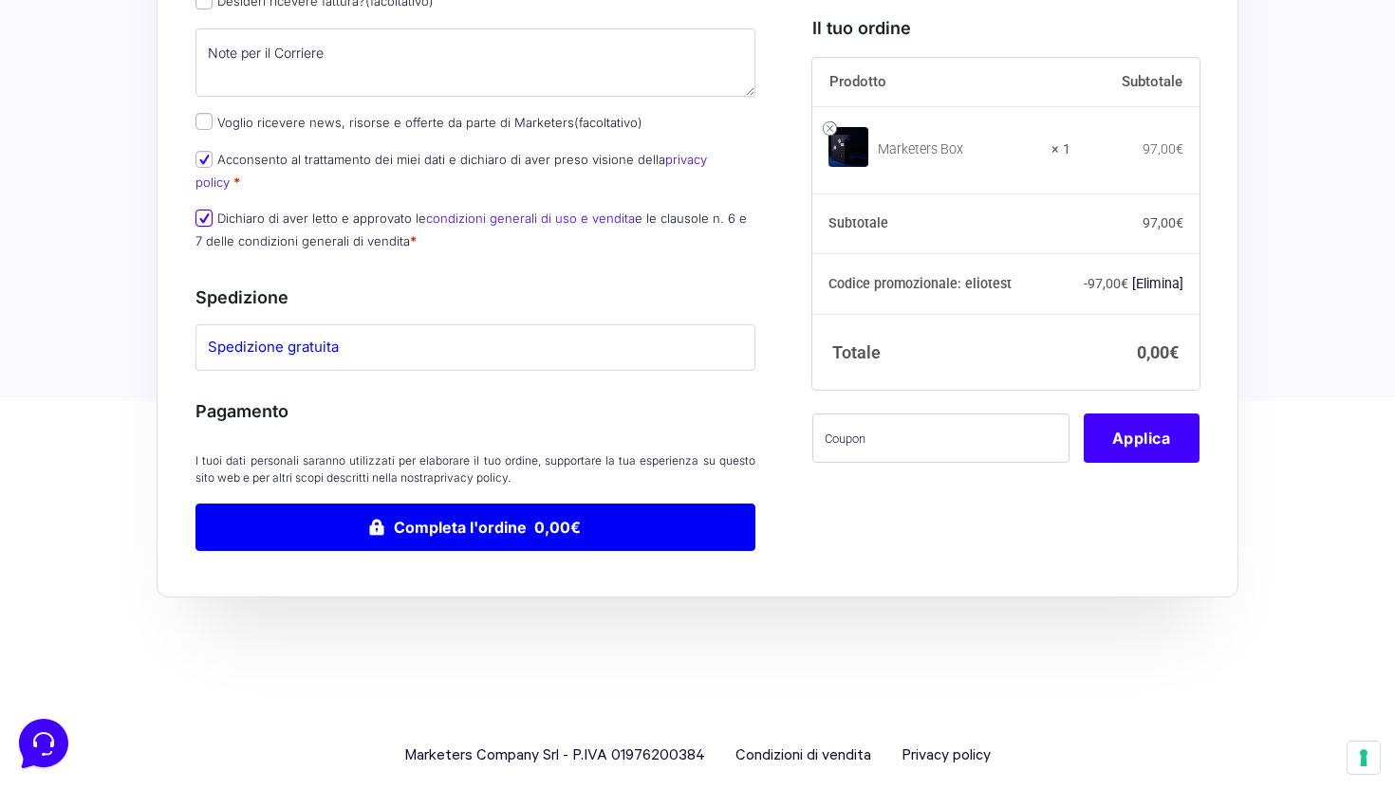
scroll to position [789, 0]
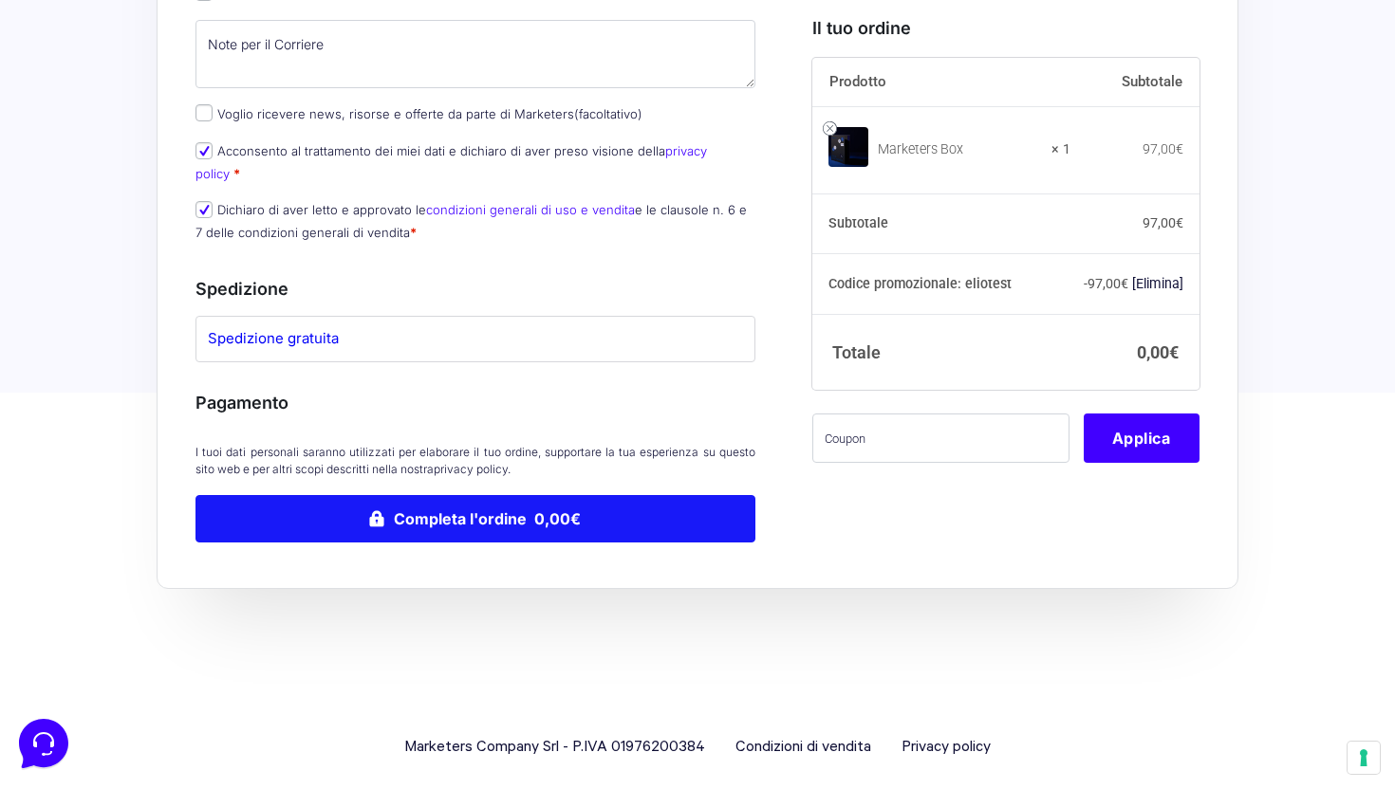
click at [445, 515] on button "Completa l'ordine 0,00€" at bounding box center [475, 518] width 560 height 47
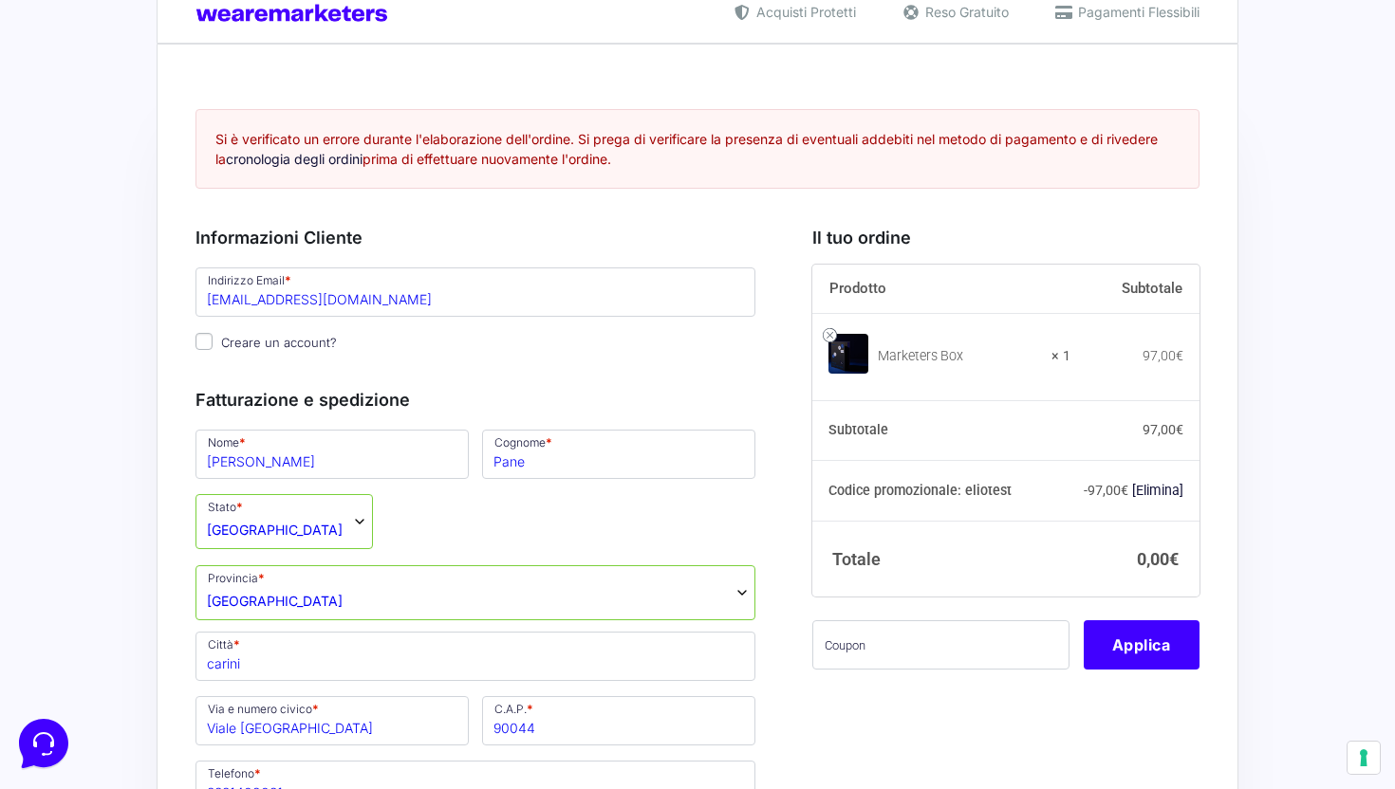
scroll to position [54, 0]
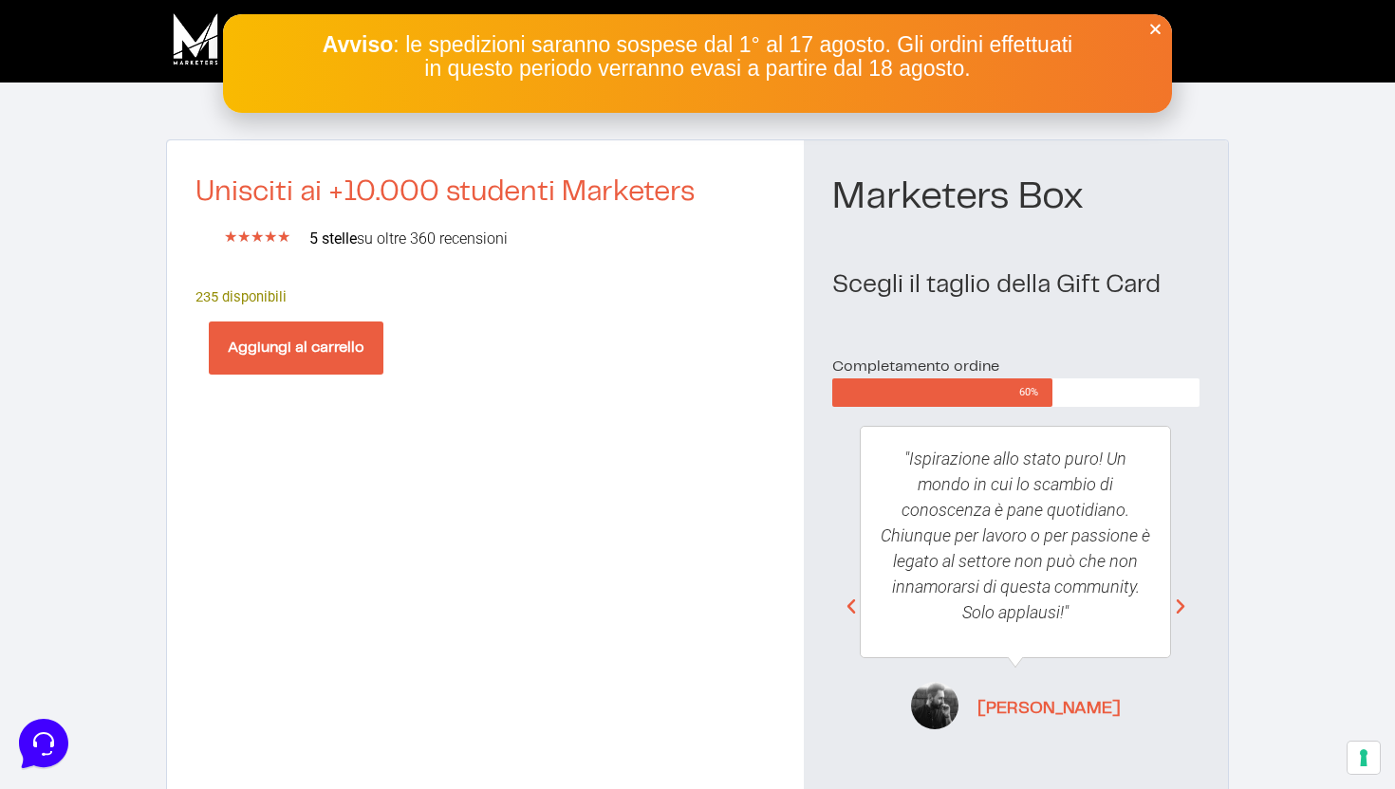
click at [316, 348] on button "Aggiungi al carrello" at bounding box center [296, 348] width 175 height 53
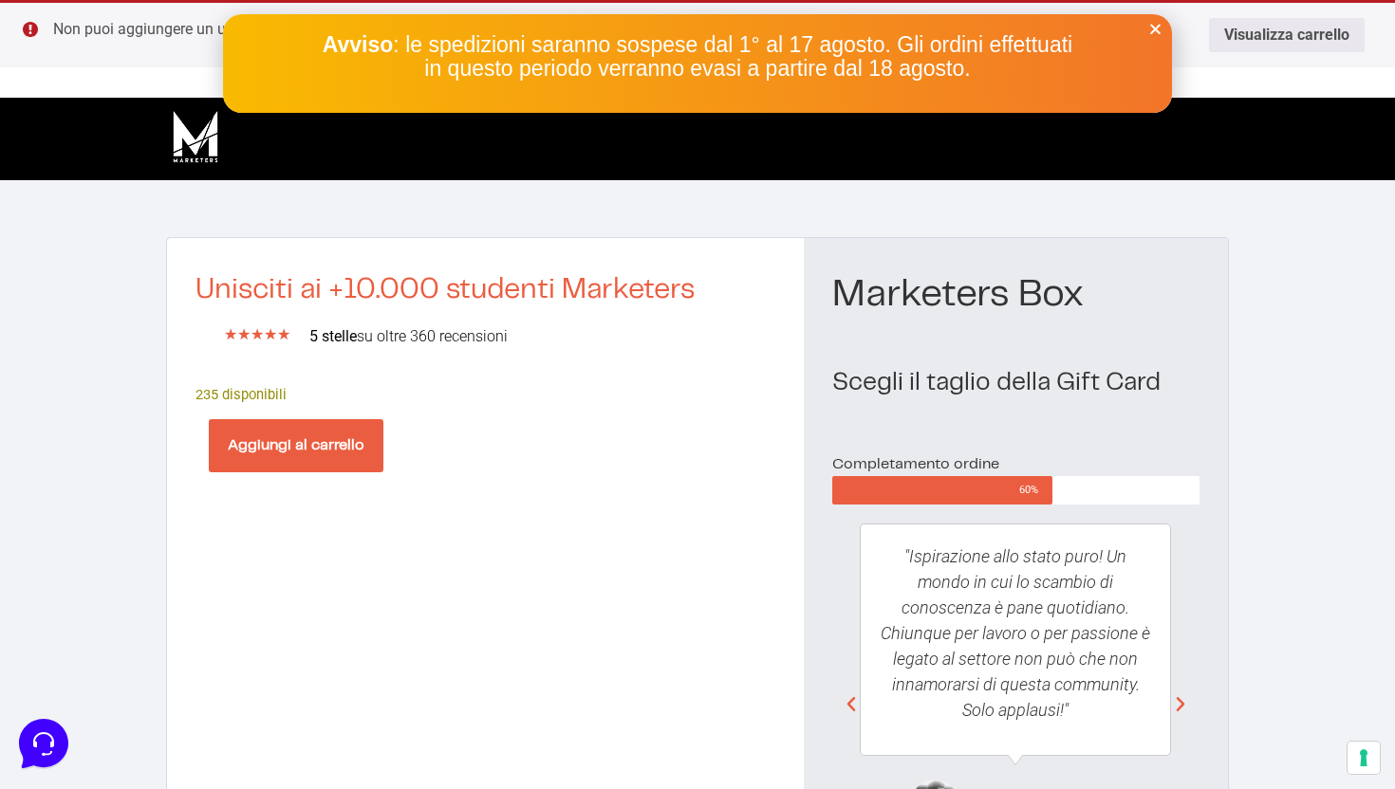
click at [329, 439] on button "Aggiungi al carrello" at bounding box center [296, 445] width 175 height 53
